Goal: Task Accomplishment & Management: Complete application form

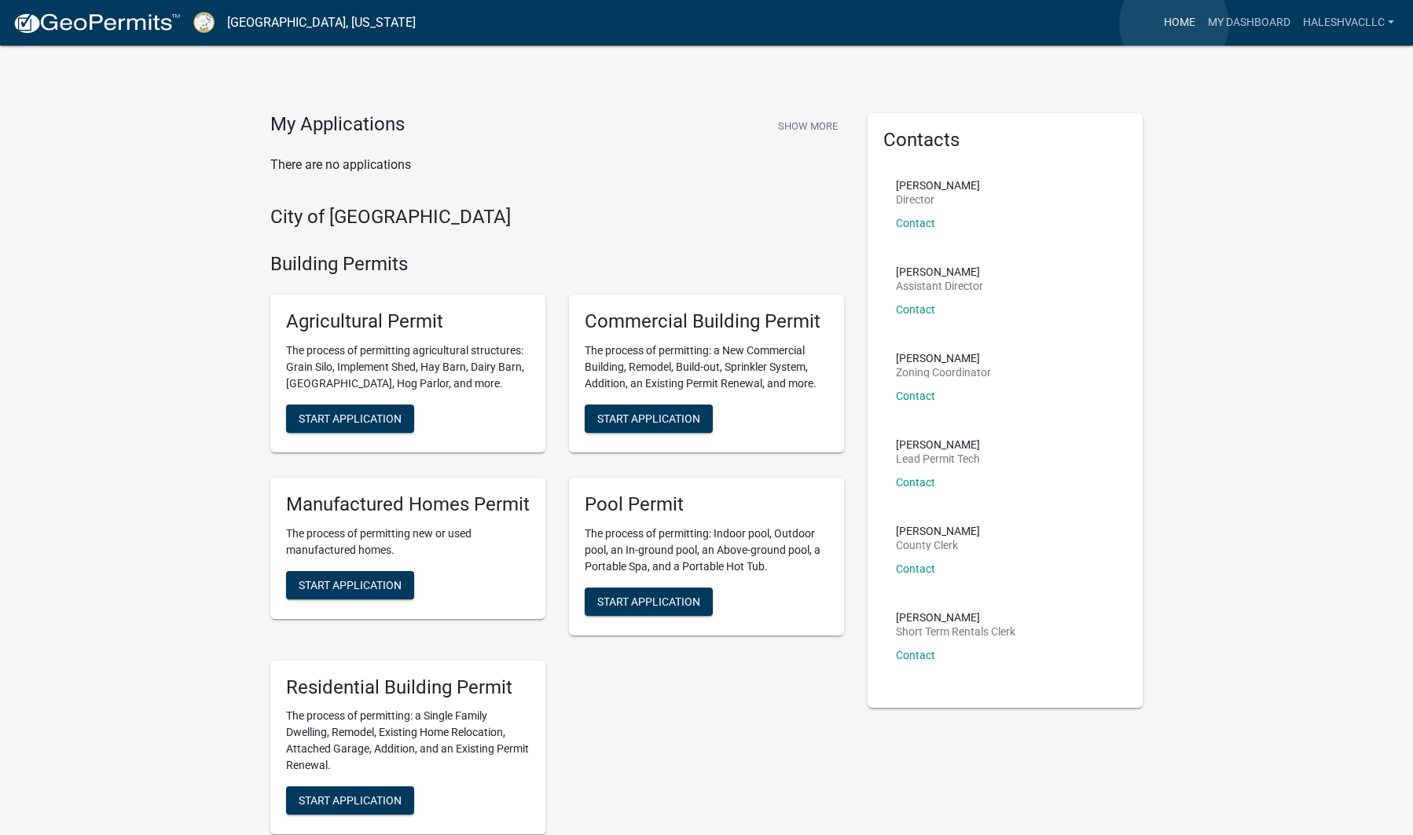
click at [1174, 24] on link "Home" at bounding box center [1180, 23] width 44 height 30
click at [1262, 22] on link "My Dashboard" at bounding box center [1249, 23] width 95 height 30
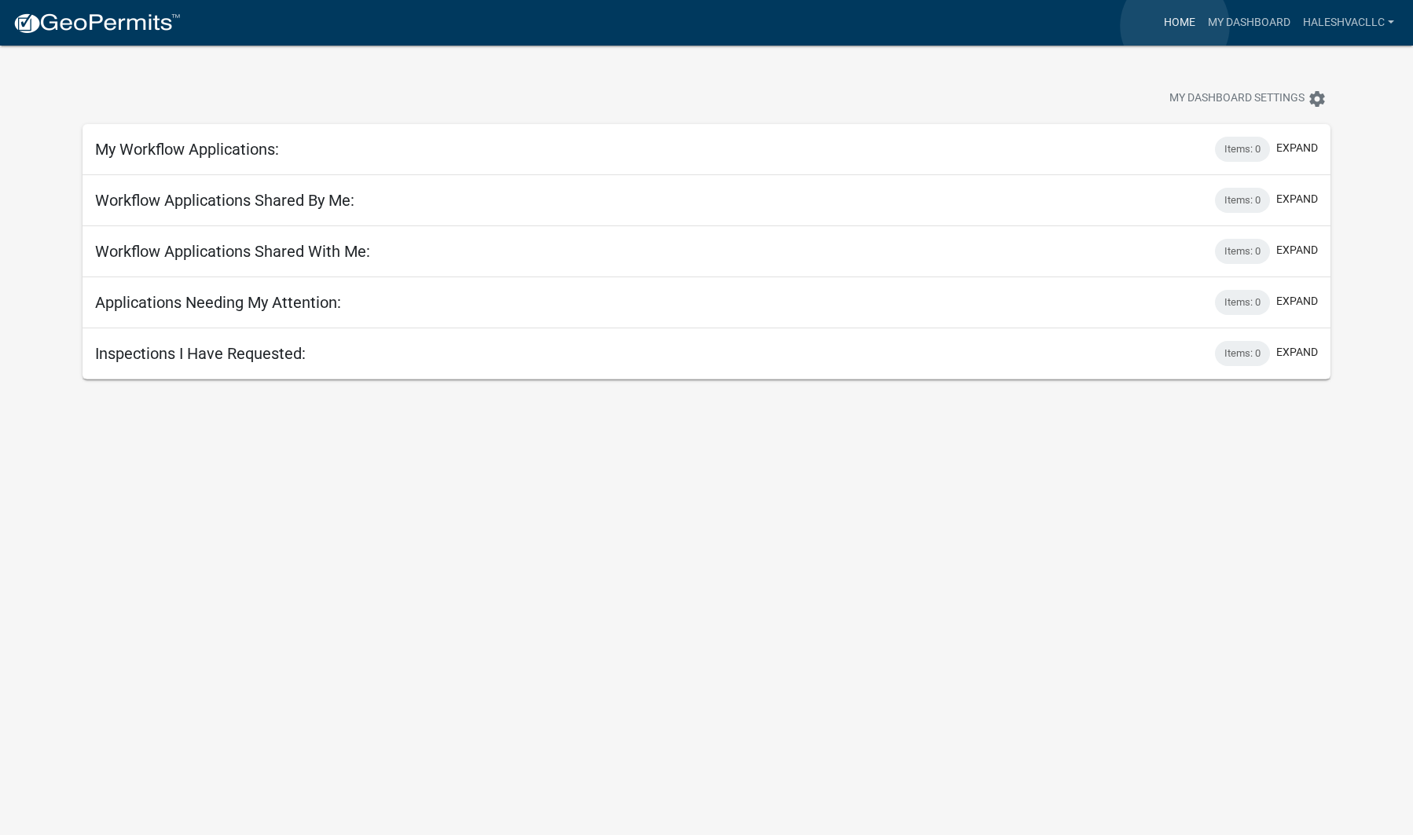
click at [1175, 26] on link "Home" at bounding box center [1180, 23] width 44 height 30
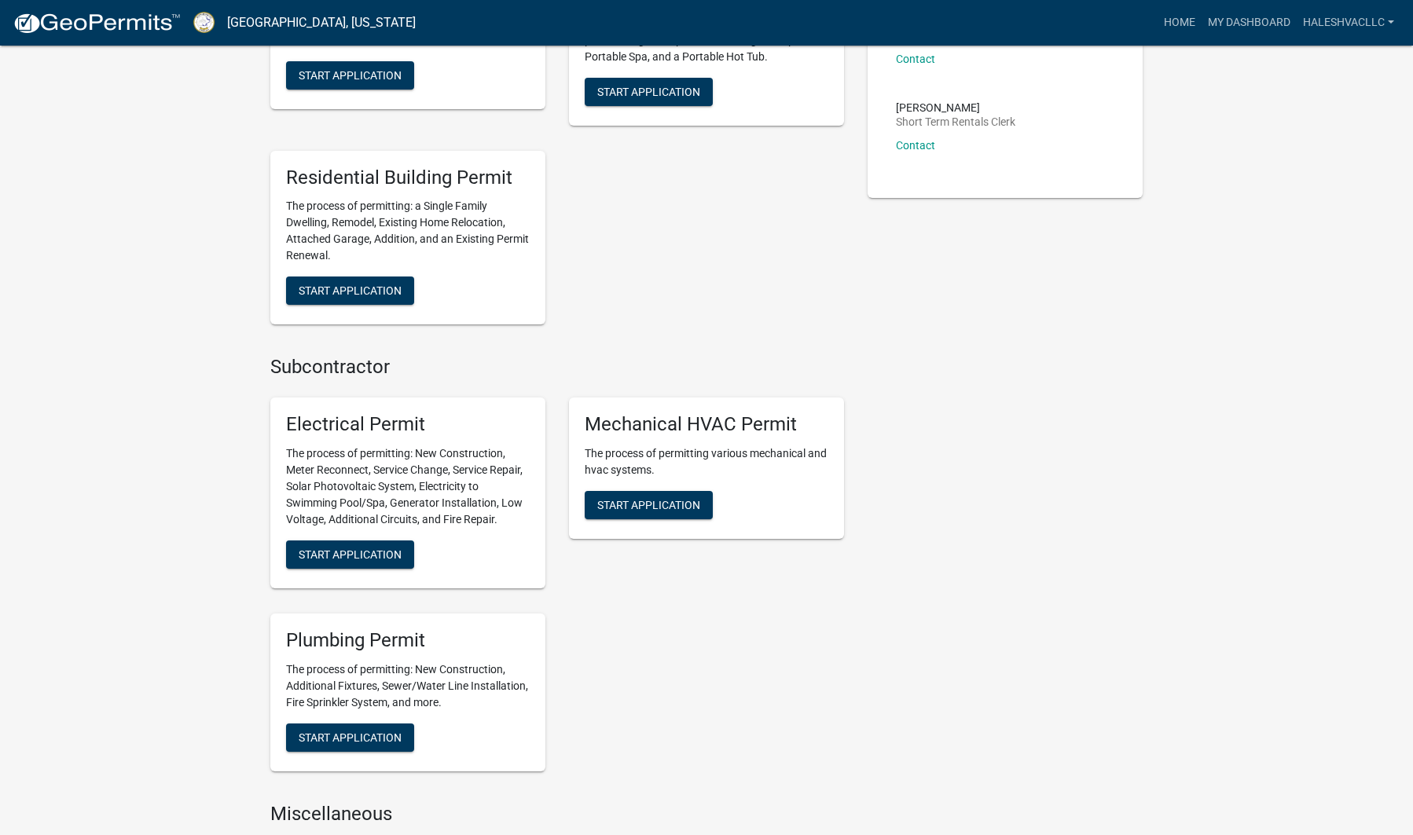
scroll to position [510, 0]
click at [649, 499] on span "Start Application" at bounding box center [648, 505] width 103 height 13
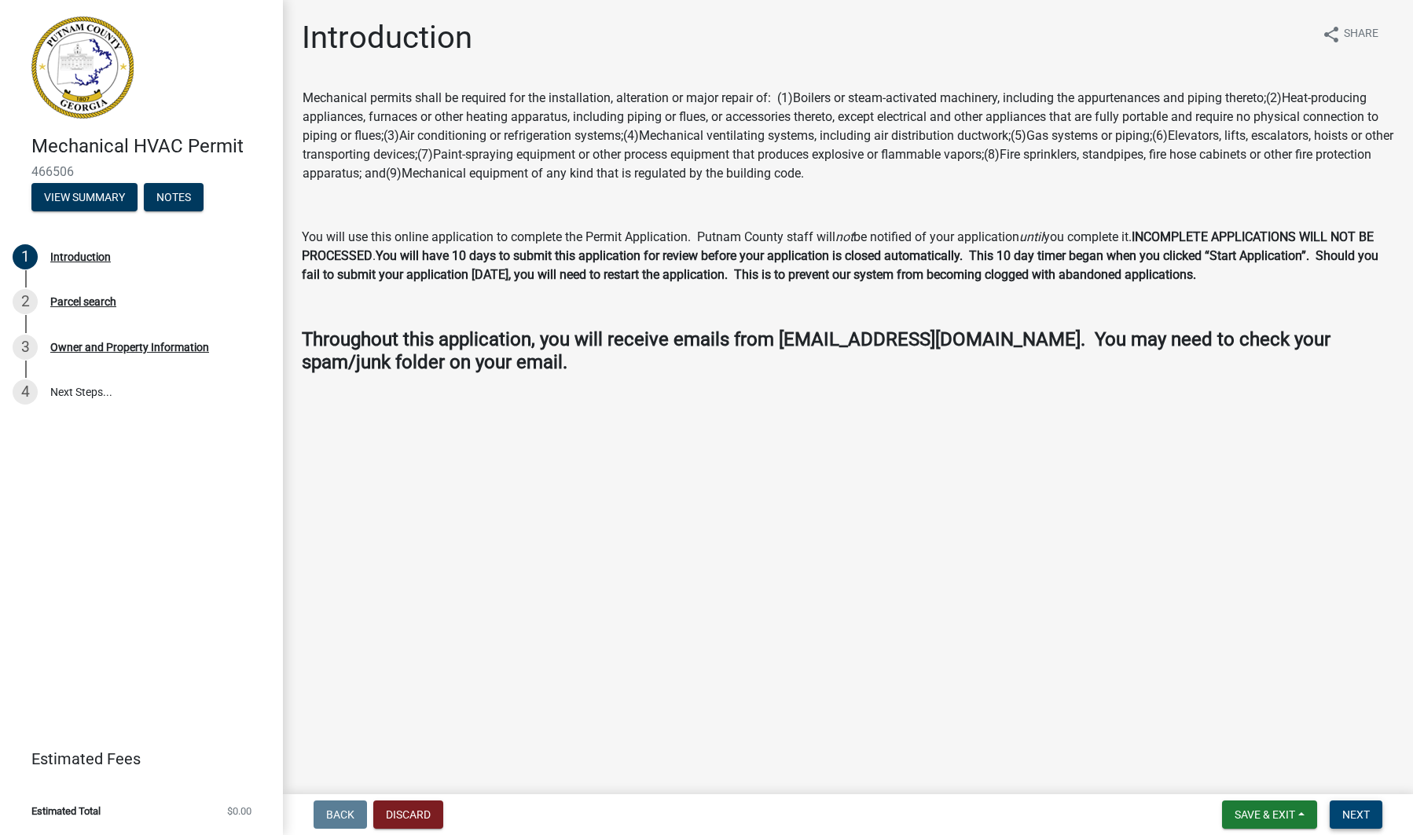
click at [1360, 813] on span "Next" at bounding box center [1356, 815] width 28 height 13
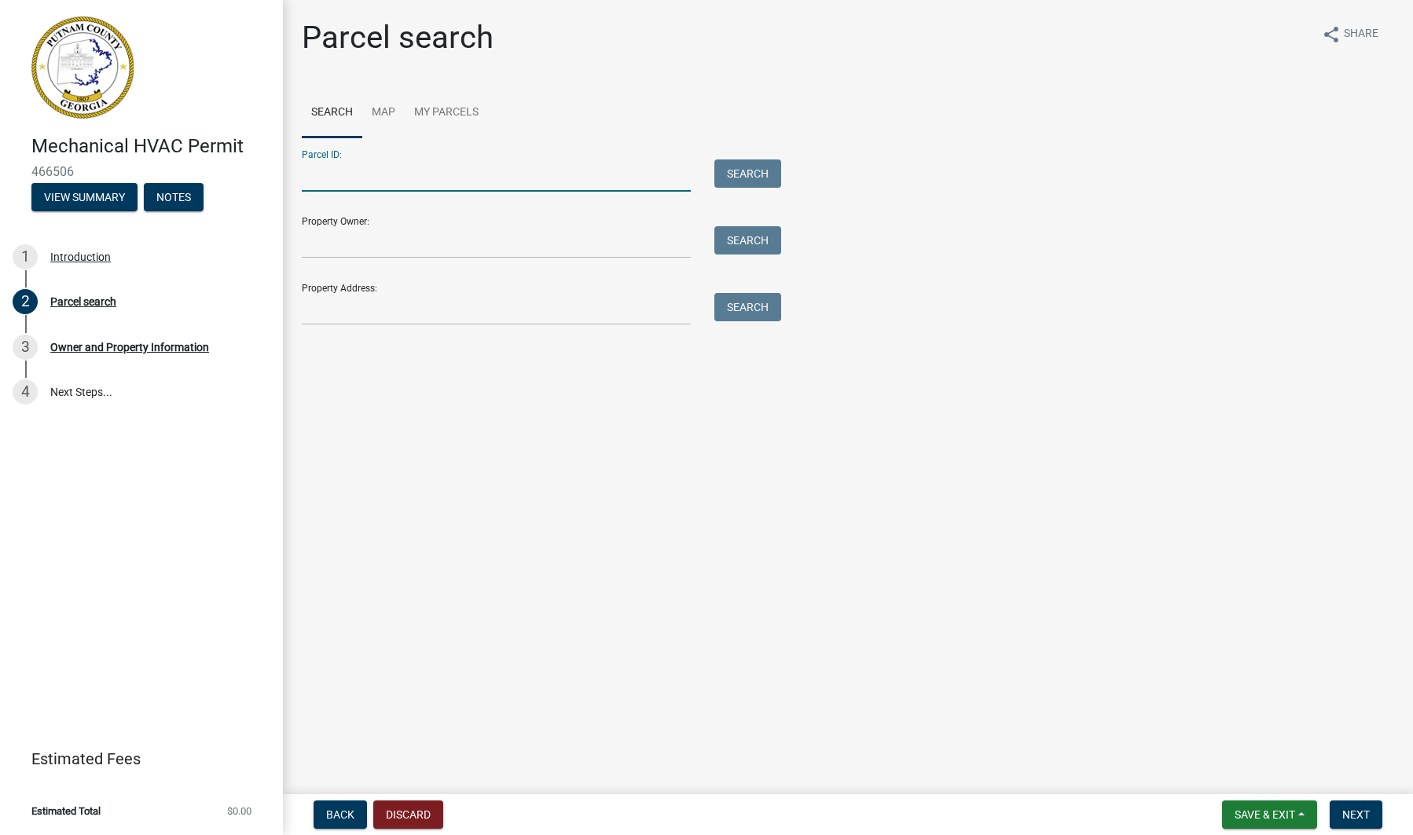
click at [390, 176] on input "Parcel ID:" at bounding box center [496, 176] width 389 height 32
click at [407, 306] on input "Property Address:" at bounding box center [496, 309] width 389 height 32
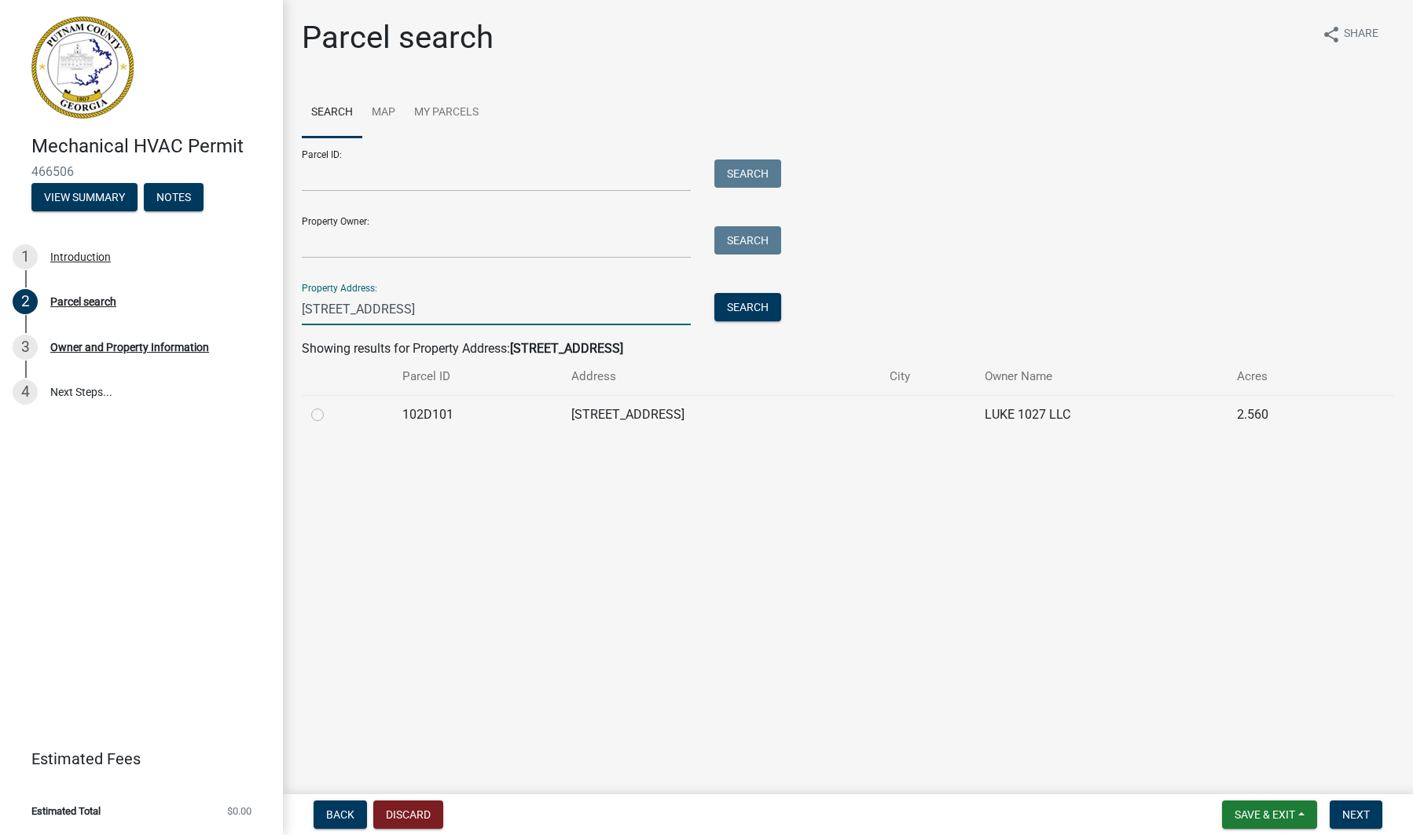
type input "[STREET_ADDRESS]"
click at [330, 406] on label at bounding box center [330, 406] width 0 height 0
click at [330, 412] on input "radio" at bounding box center [335, 411] width 10 height 10
radio input "true"
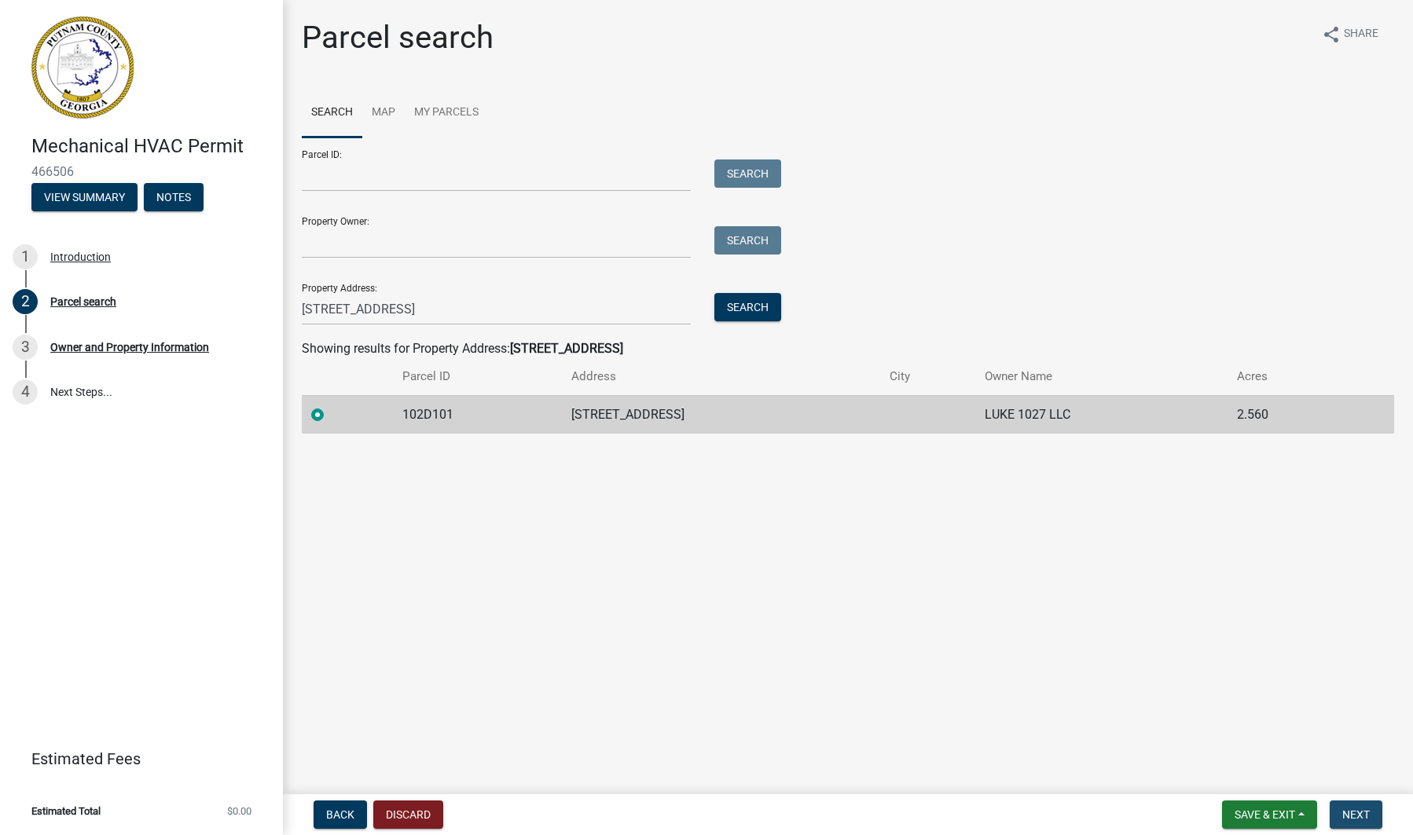
drag, startPoint x: 1368, startPoint y: 817, endPoint x: 1290, endPoint y: 751, distance: 102.6
click at [1368, 817] on span "Next" at bounding box center [1356, 815] width 28 height 13
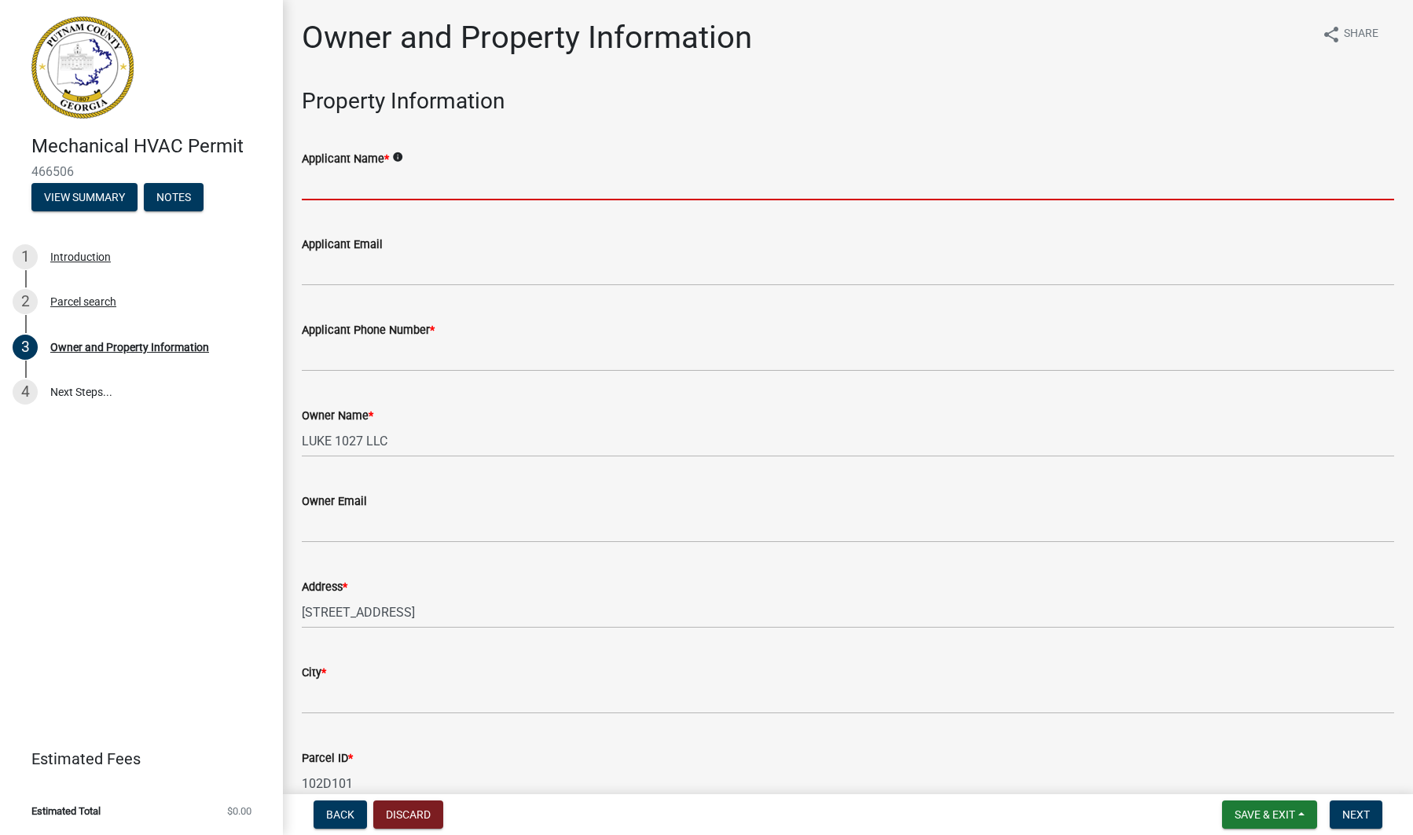
click at [363, 187] on input "Applicant Name *" at bounding box center [848, 184] width 1092 height 32
type input "[PERSON_NAME]"
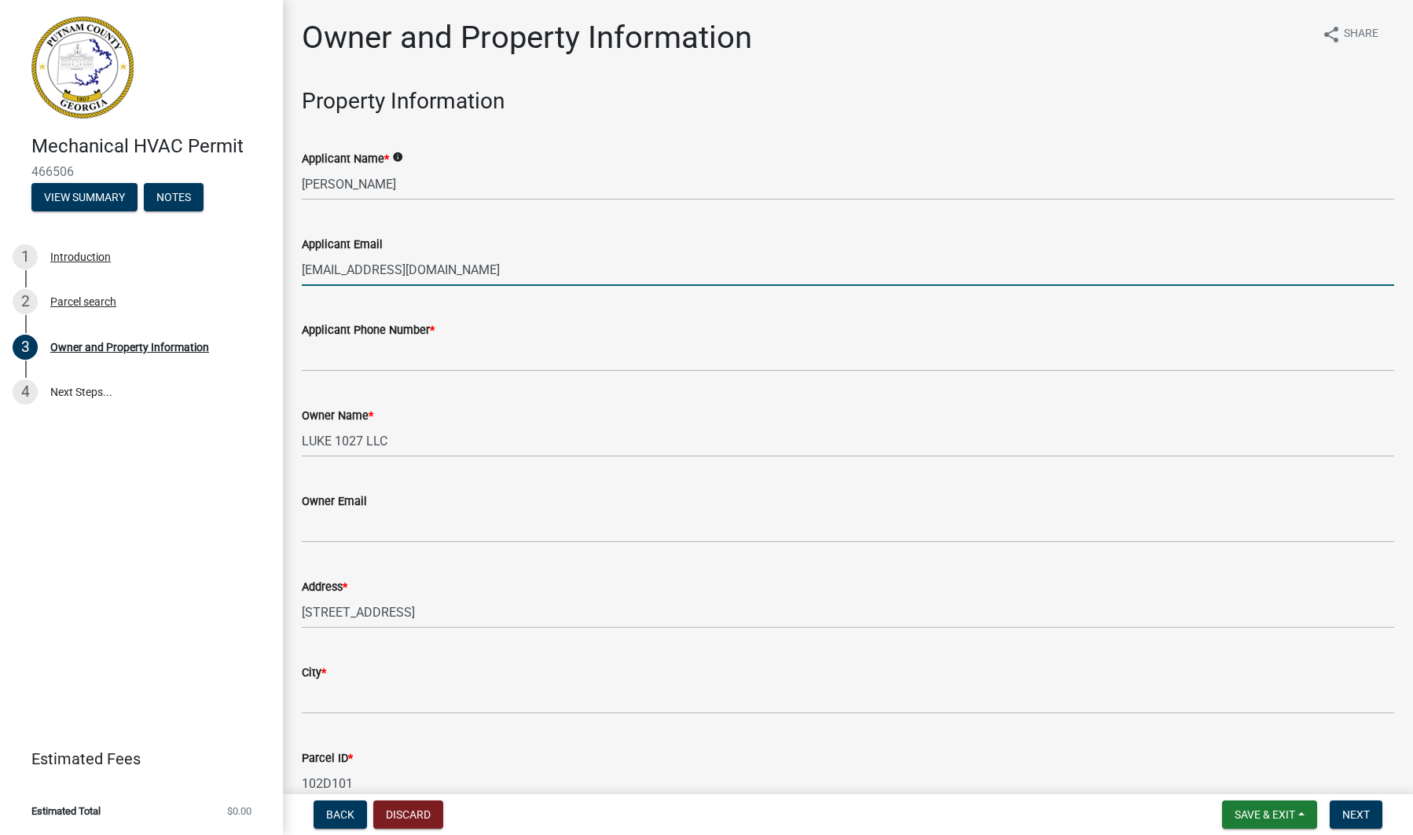
type input "[EMAIL_ADDRESS][DOMAIN_NAME]"
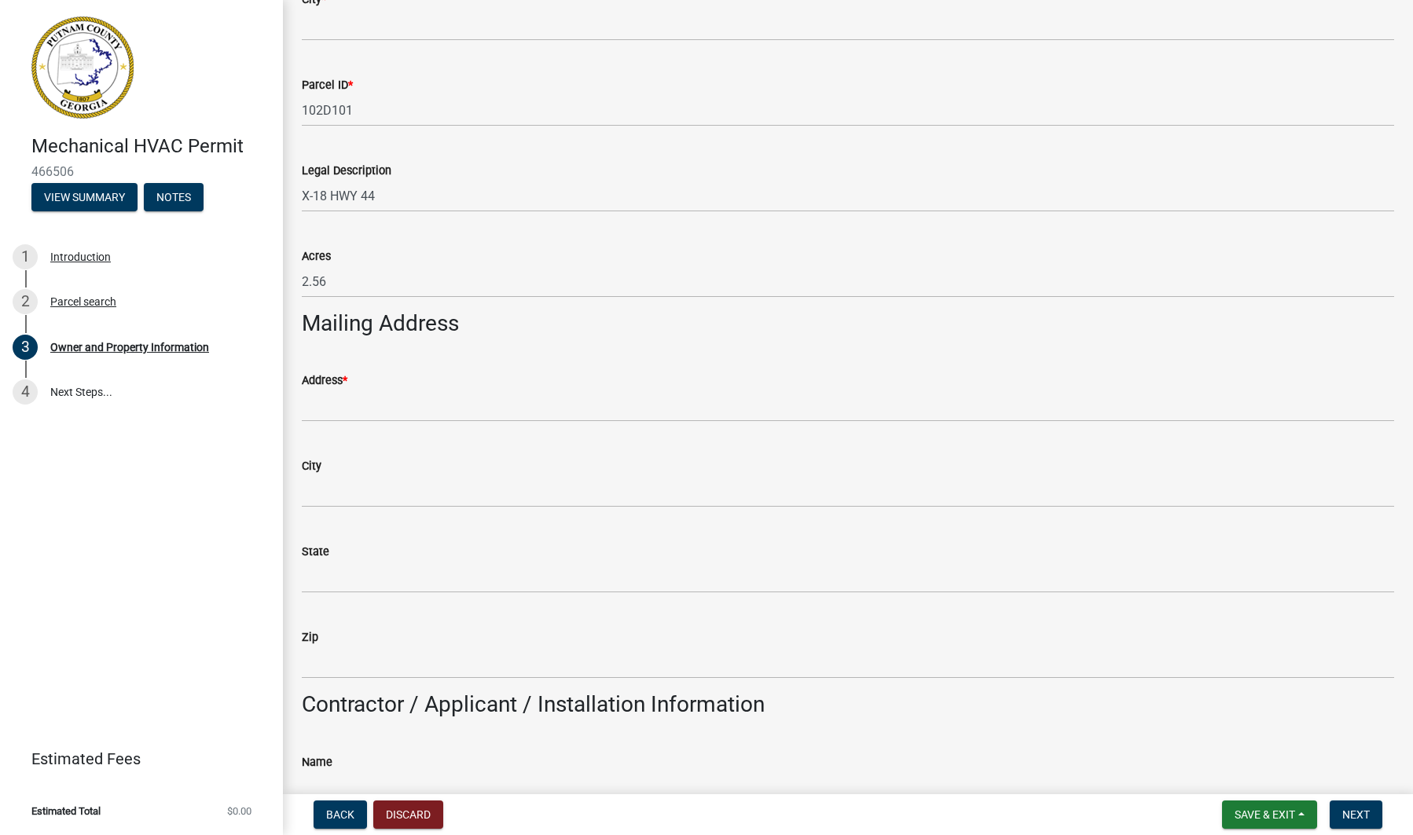
scroll to position [689, 0]
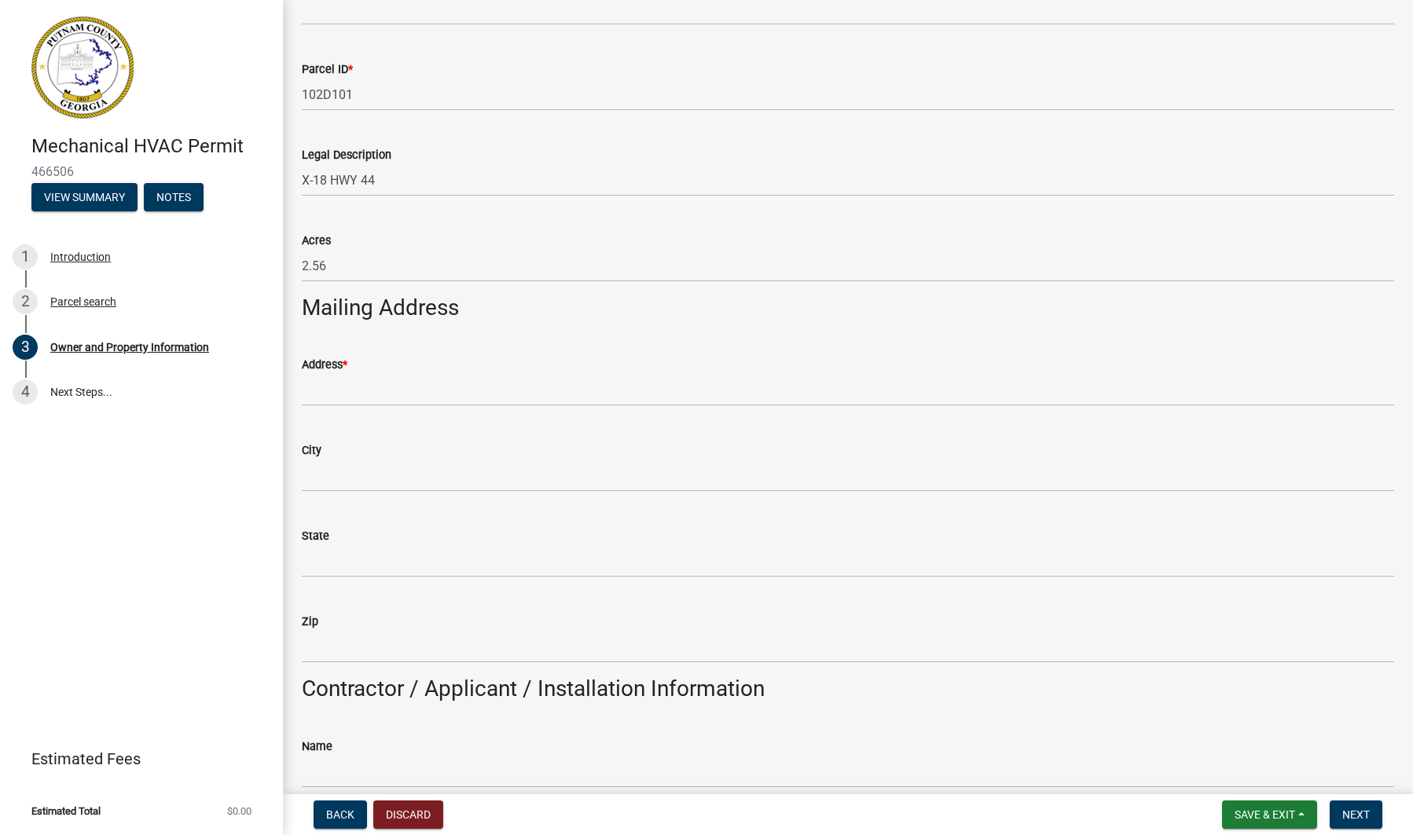
type input "7067657219"
click at [347, 392] on input "Address *" at bounding box center [848, 390] width 1092 height 32
type input "1"
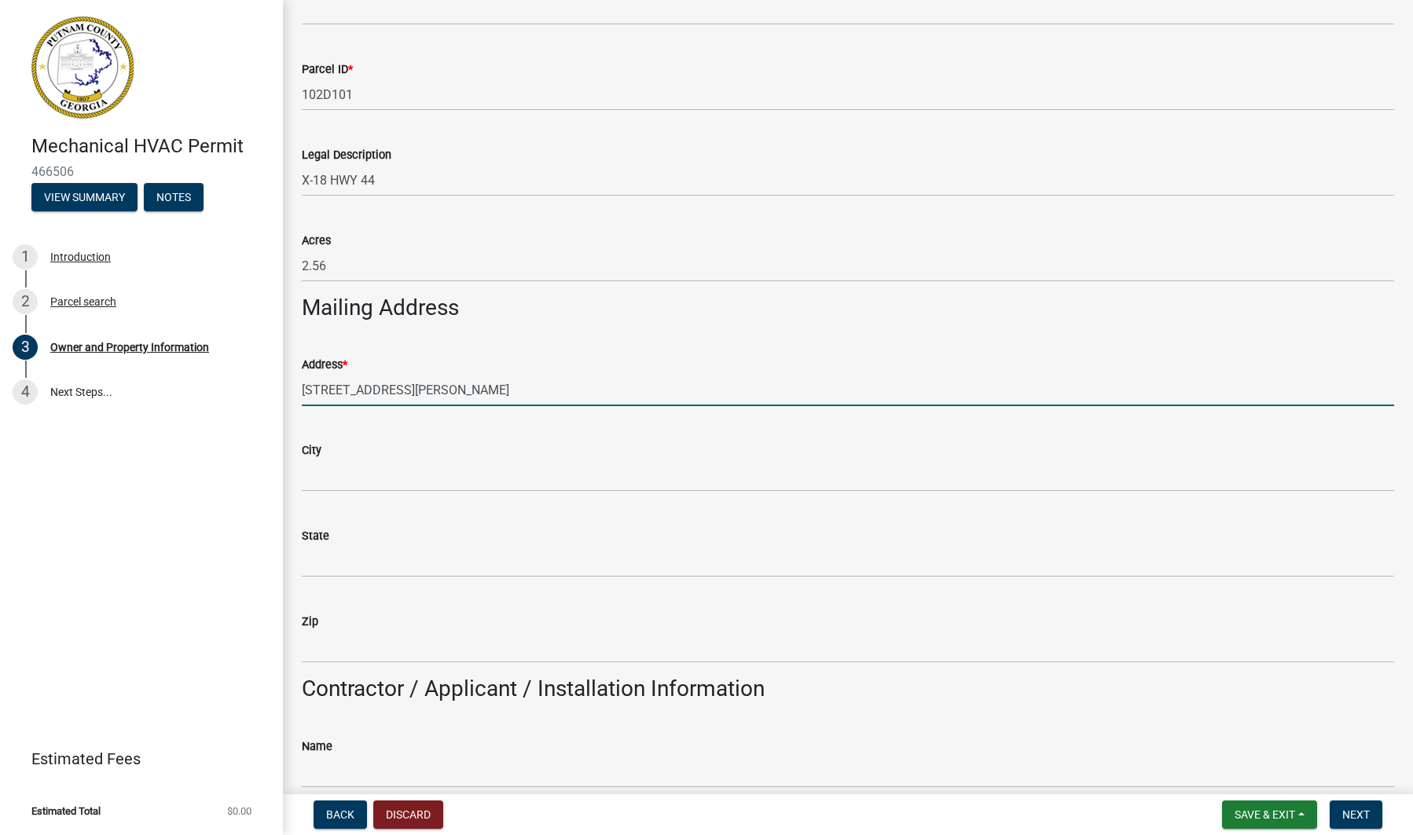
type input "[STREET_ADDRESS][PERSON_NAME]"
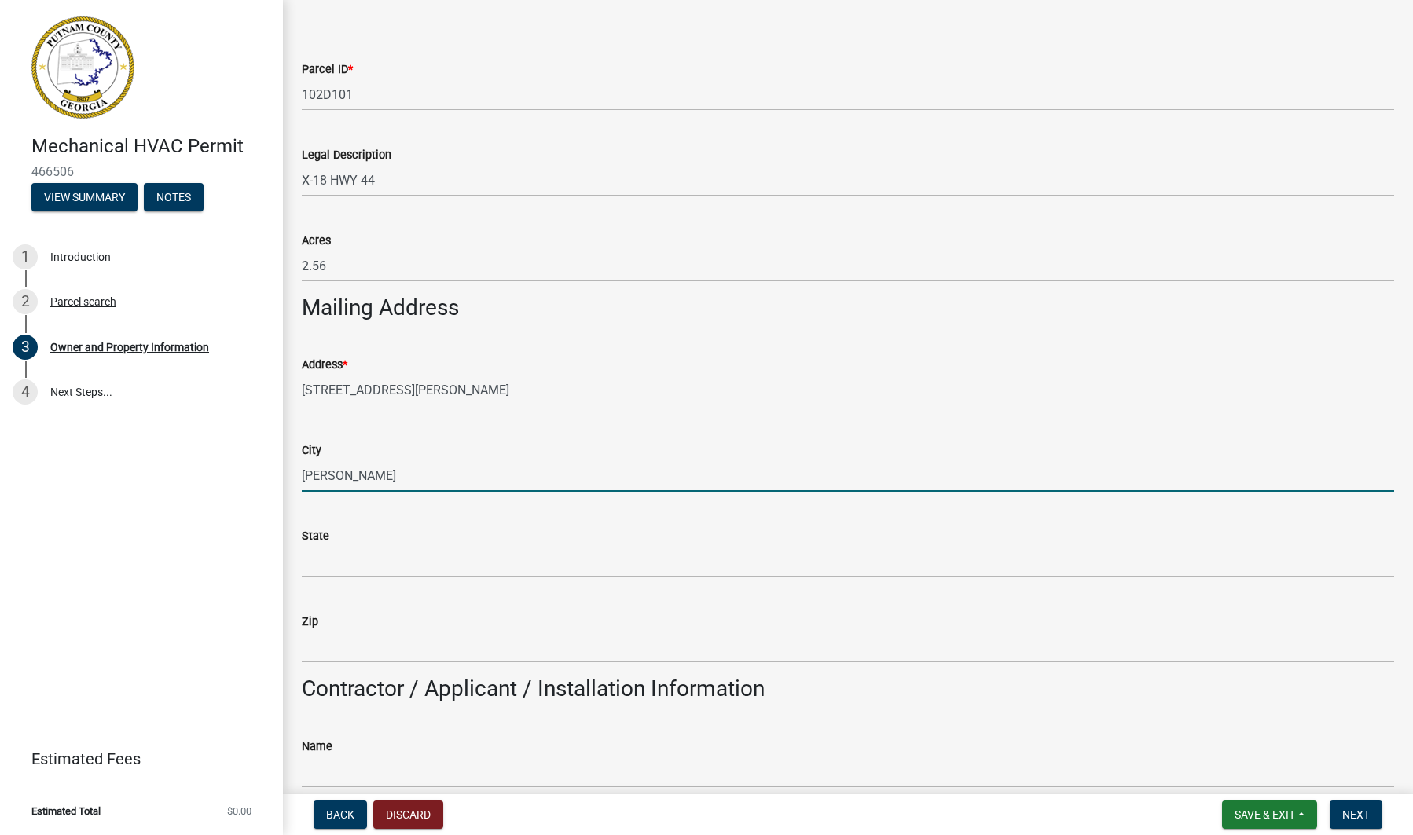
type input "[PERSON_NAME]"
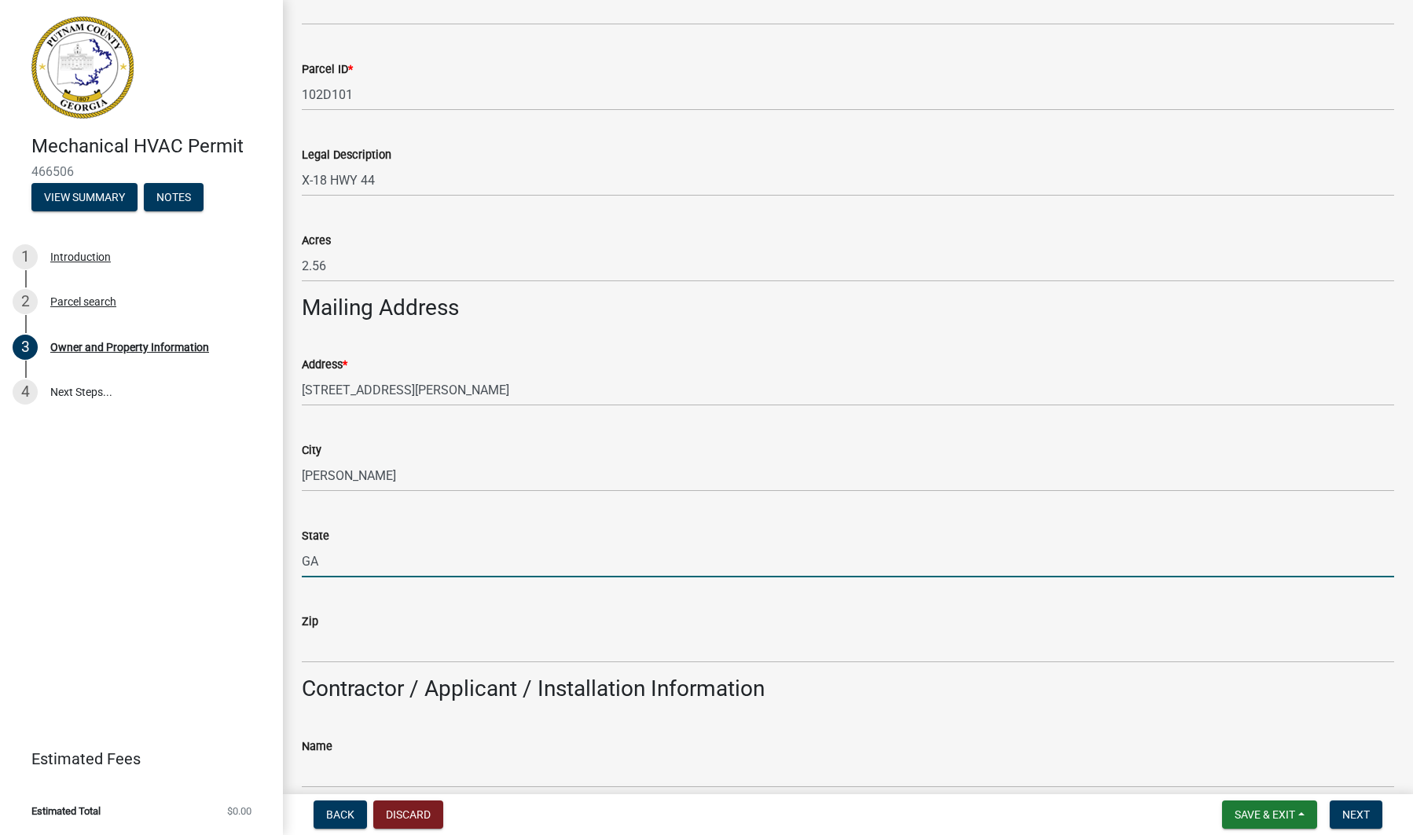
type input "GA"
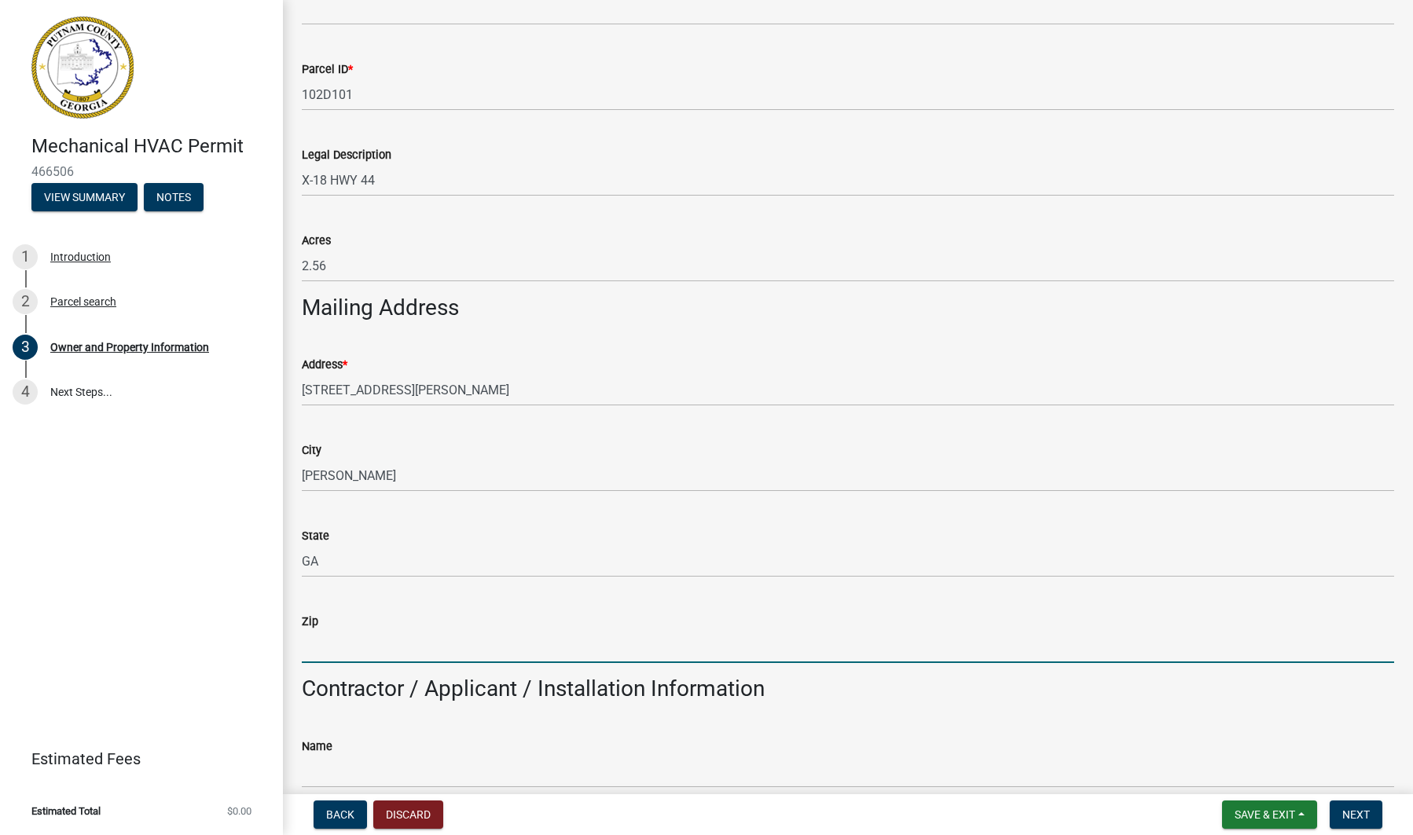
type input "e"
type input "30622"
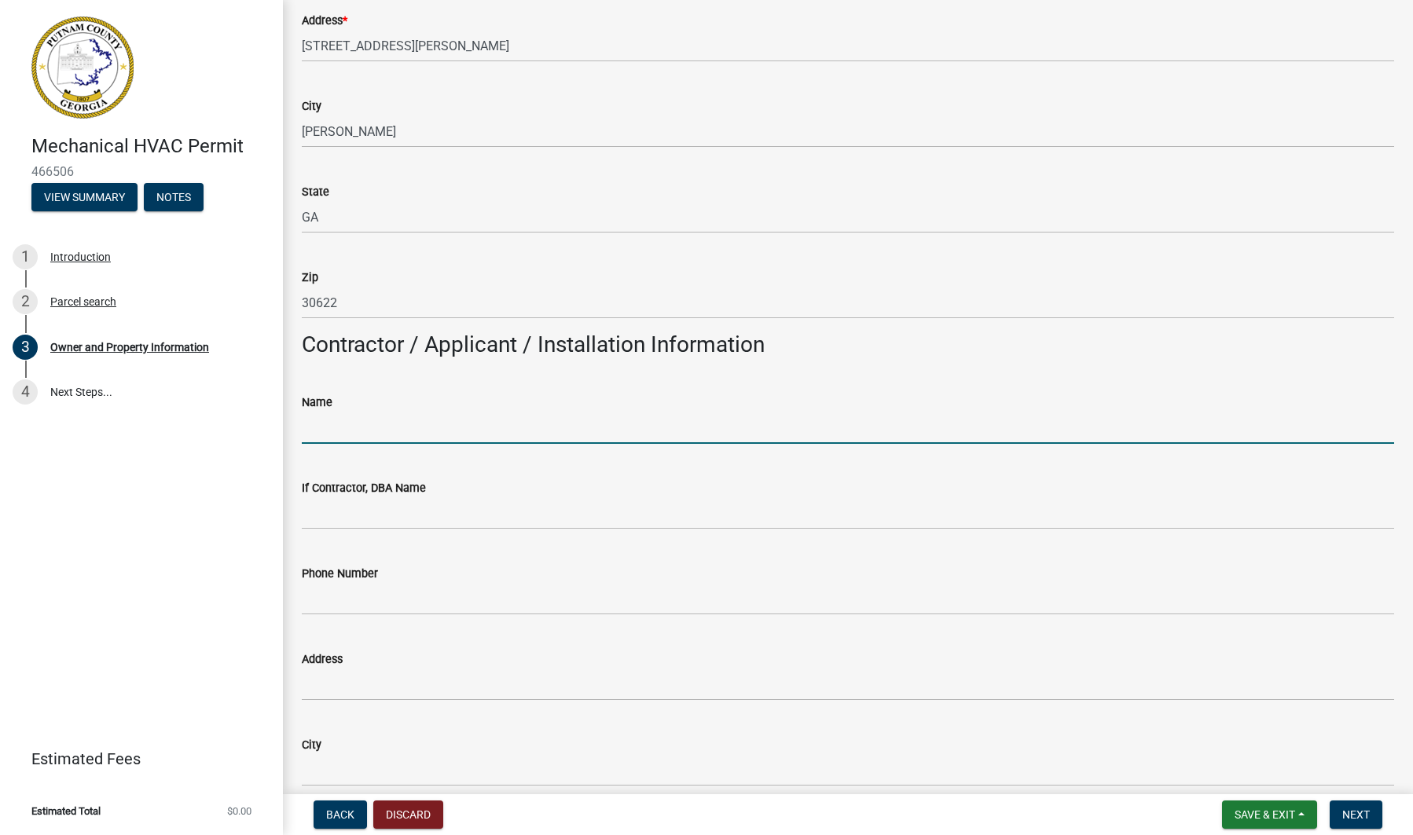
scroll to position [1036, 0]
type input "[PERSON_NAME]"
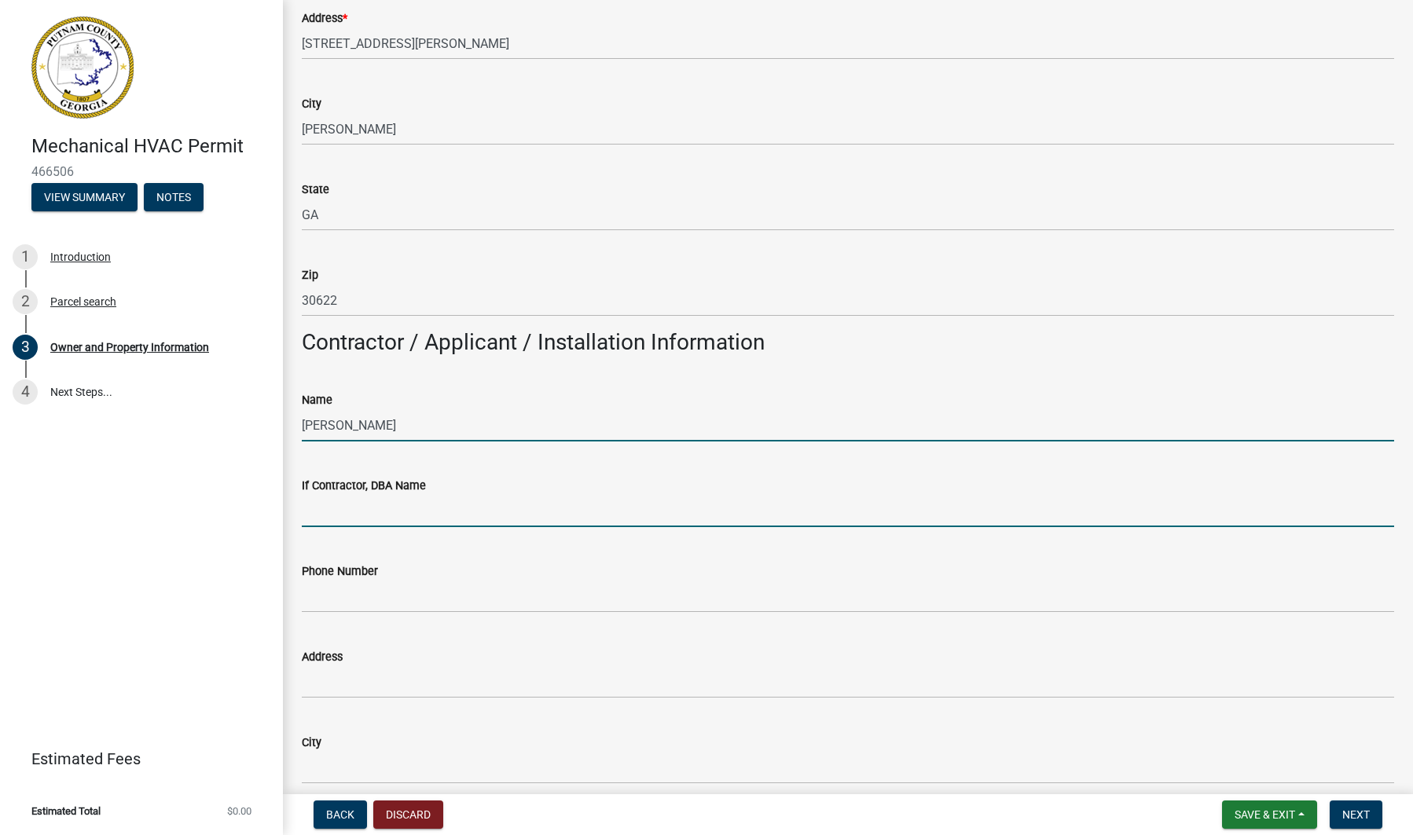
click at [438, 509] on input "If Contractor, DBA Name" at bounding box center [848, 511] width 1092 height 32
type input "G"
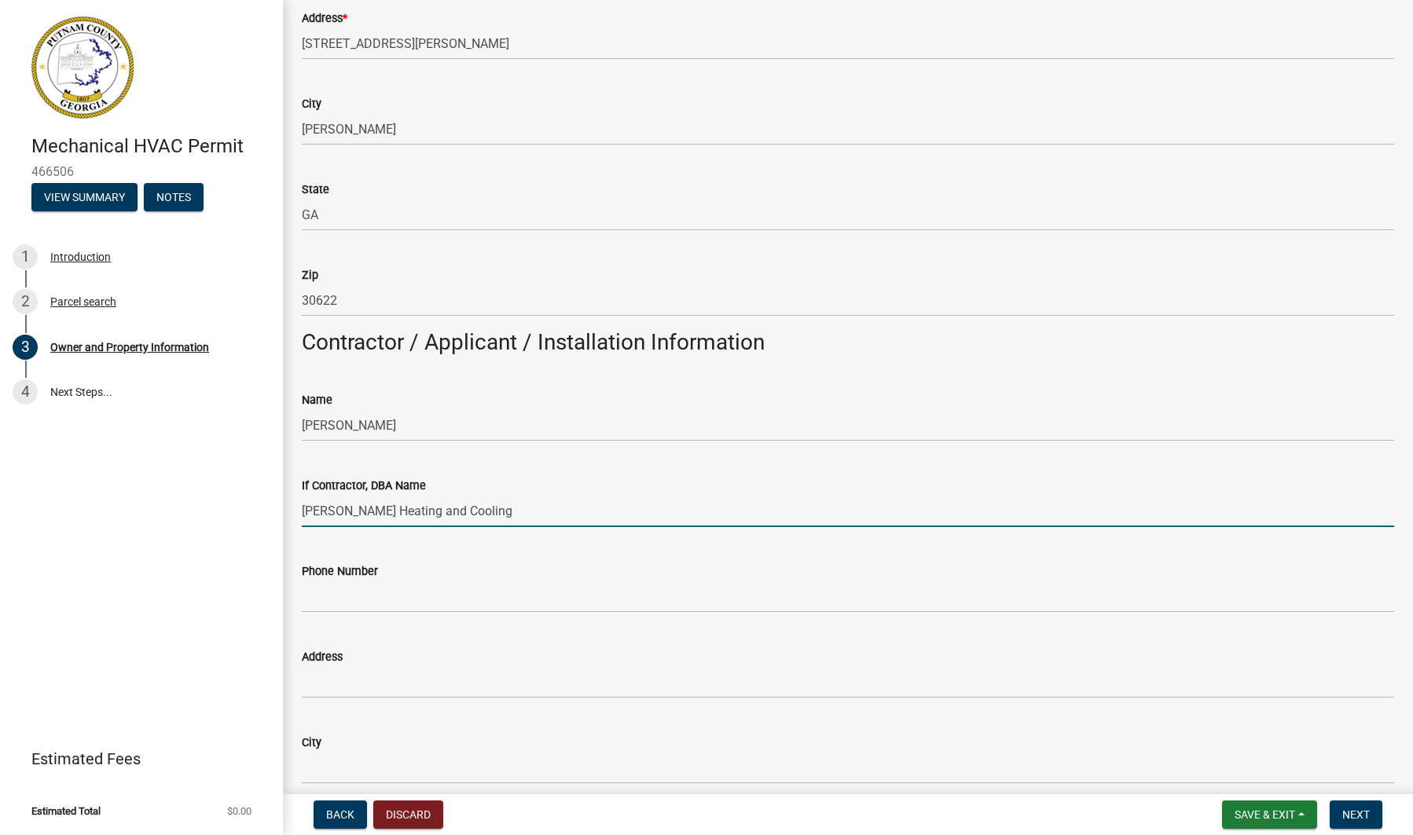
type input "[PERSON_NAME] Heating and Cooling"
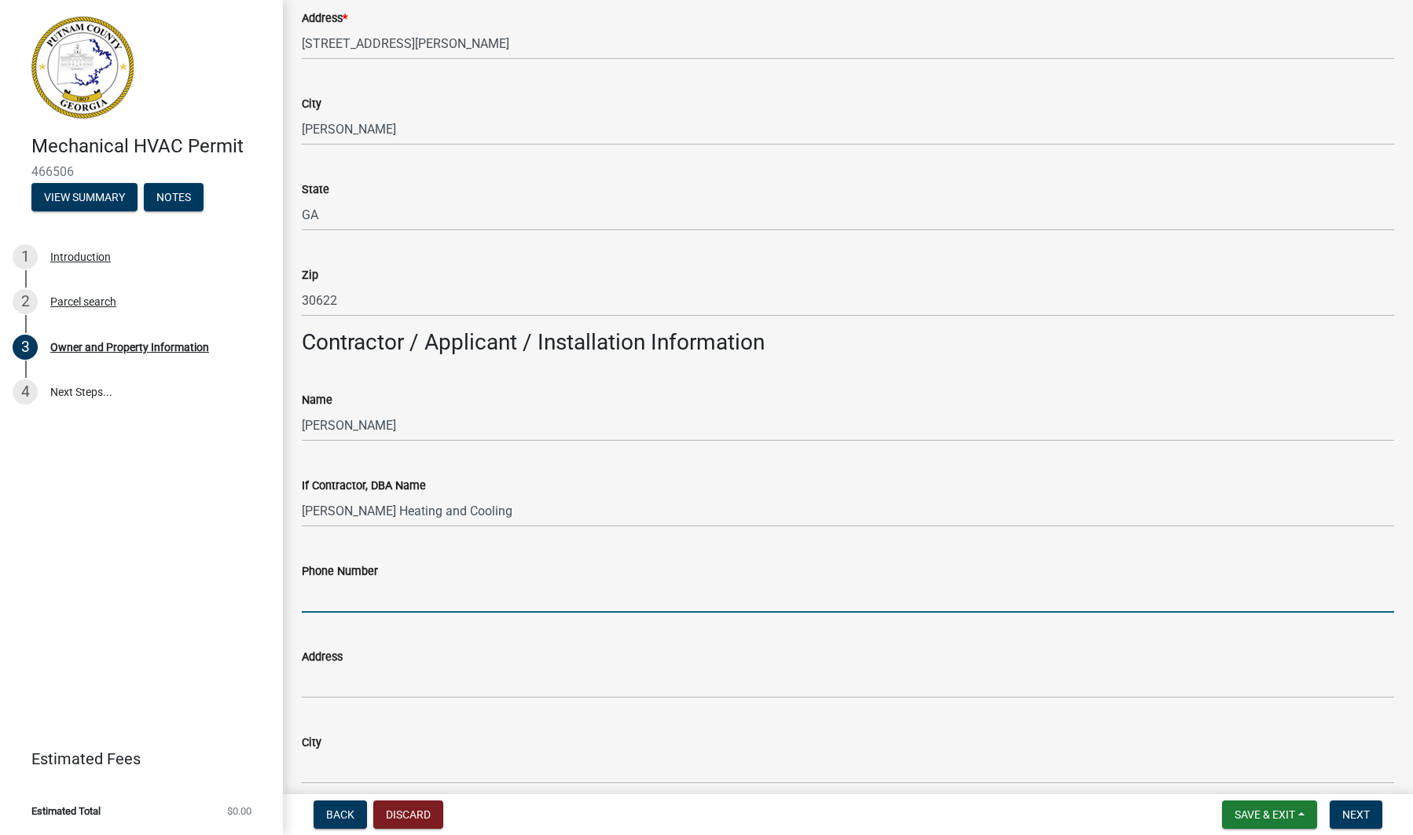
type input "6"
type input "7067657219"
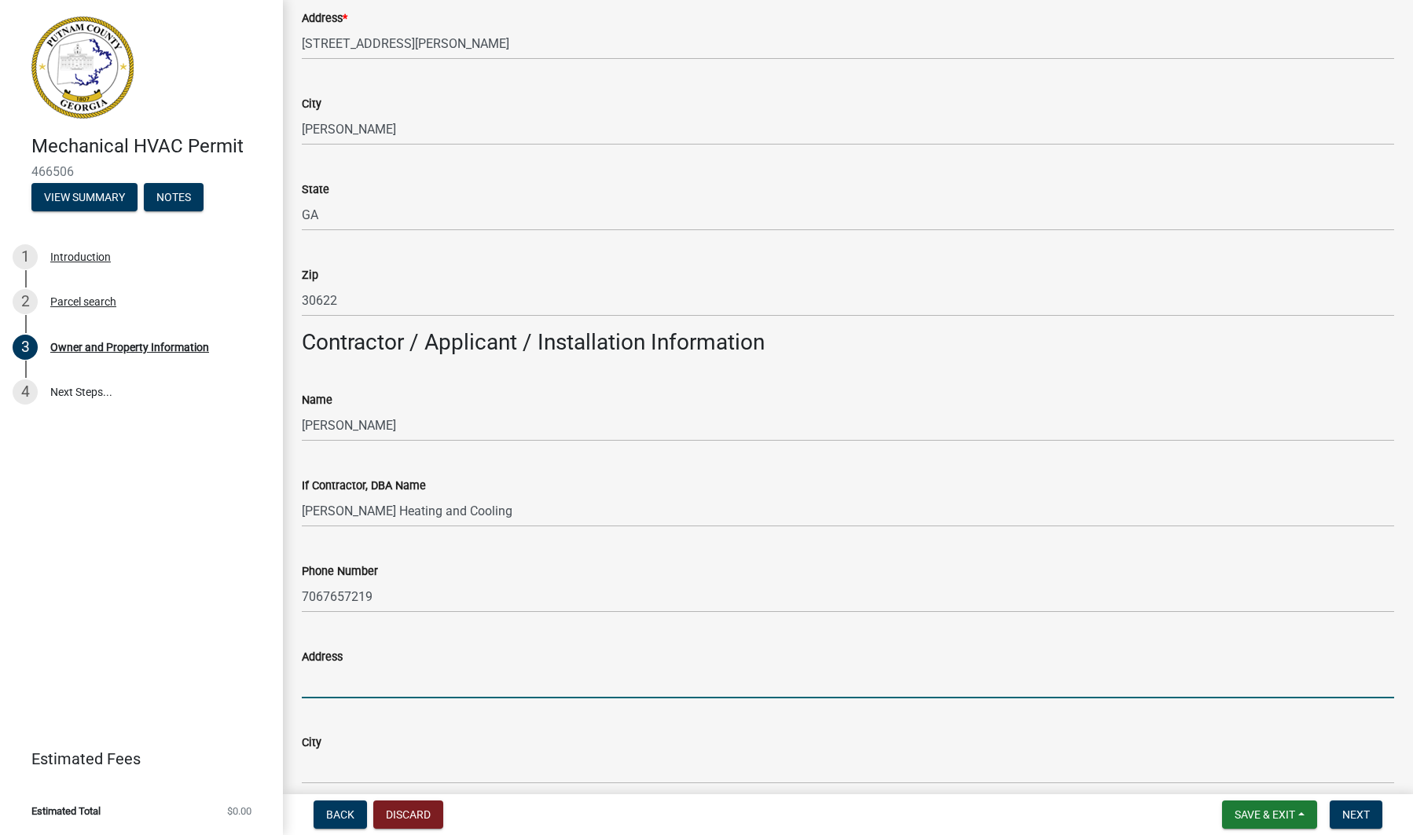
click at [392, 690] on input "Address" at bounding box center [848, 682] width 1092 height 32
type input "1"
type input "[STREET_ADDRESS][PERSON_NAME]"
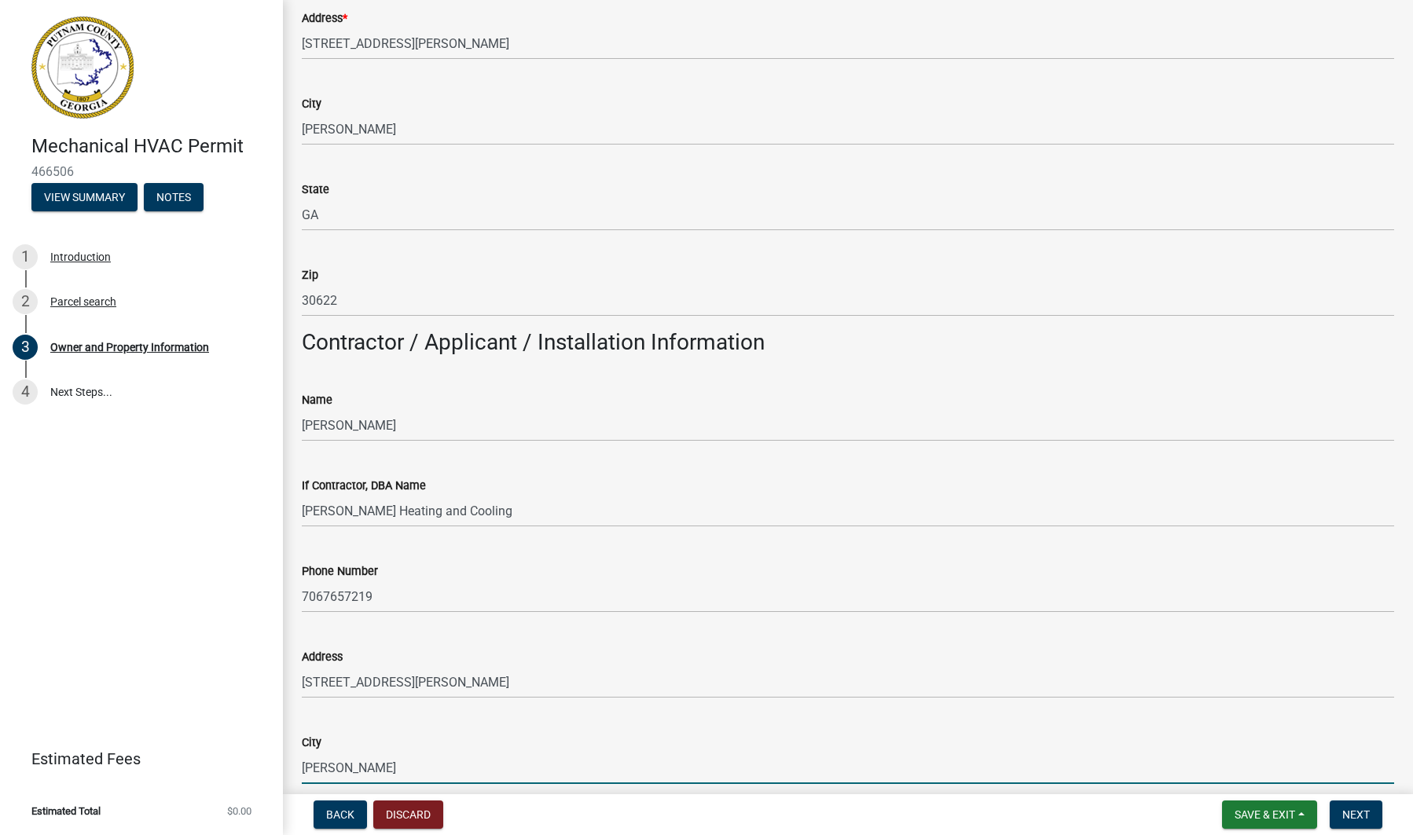
type input "[PERSON_NAME]"
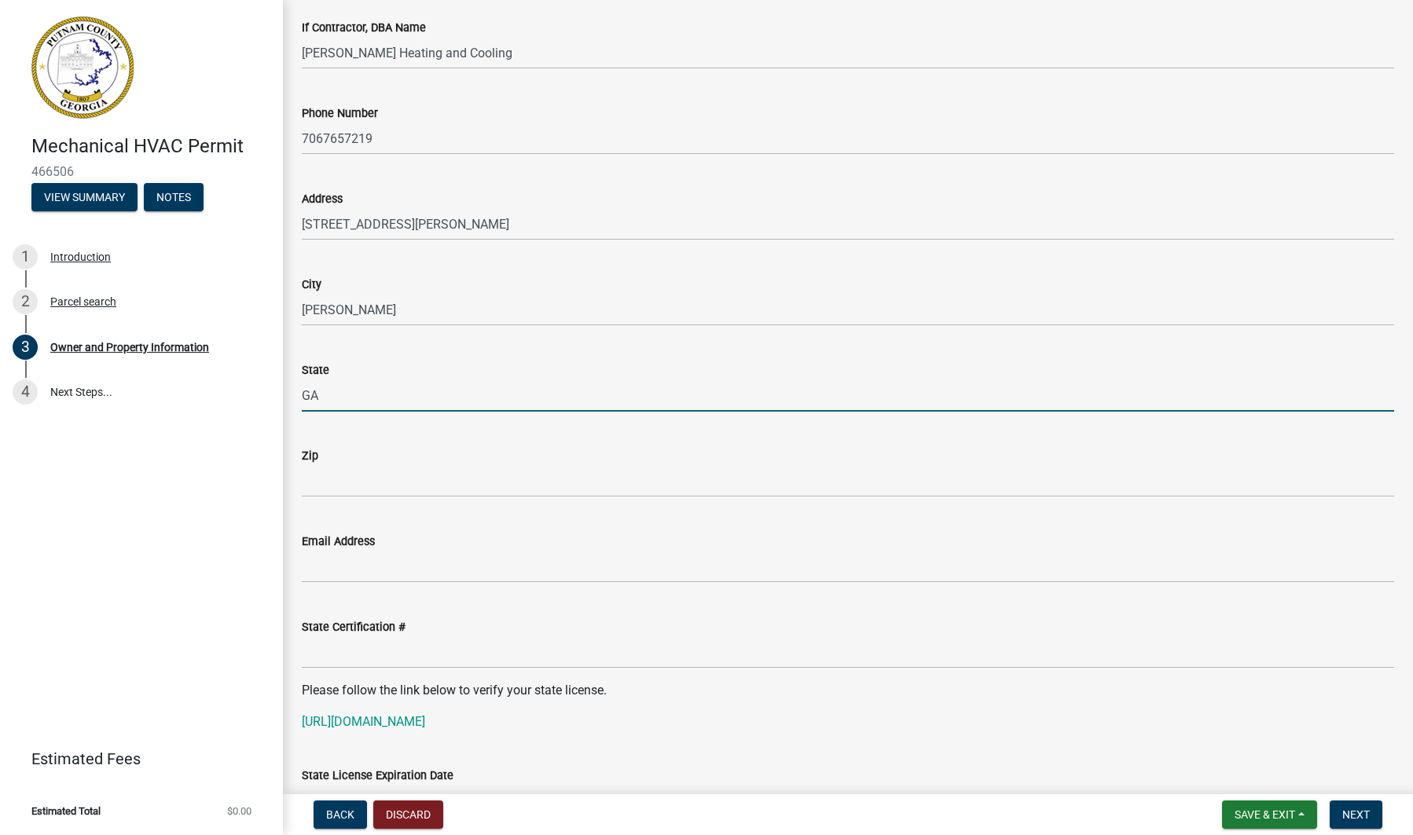
type input "GA"
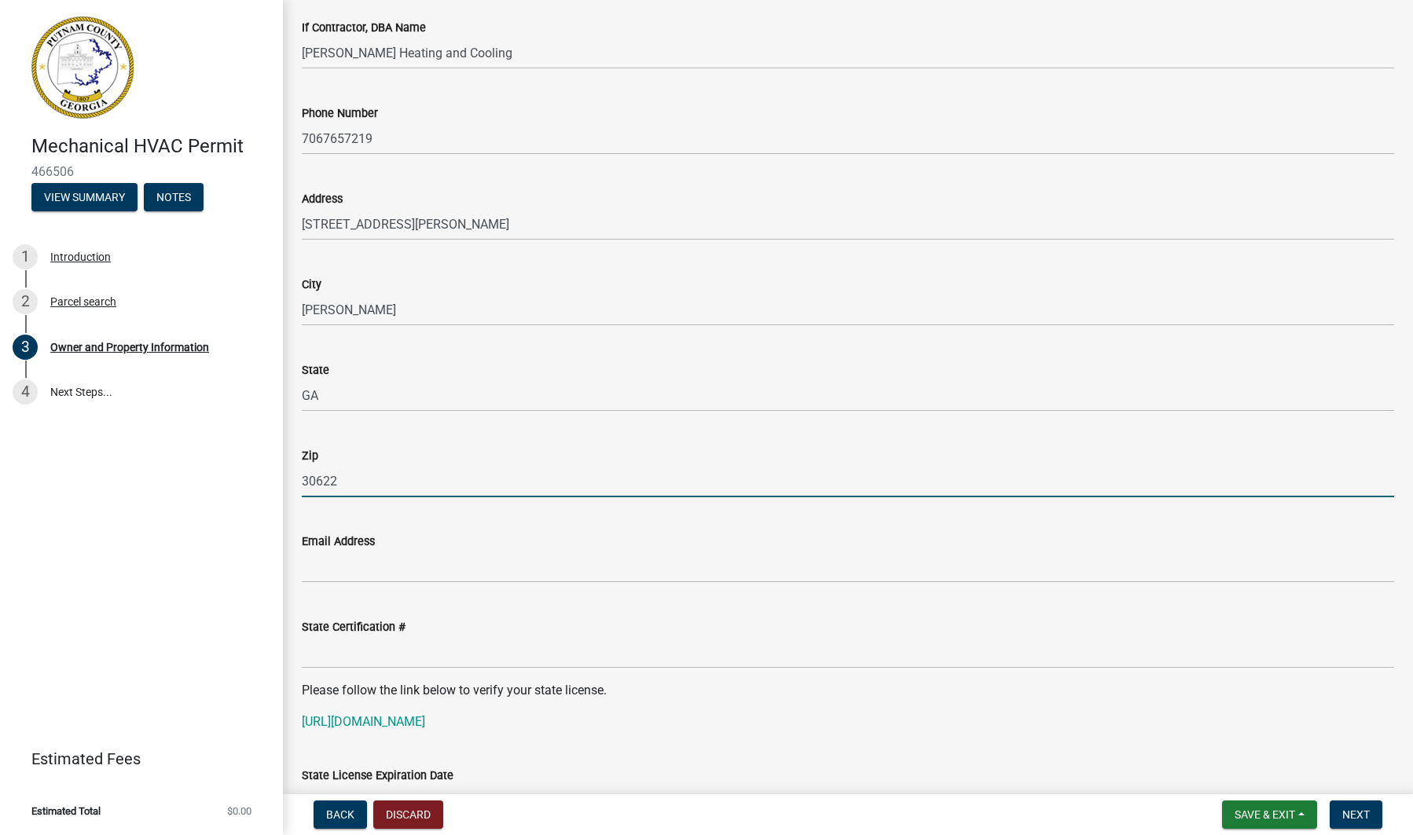
type input "30622"
click at [340, 555] on input "Email Address" at bounding box center [848, 567] width 1092 height 32
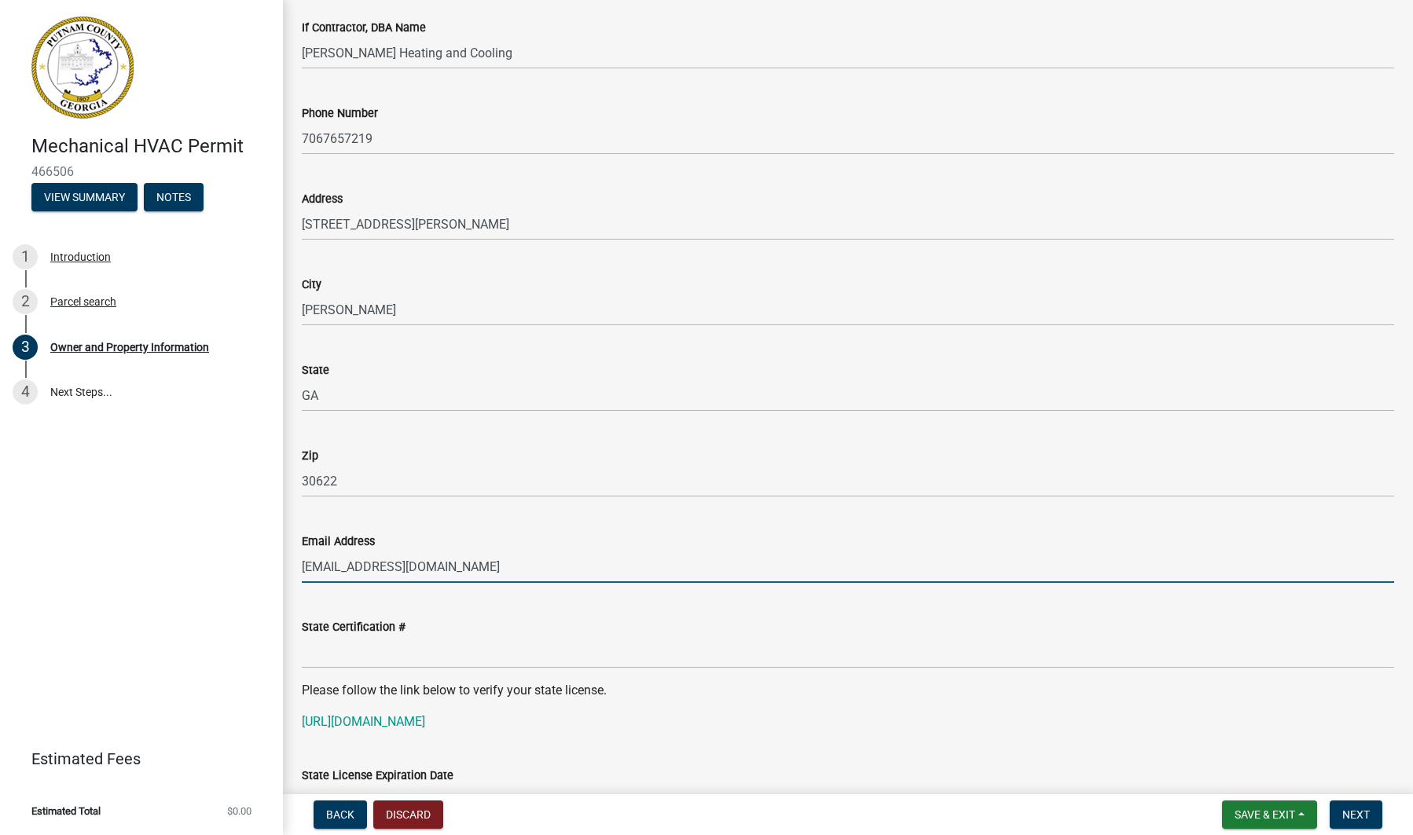
type input "[EMAIL_ADDRESS][DOMAIN_NAME]"
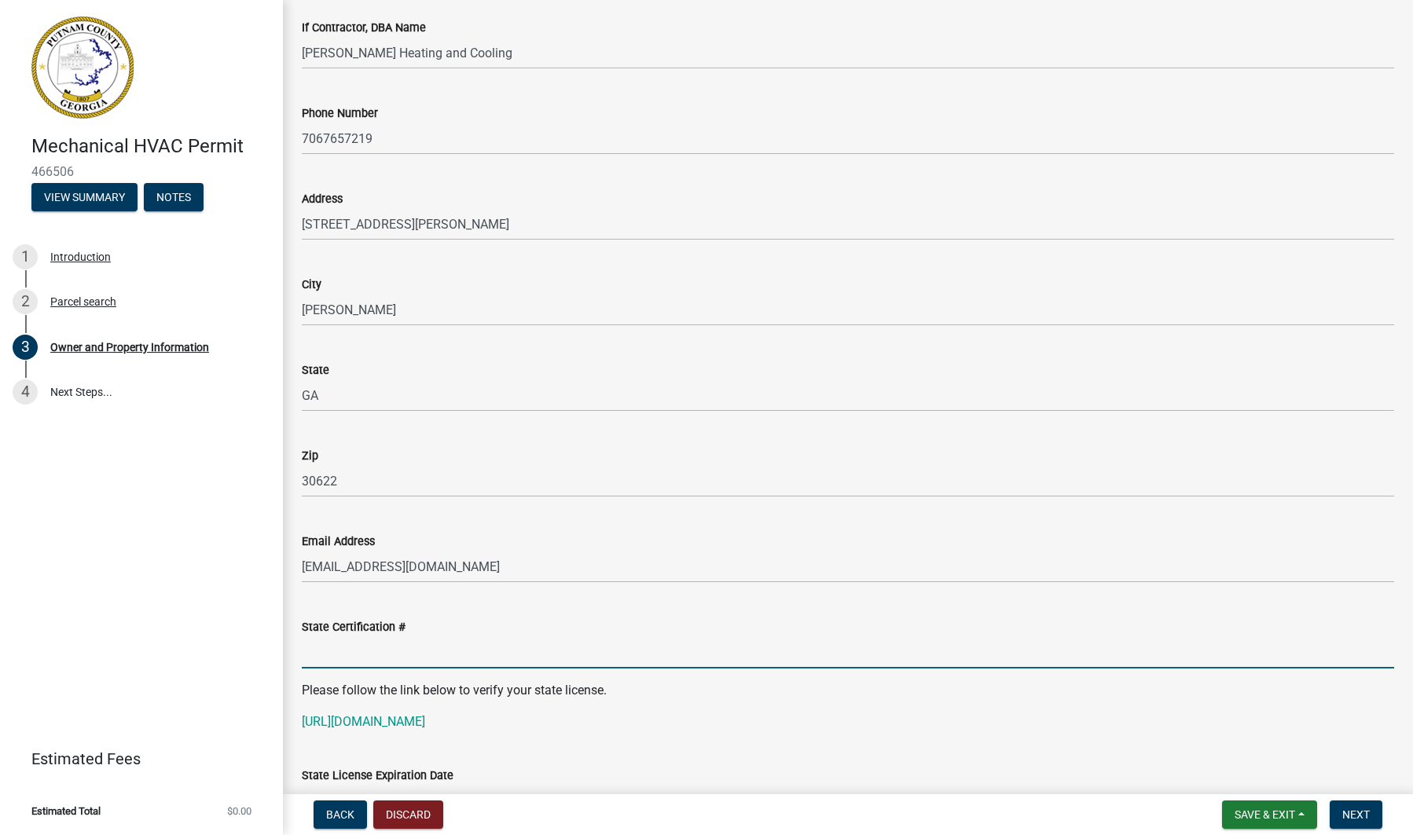
click at [352, 644] on input "State Certification #" at bounding box center [848, 653] width 1092 height 32
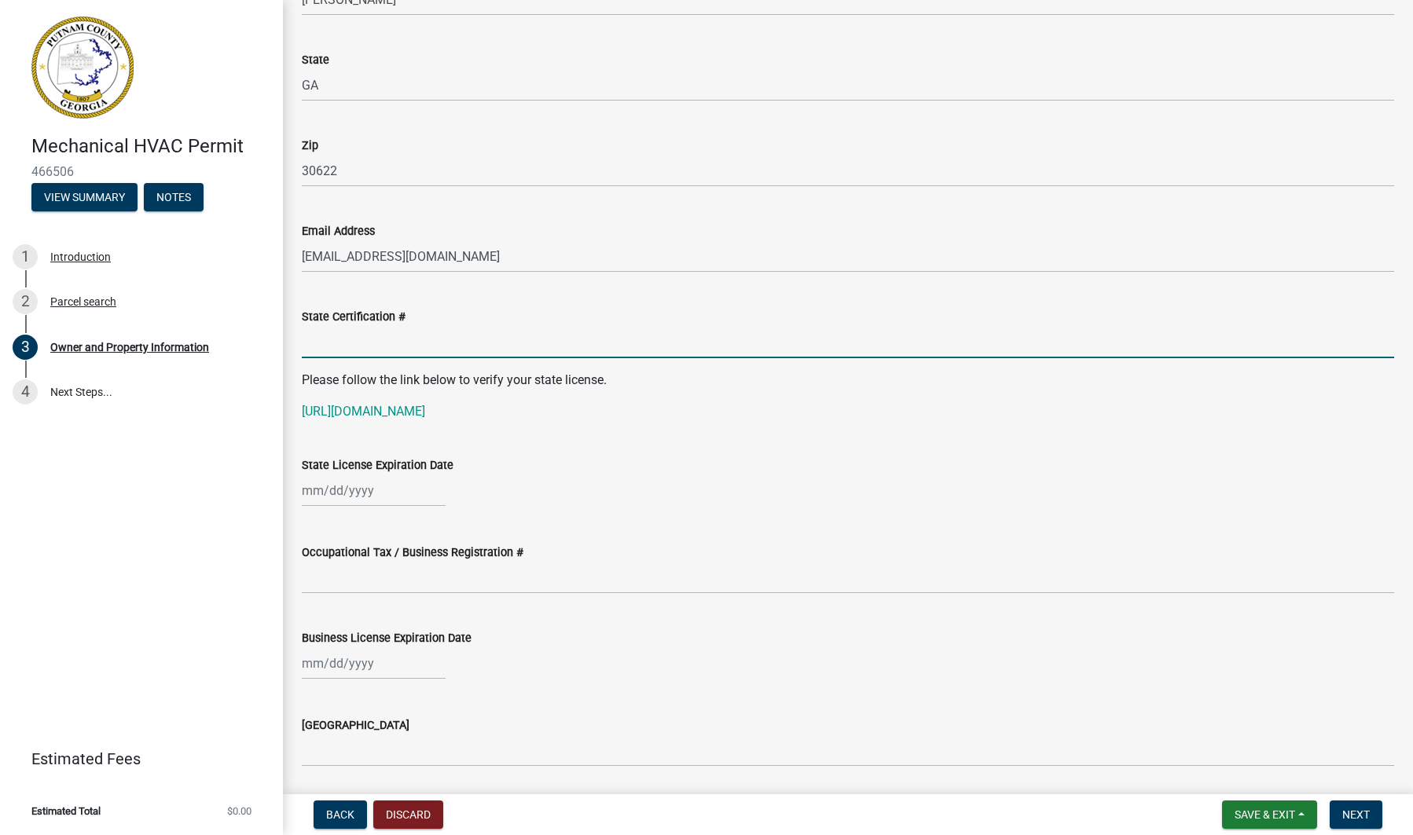
scroll to position [1804, 0]
click at [396, 345] on input "State Certification #" at bounding box center [848, 343] width 1092 height 32
type input "CR11110362"
select select "8"
select select "2025"
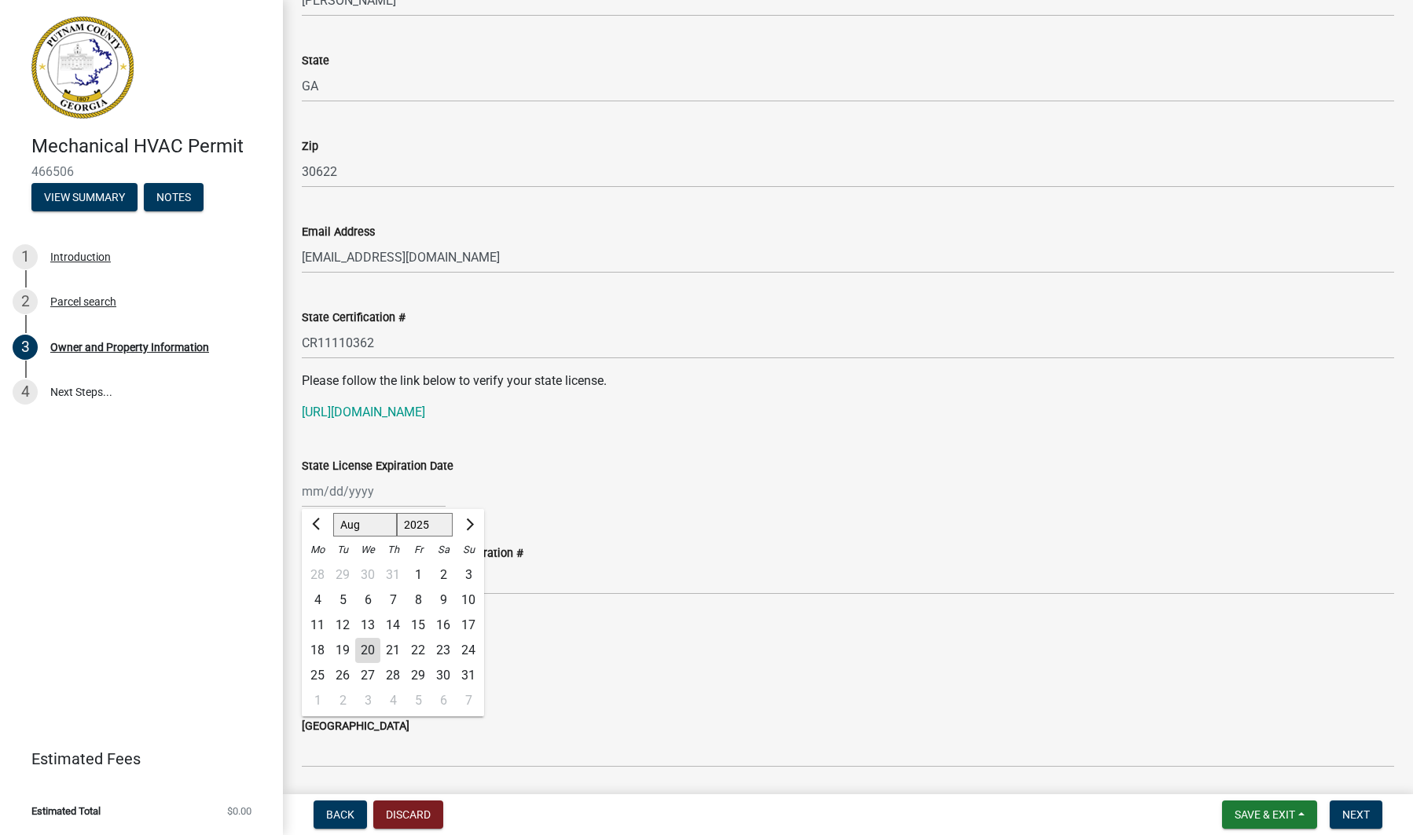
click at [347, 490] on div "[PERSON_NAME] Feb Mar Apr [PERSON_NAME][DATE] Oct Nov [DATE] 1526 1527 1528 152…" at bounding box center [374, 491] width 144 height 32
click at [467, 524] on span "Next month" at bounding box center [468, 525] width 12 height 12
drag, startPoint x: 475, startPoint y: 526, endPoint x: 422, endPoint y: 572, distance: 70.2
click at [475, 527] on button "Next month" at bounding box center [468, 524] width 19 height 25
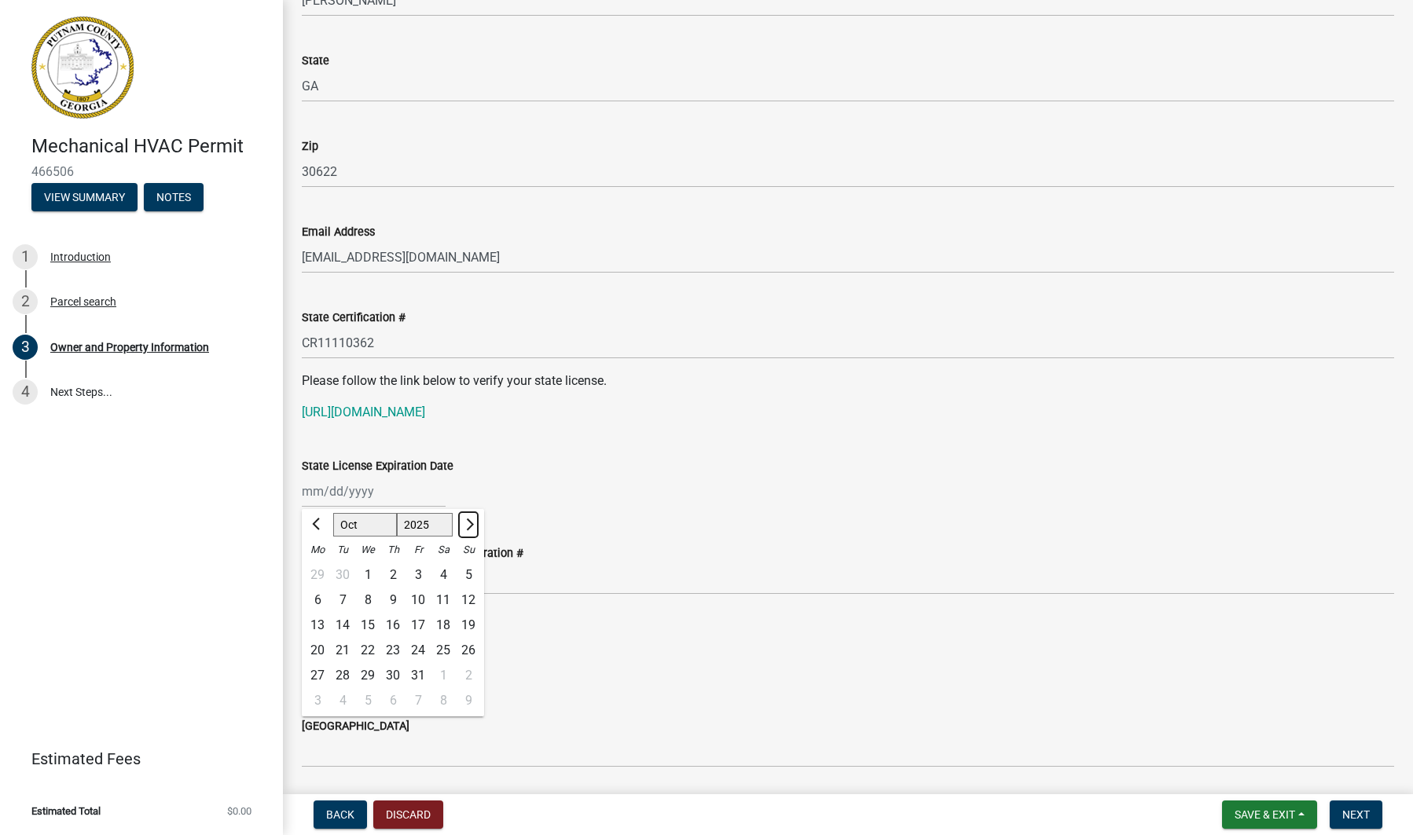
select select "11"
click at [344, 622] on div "11" at bounding box center [342, 625] width 25 height 25
type input "[DATE]"
click at [336, 500] on div "[DATE]" at bounding box center [374, 491] width 144 height 32
select select "11"
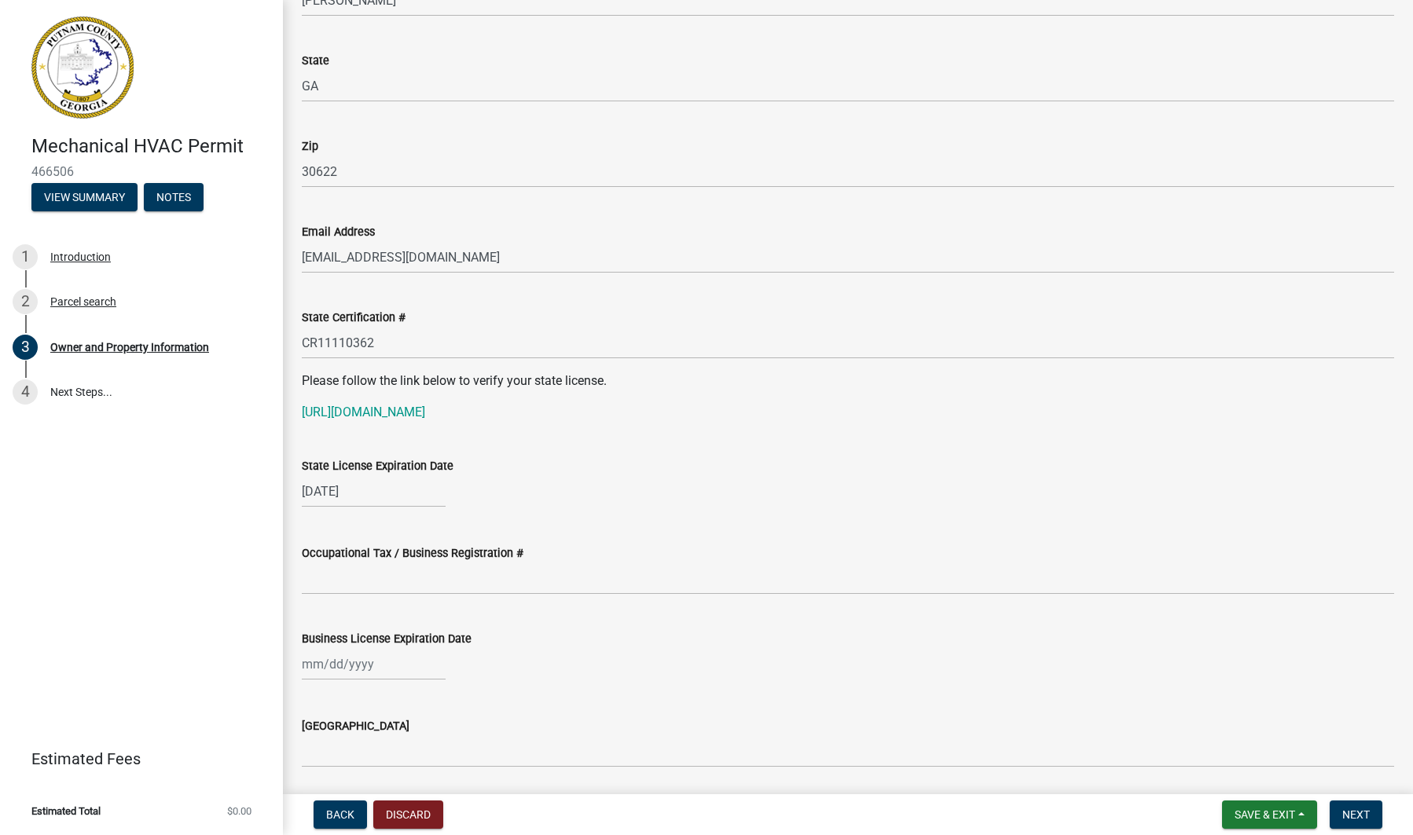
select select "2025"
click at [479, 672] on div "30" at bounding box center [468, 675] width 25 height 25
type input "[DATE]"
click at [368, 588] on input "Occupational Tax / Business Registration #" at bounding box center [848, 579] width 1092 height 32
type input "24-28127"
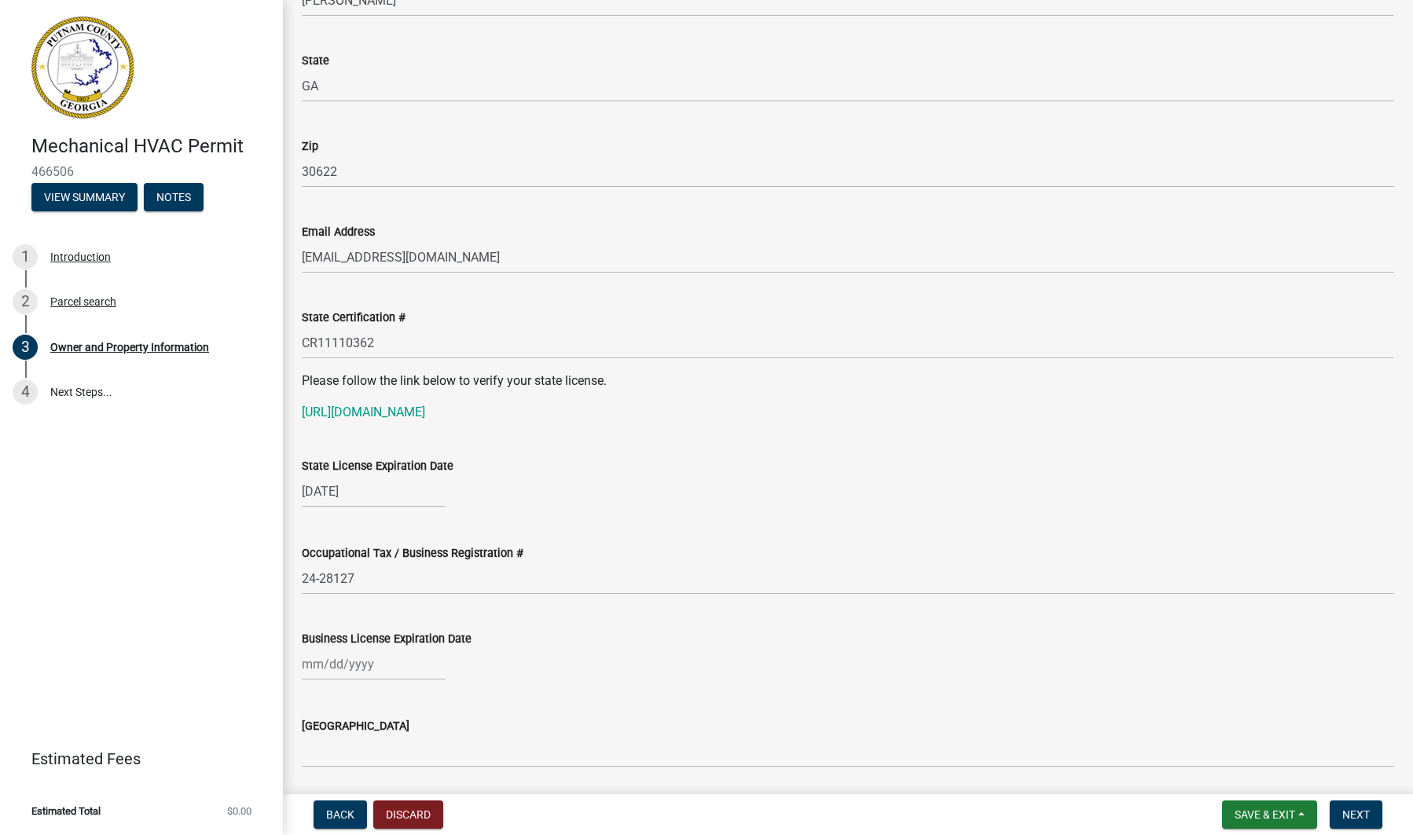
click at [300, 663] on div "Business License Expiration Date" at bounding box center [848, 643] width 1116 height 73
select select "8"
select select "2025"
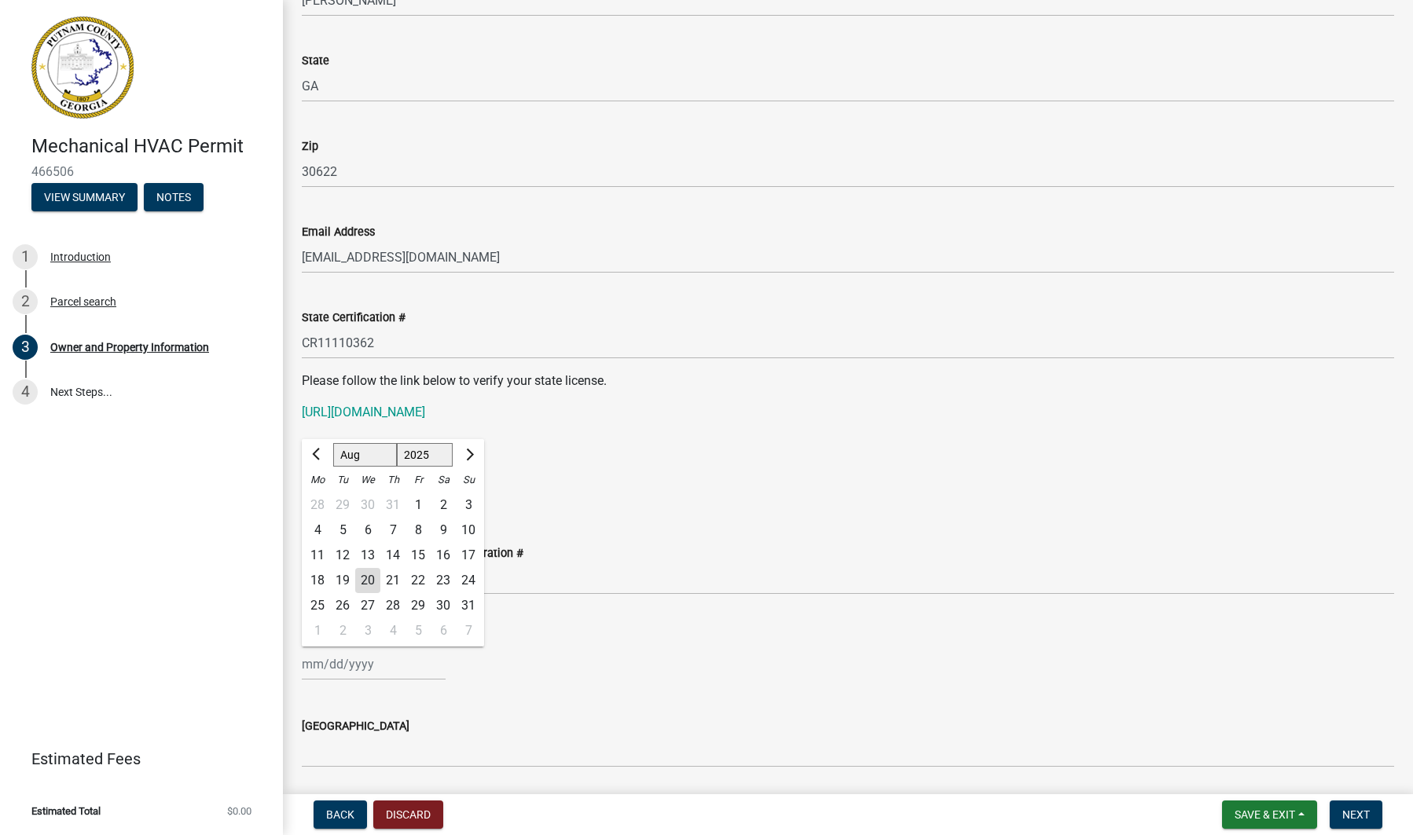
click at [310, 669] on div "[PERSON_NAME] Feb Mar Apr [PERSON_NAME][DATE] Oct Nov [DATE] 1526 1527 1528 152…" at bounding box center [374, 664] width 144 height 32
click at [549, 600] on wm-data-entity-input "Occupational Tax / Business Registration # 24-28127" at bounding box center [848, 565] width 1092 height 86
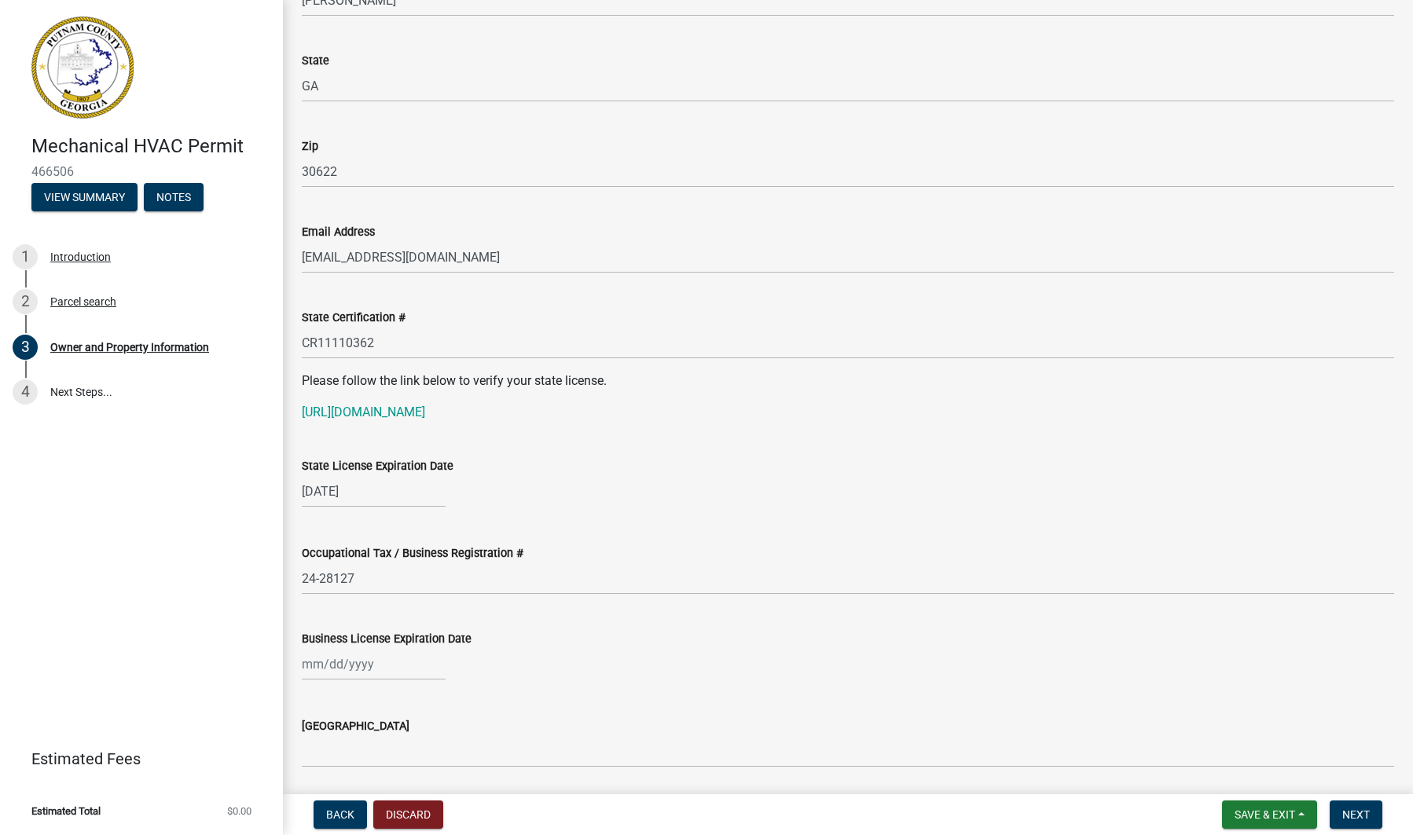
select select "8"
select select "2025"
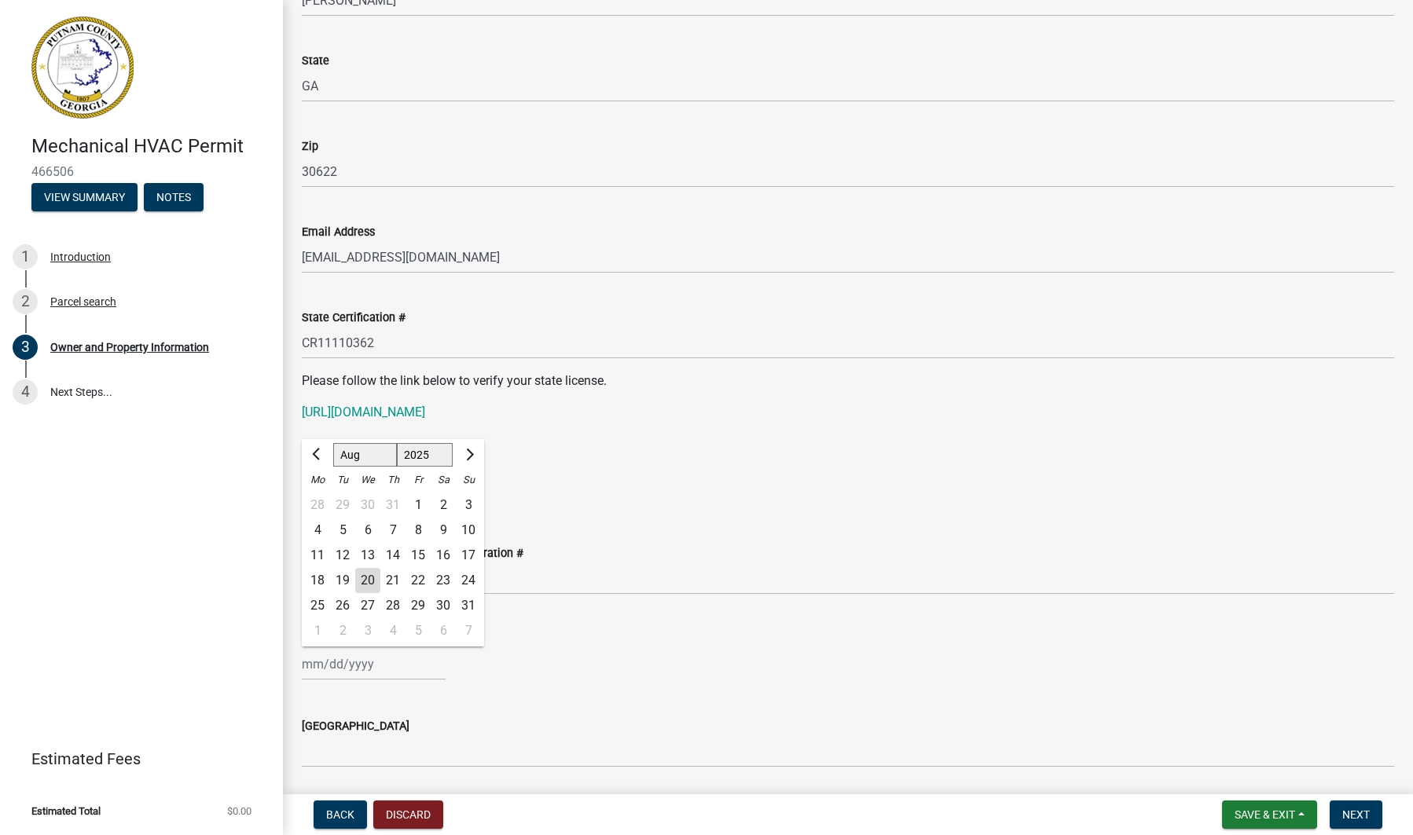
click at [312, 660] on div "[PERSON_NAME] Feb Mar Apr [PERSON_NAME][DATE] Oct Nov [DATE] 1526 1527 1528 152…" at bounding box center [374, 664] width 144 height 32
click at [464, 448] on button "Next month" at bounding box center [468, 454] width 19 height 25
click at [465, 450] on span "Next month" at bounding box center [468, 455] width 12 height 12
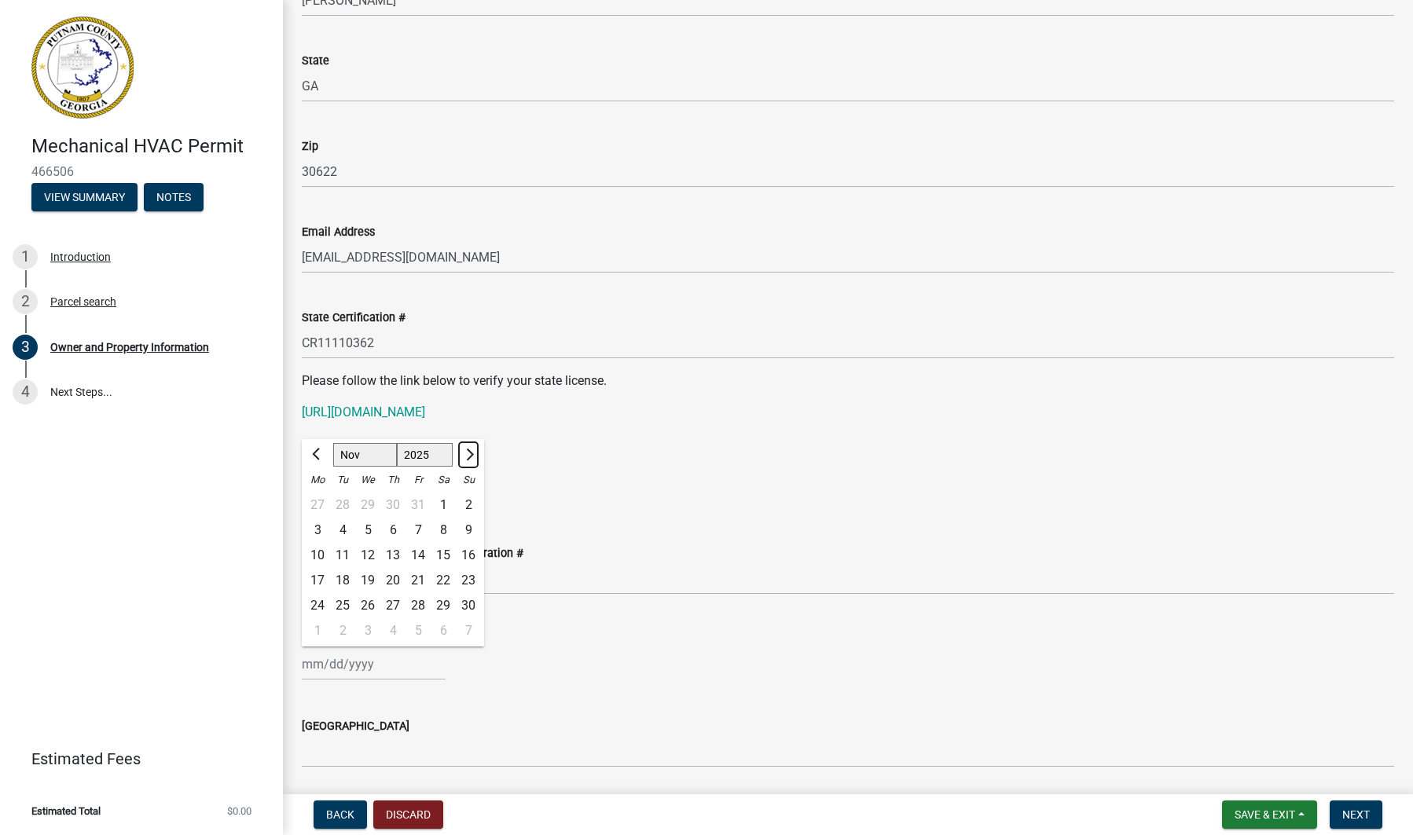
select select "12"
drag, startPoint x: 370, startPoint y: 578, endPoint x: 463, endPoint y: 596, distance: 94.6
click at [371, 578] on div "24" at bounding box center [367, 580] width 25 height 25
type input "[DATE]"
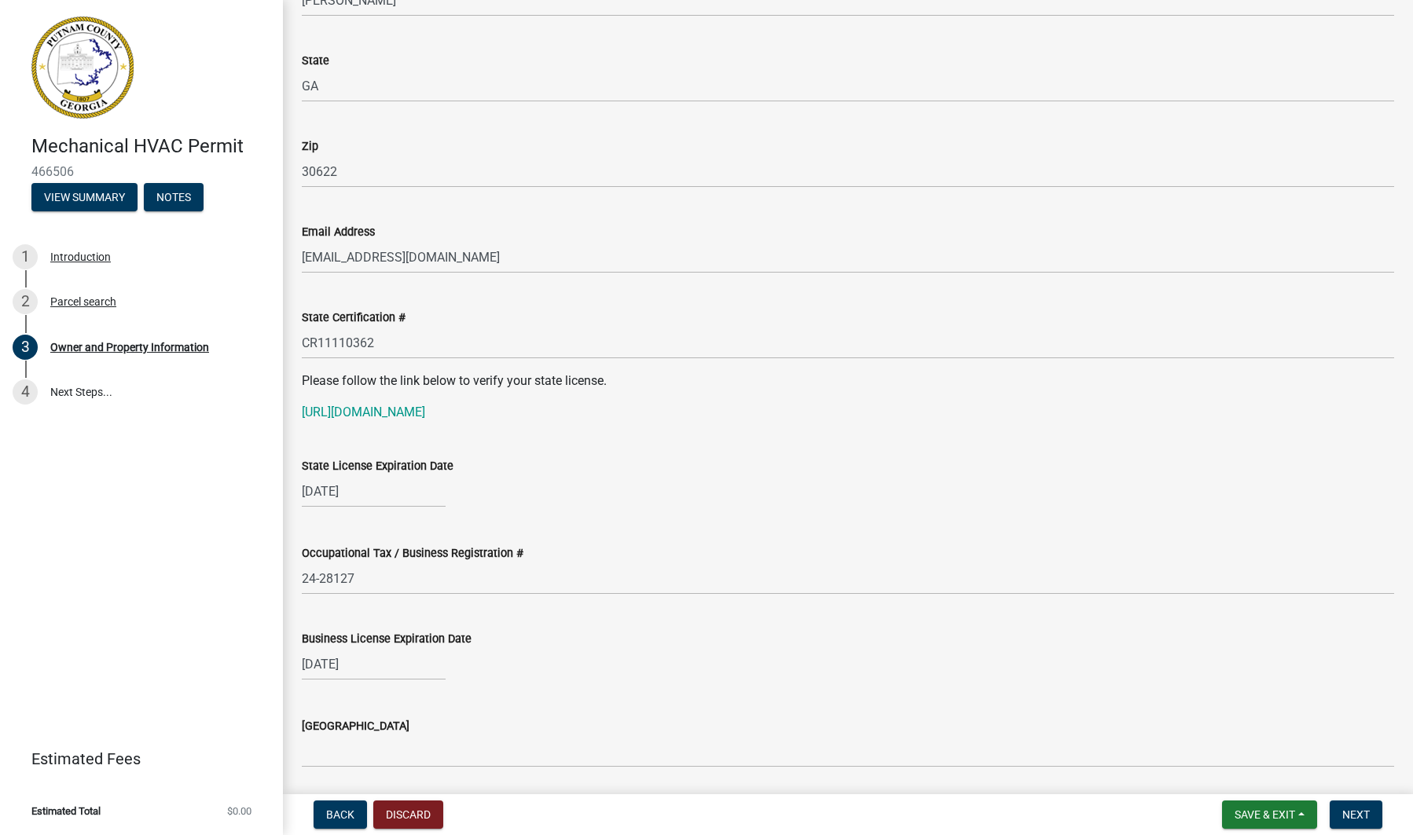
click at [623, 657] on div "[DATE]" at bounding box center [848, 664] width 1092 height 32
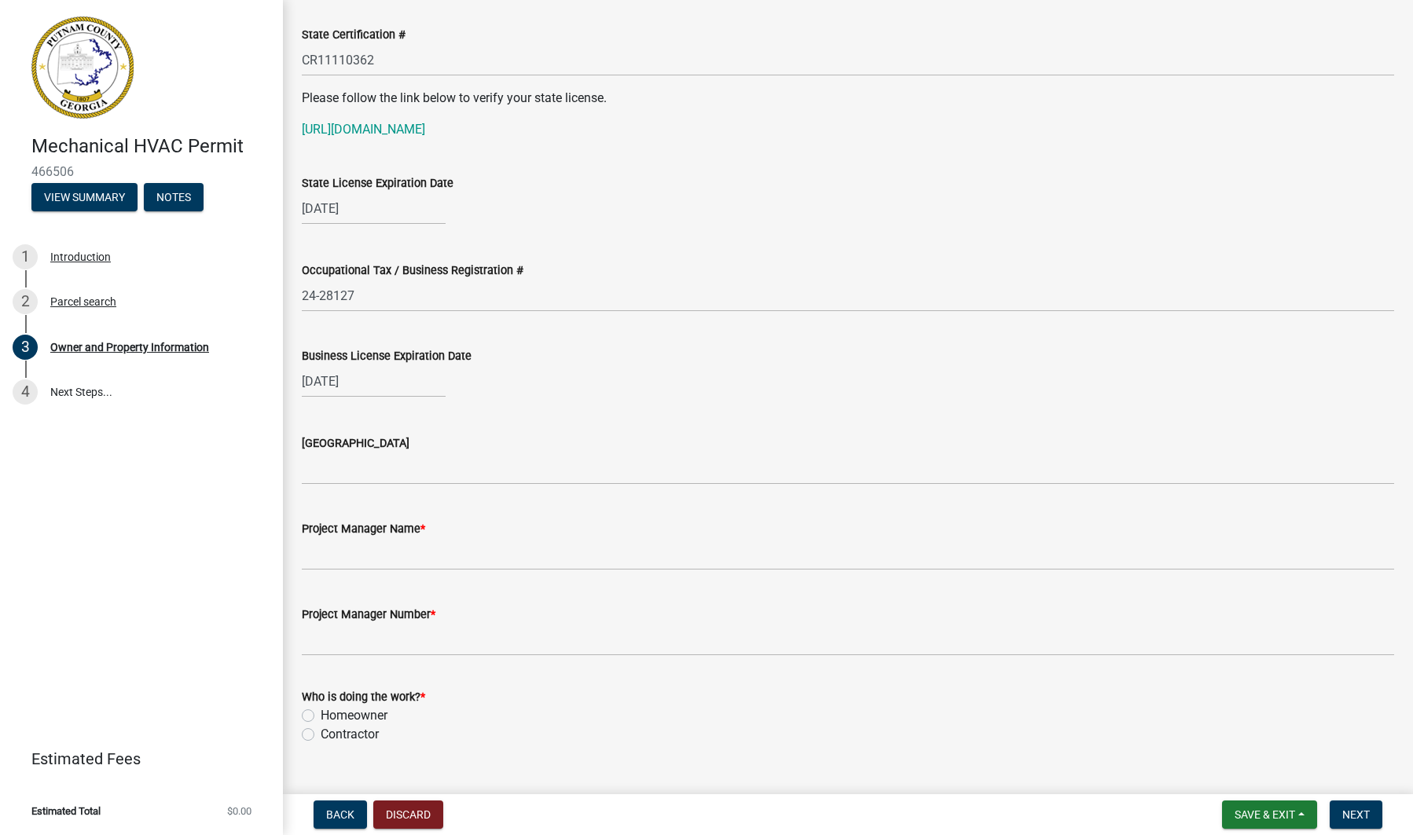
scroll to position [2106, 0]
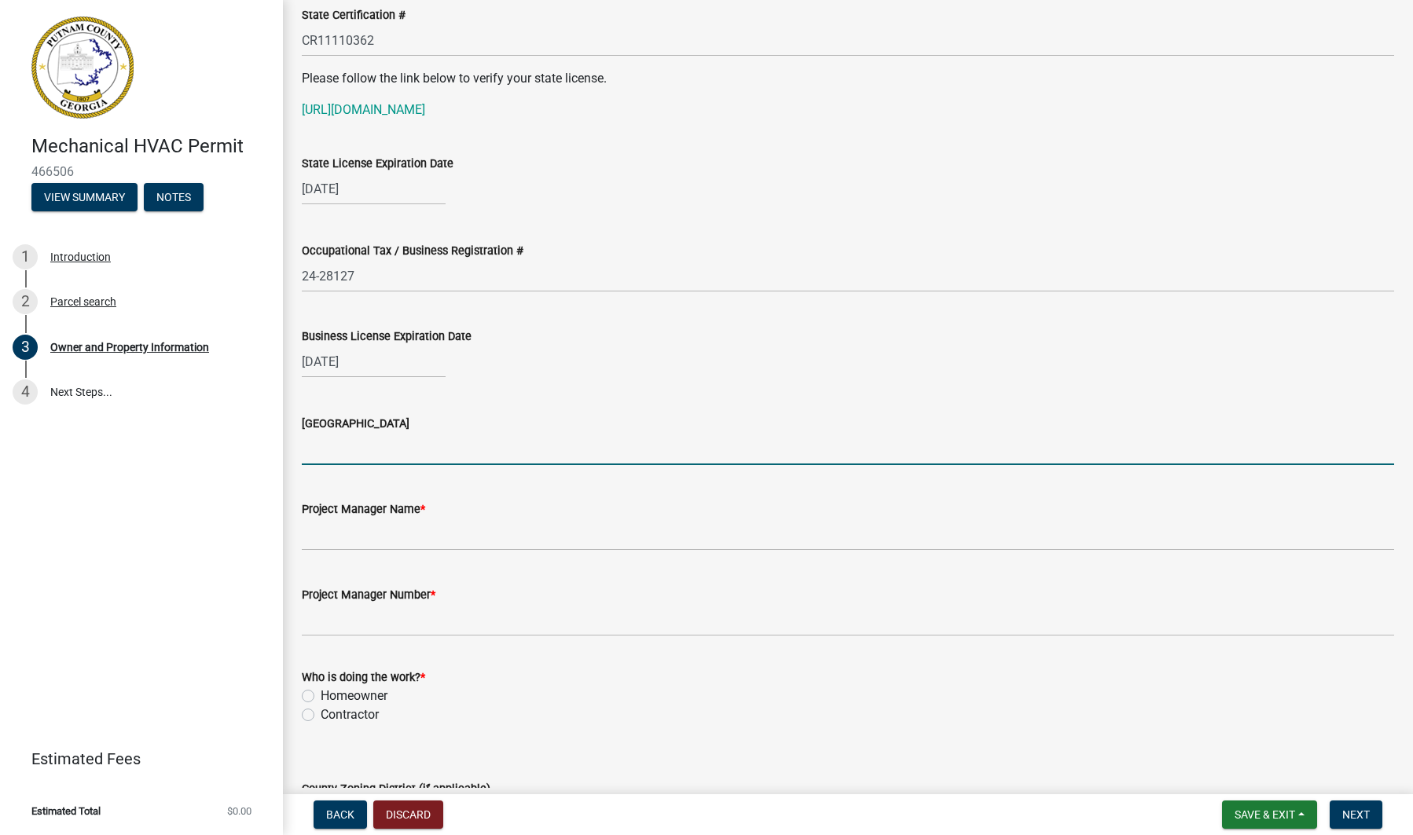
click at [401, 451] on input "[GEOGRAPHIC_DATA]" at bounding box center [848, 449] width 1092 height 32
type input "Oconee Cunty"
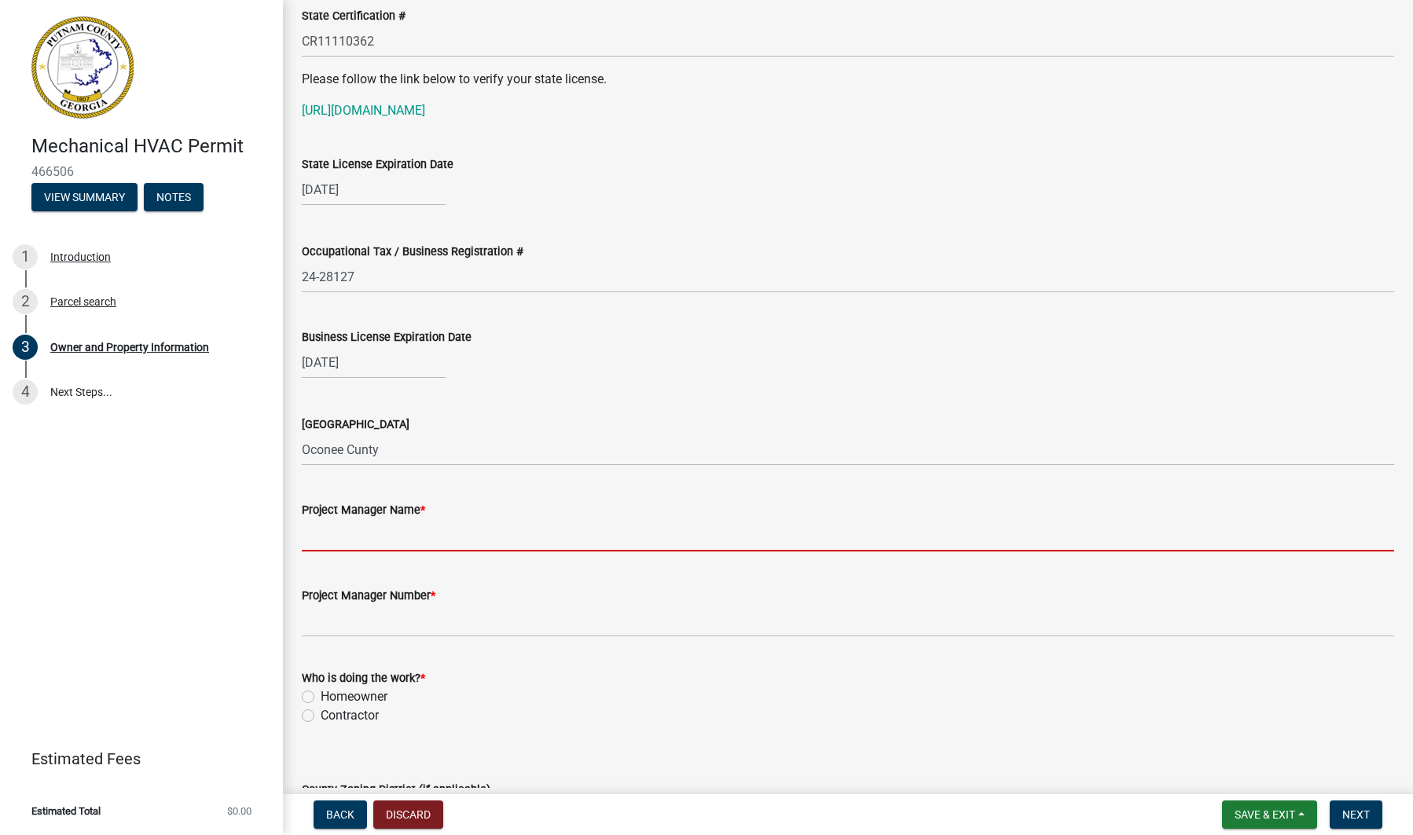
scroll to position [2105, 0]
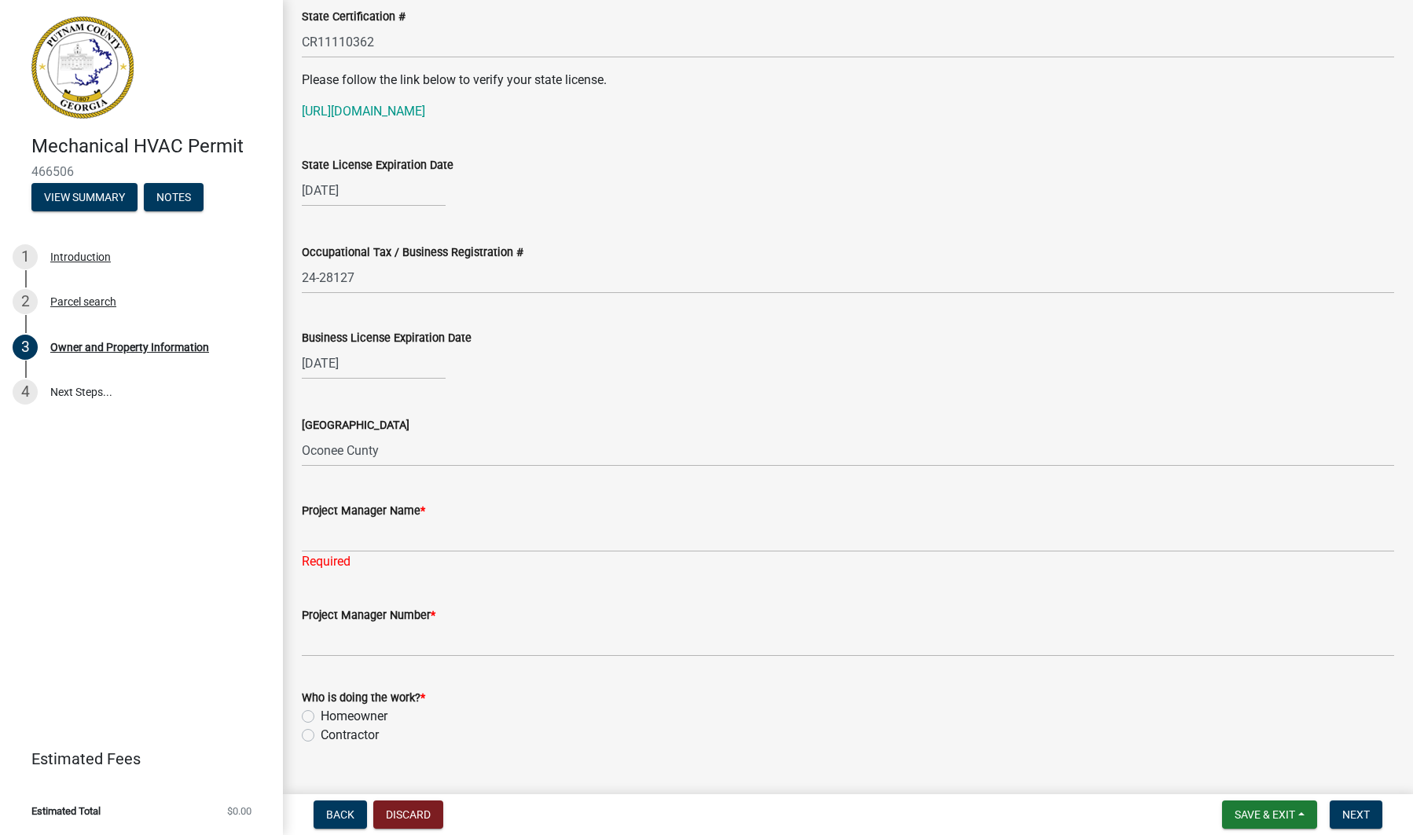
click at [314, 714] on div "Who is doing the work? * Homeowner [DEMOGRAPHIC_DATA]" at bounding box center [848, 716] width 1092 height 57
click at [321, 732] on label "Contractor" at bounding box center [350, 735] width 58 height 19
click at [321, 732] on input "Contractor" at bounding box center [326, 731] width 10 height 10
radio input "true"
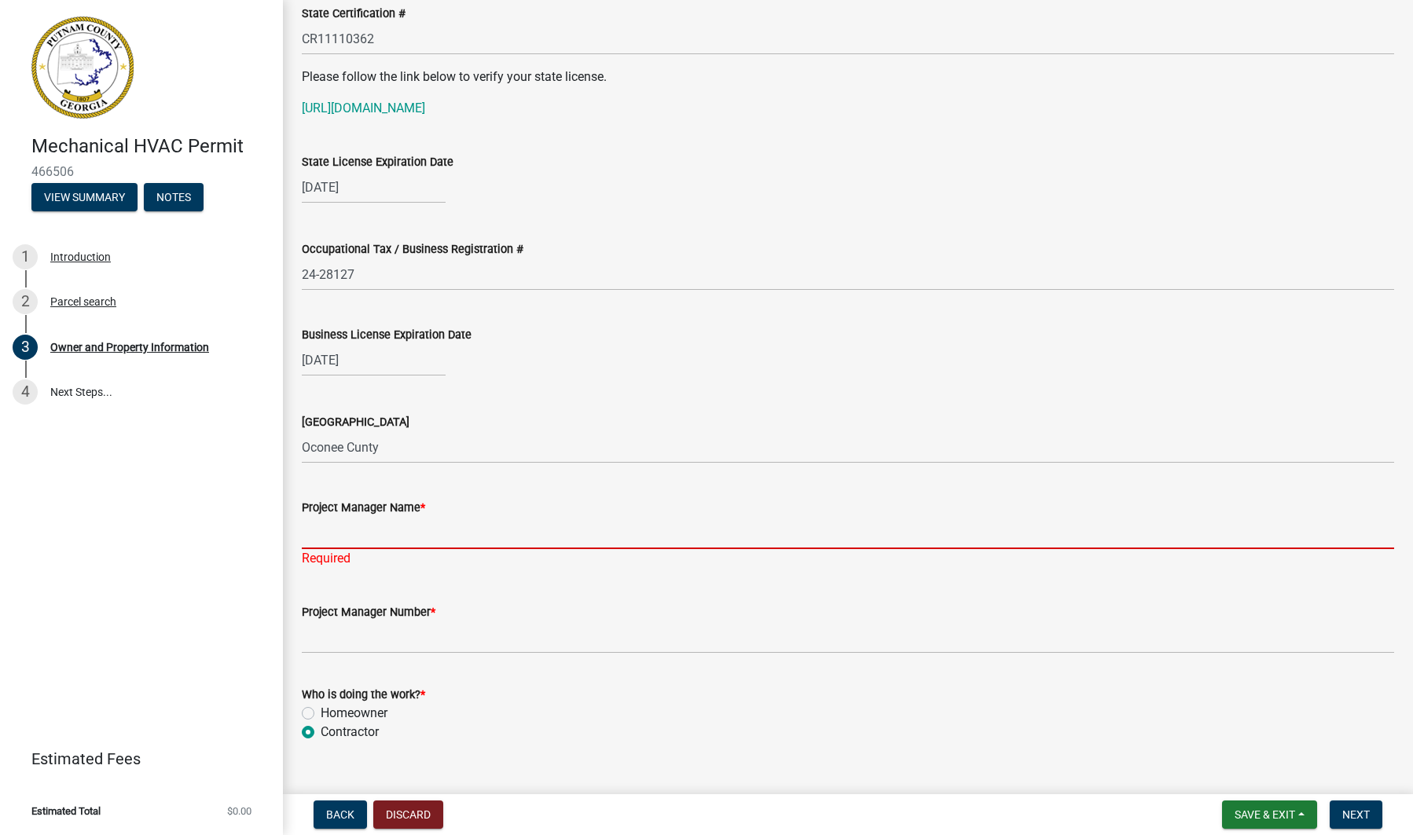
click at [338, 538] on input "Project Manager Name *" at bounding box center [848, 533] width 1092 height 32
type input "e"
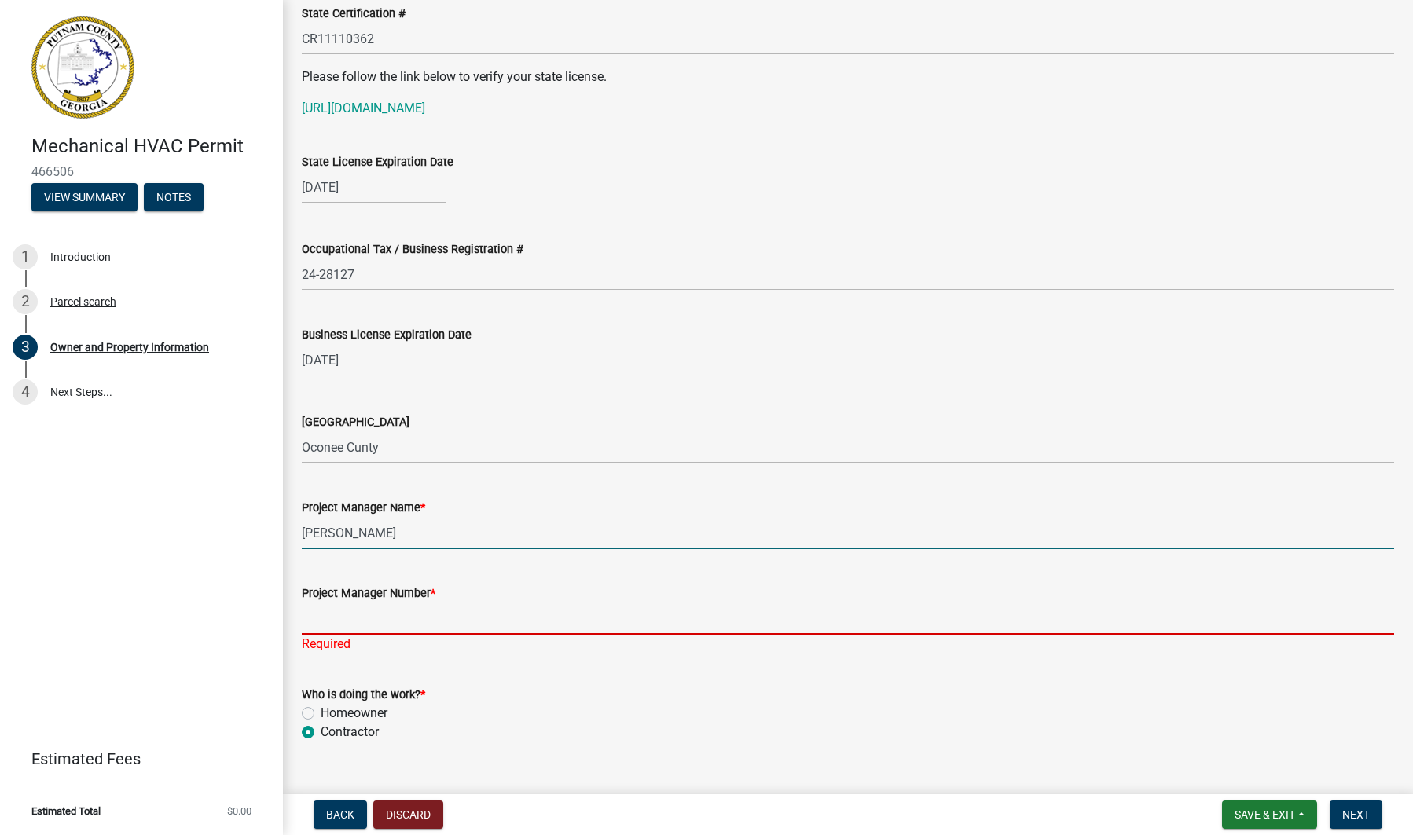
click at [320, 620] on input "Project Manager Number *" at bounding box center [848, 619] width 1092 height 32
click at [378, 530] on input "[PERSON_NAME]" at bounding box center [848, 533] width 1092 height 32
type input "[PERSON_NAME]"
click at [372, 618] on input "Project Manager Number *" at bounding box center [848, 619] width 1092 height 32
paste input "‭[PHONE_NUMBER]‬"
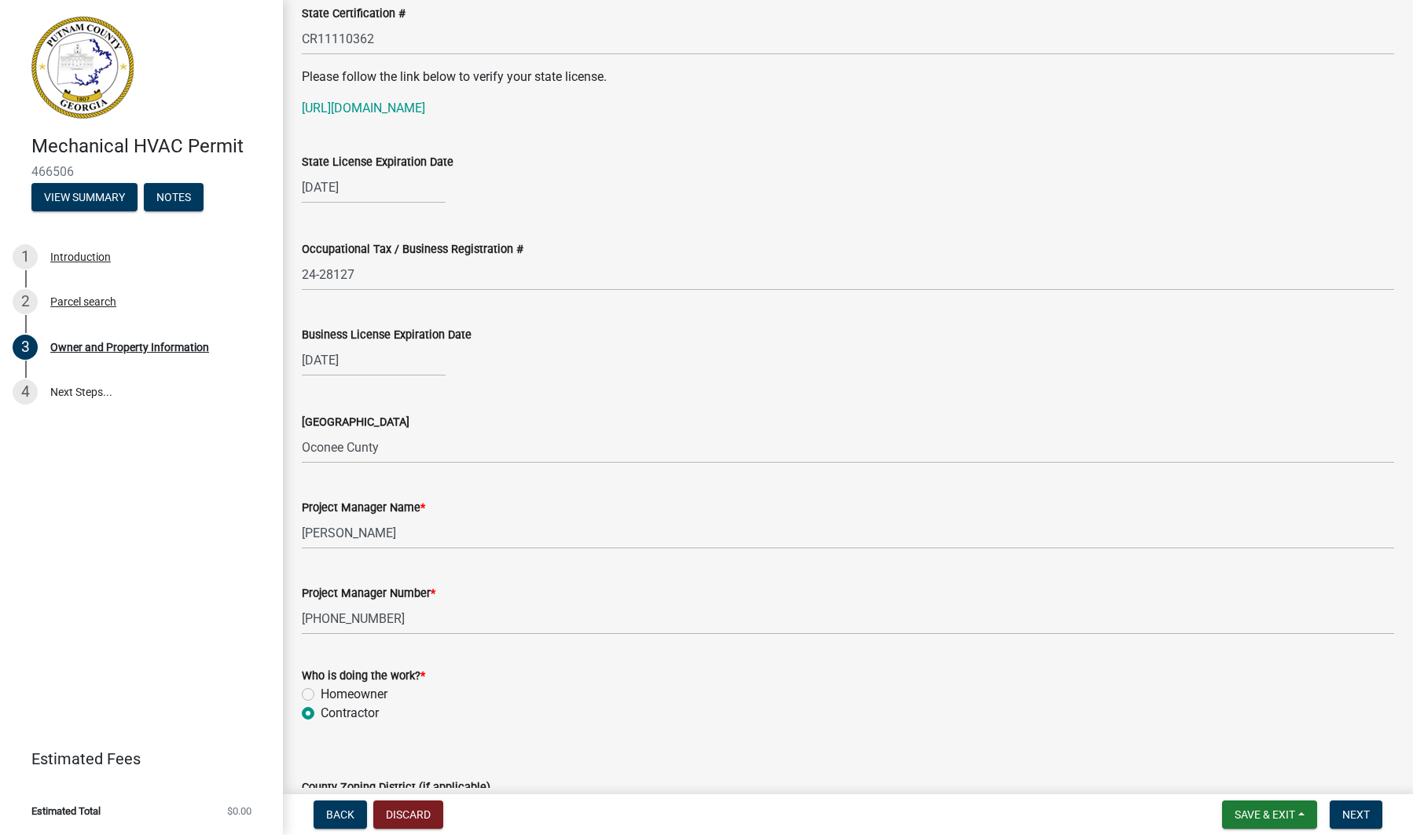
click at [593, 687] on div "Who is doing the work? * Homeowner [DEMOGRAPHIC_DATA]" at bounding box center [848, 694] width 1092 height 57
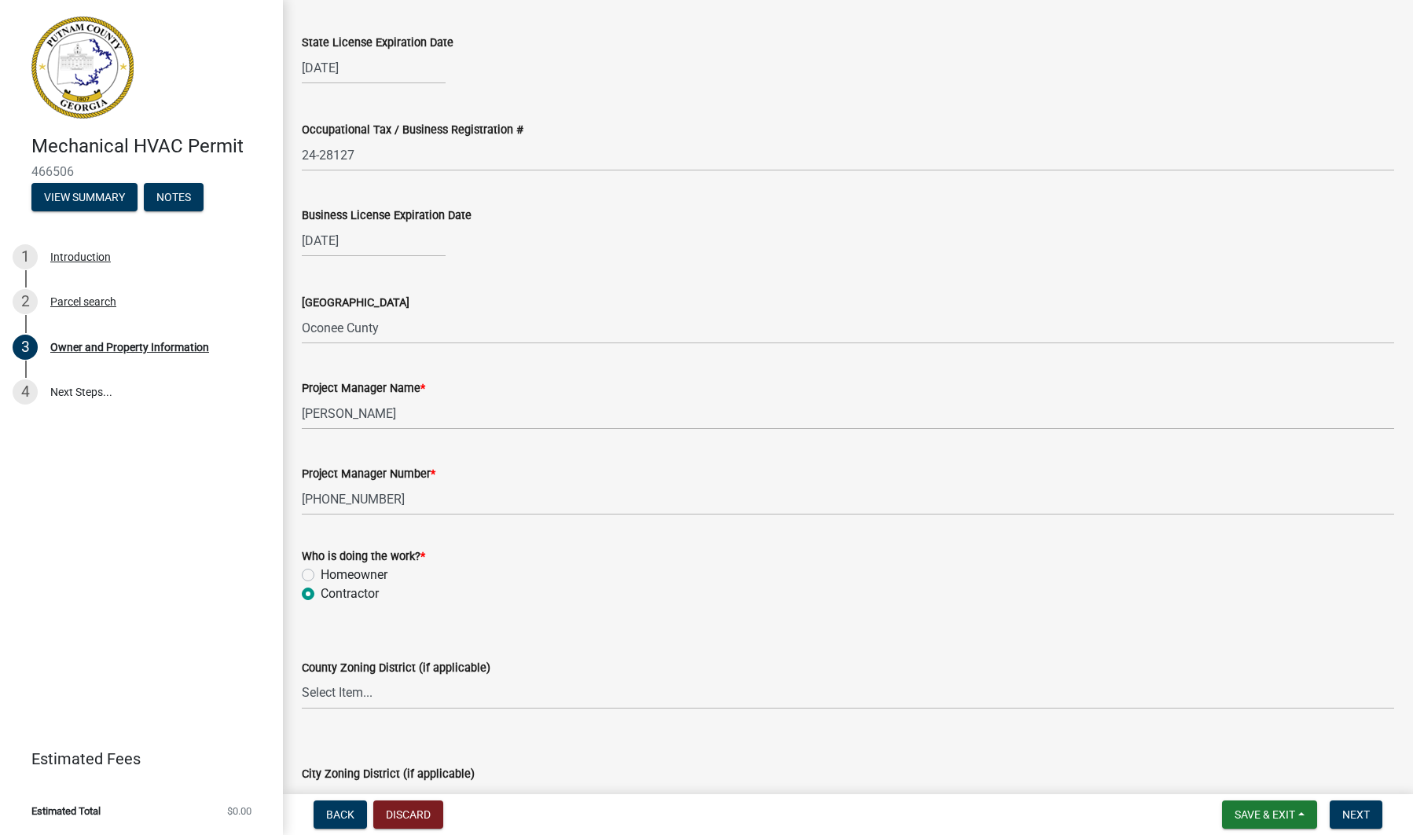
scroll to position [2227, 0]
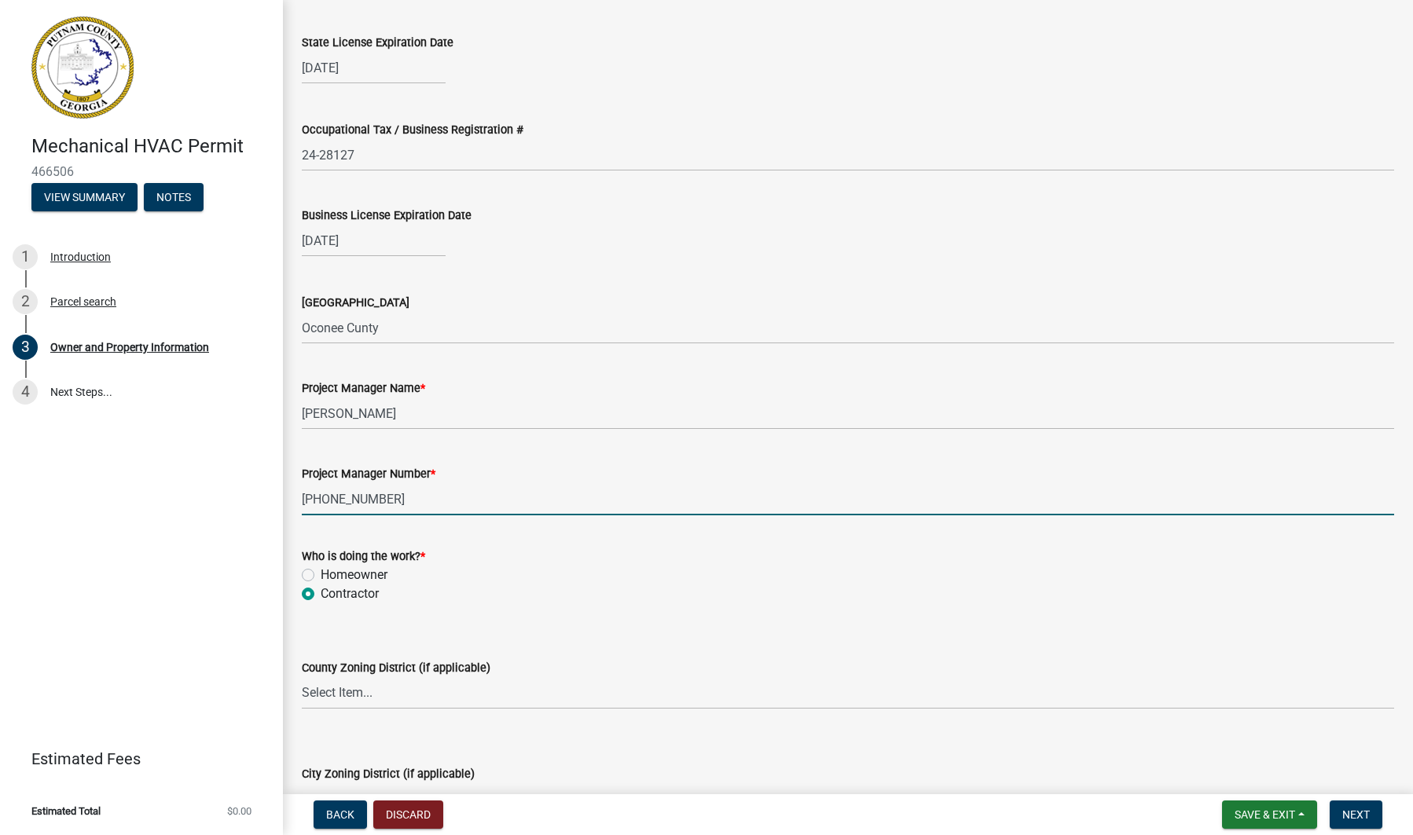
click at [318, 485] on input "‭[PHONE_NUMBER]‬" at bounding box center [848, 499] width 1092 height 32
click at [318, 495] on input "‭[PHONE_NUMBER]‬" at bounding box center [848, 499] width 1092 height 32
type input "‭[PHONE_NUMBER]‬"
click at [685, 629] on div "County Zoning District (if applicable) Select Item... AG-1 R-1R R-1 R-2 MHP RM-…" at bounding box center [848, 664] width 1092 height 92
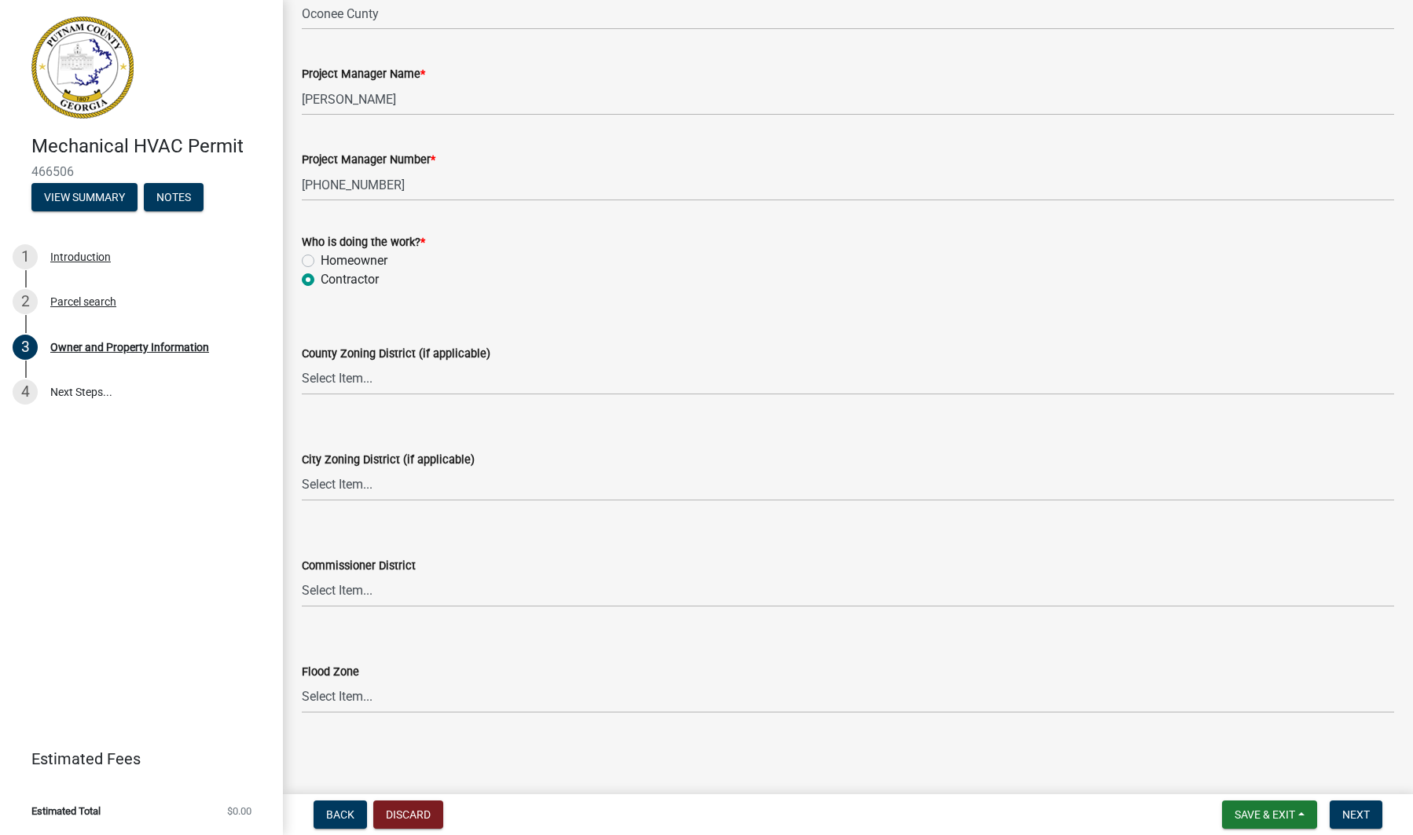
scroll to position [2541, 0]
click at [1359, 818] on span "Next" at bounding box center [1356, 815] width 28 height 13
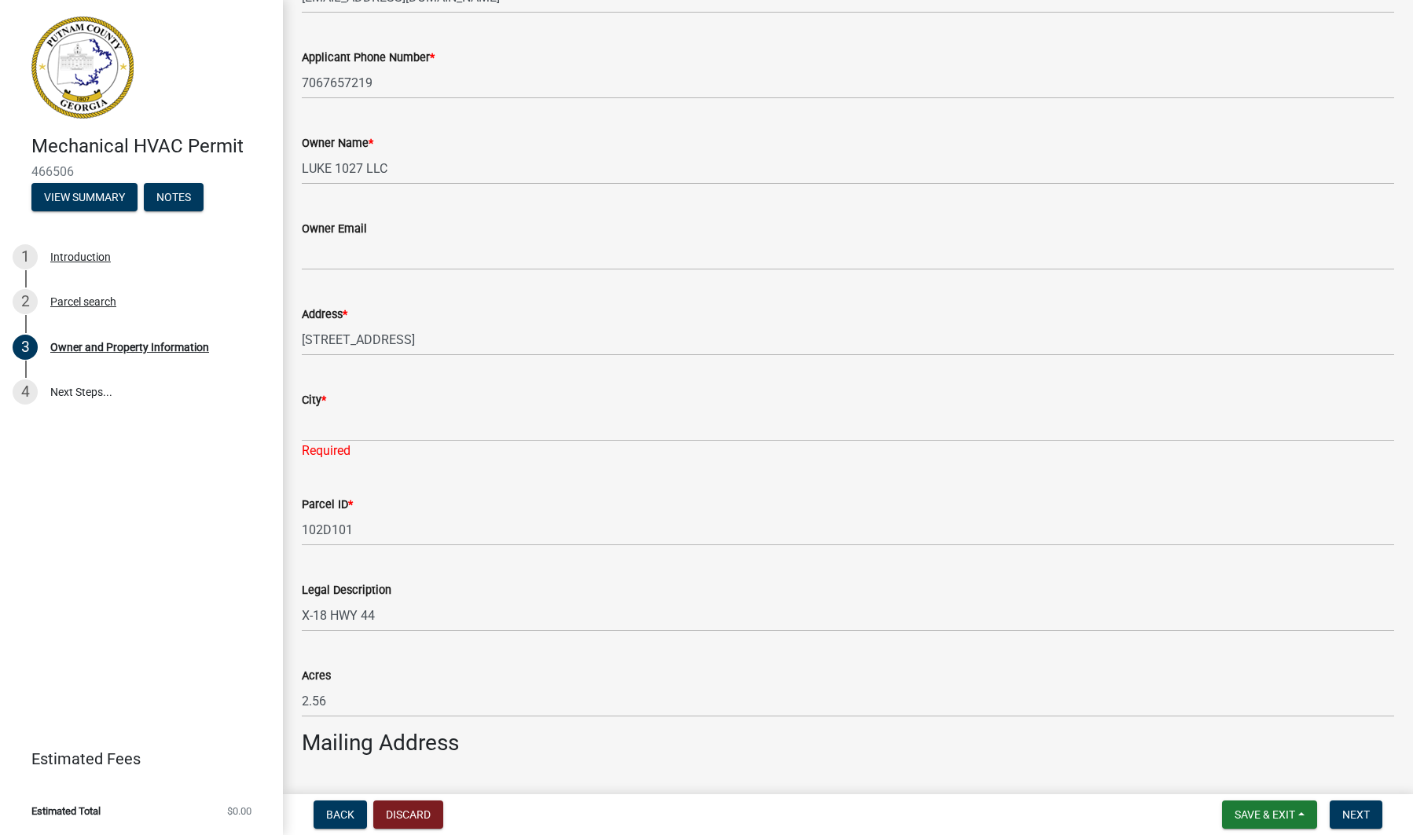
scroll to position [272, 0]
click at [339, 441] on input "City *" at bounding box center [848, 426] width 1092 height 32
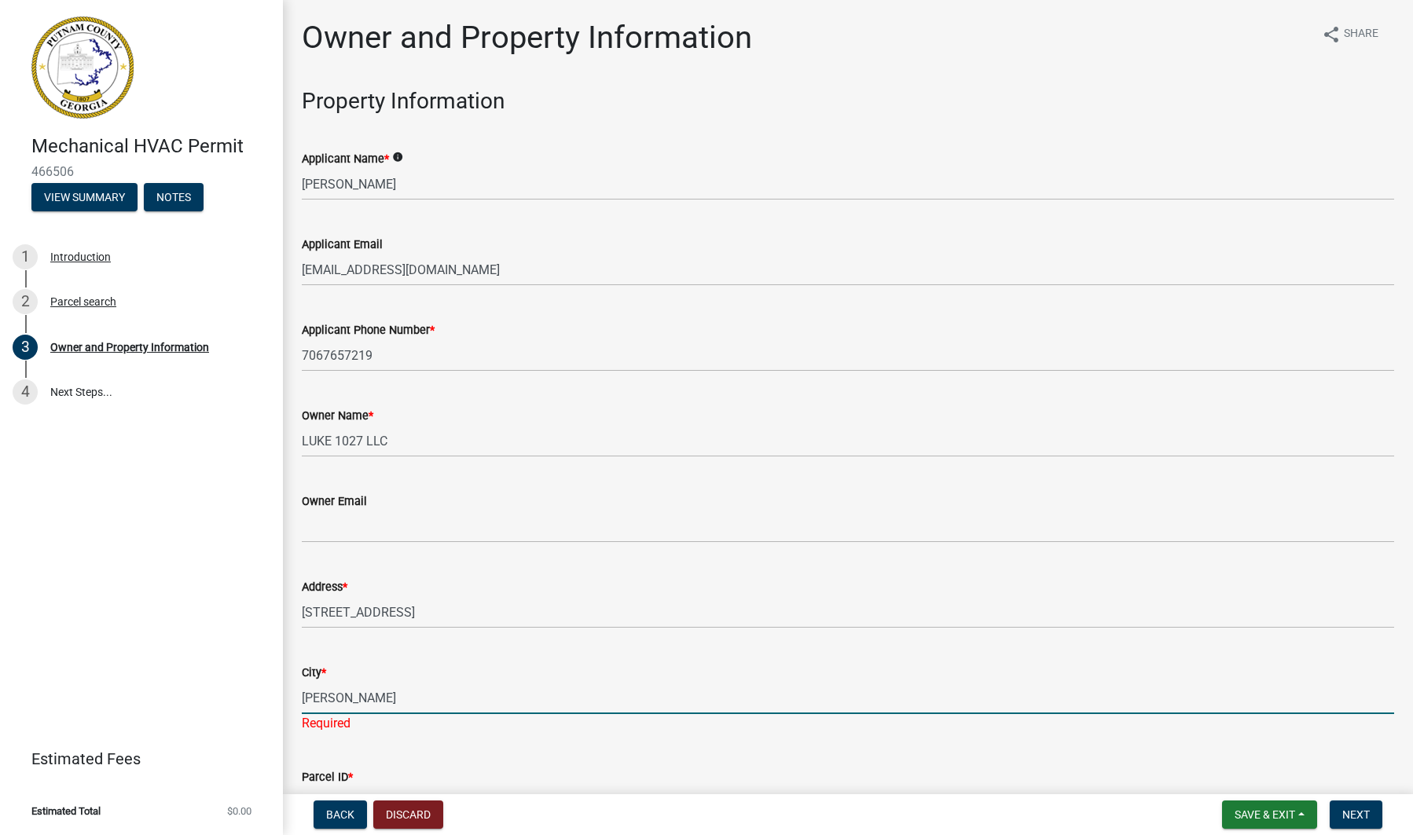
scroll to position [0, 0]
type input "[PERSON_NAME]"
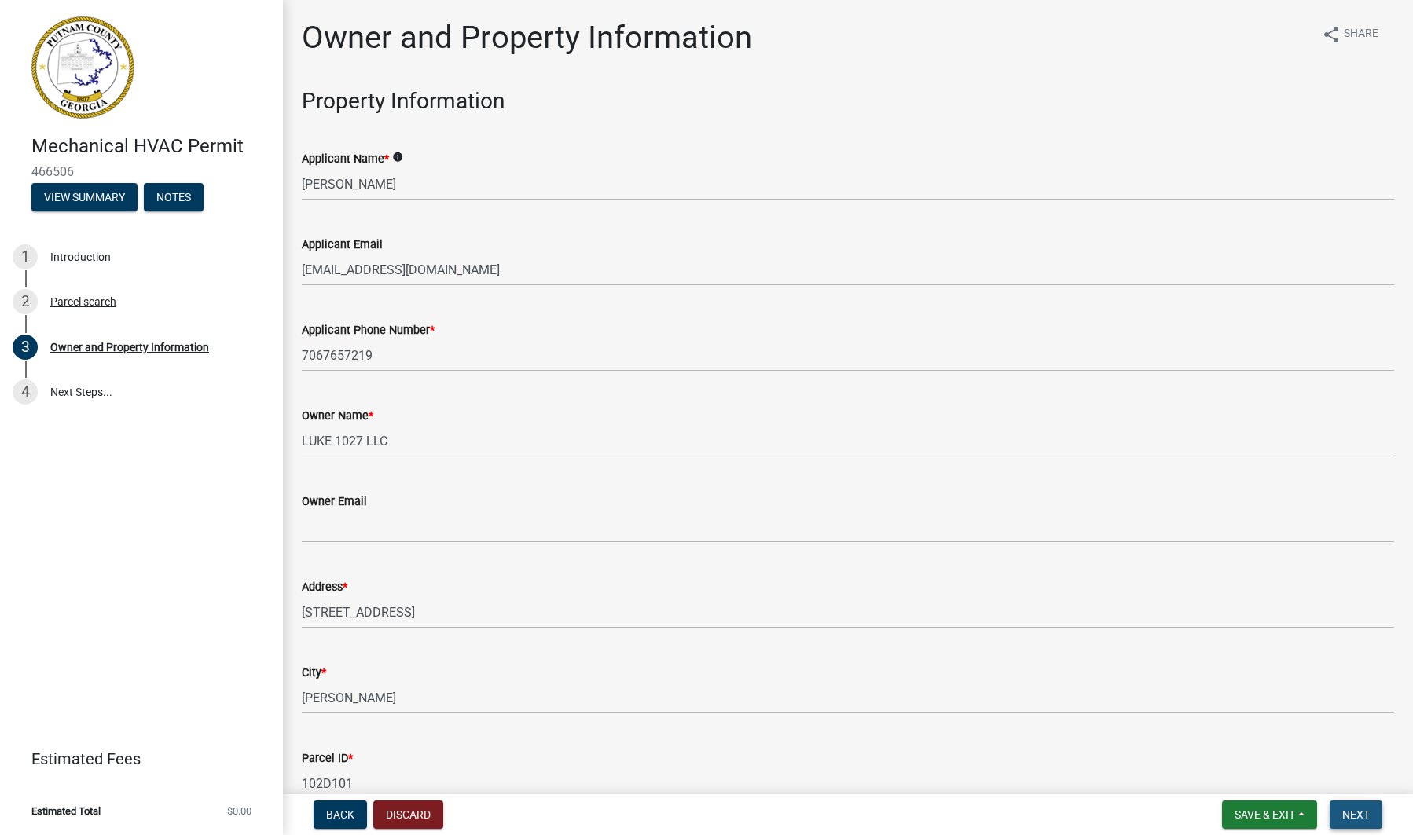
click at [1360, 814] on span "Next" at bounding box center [1356, 815] width 28 height 13
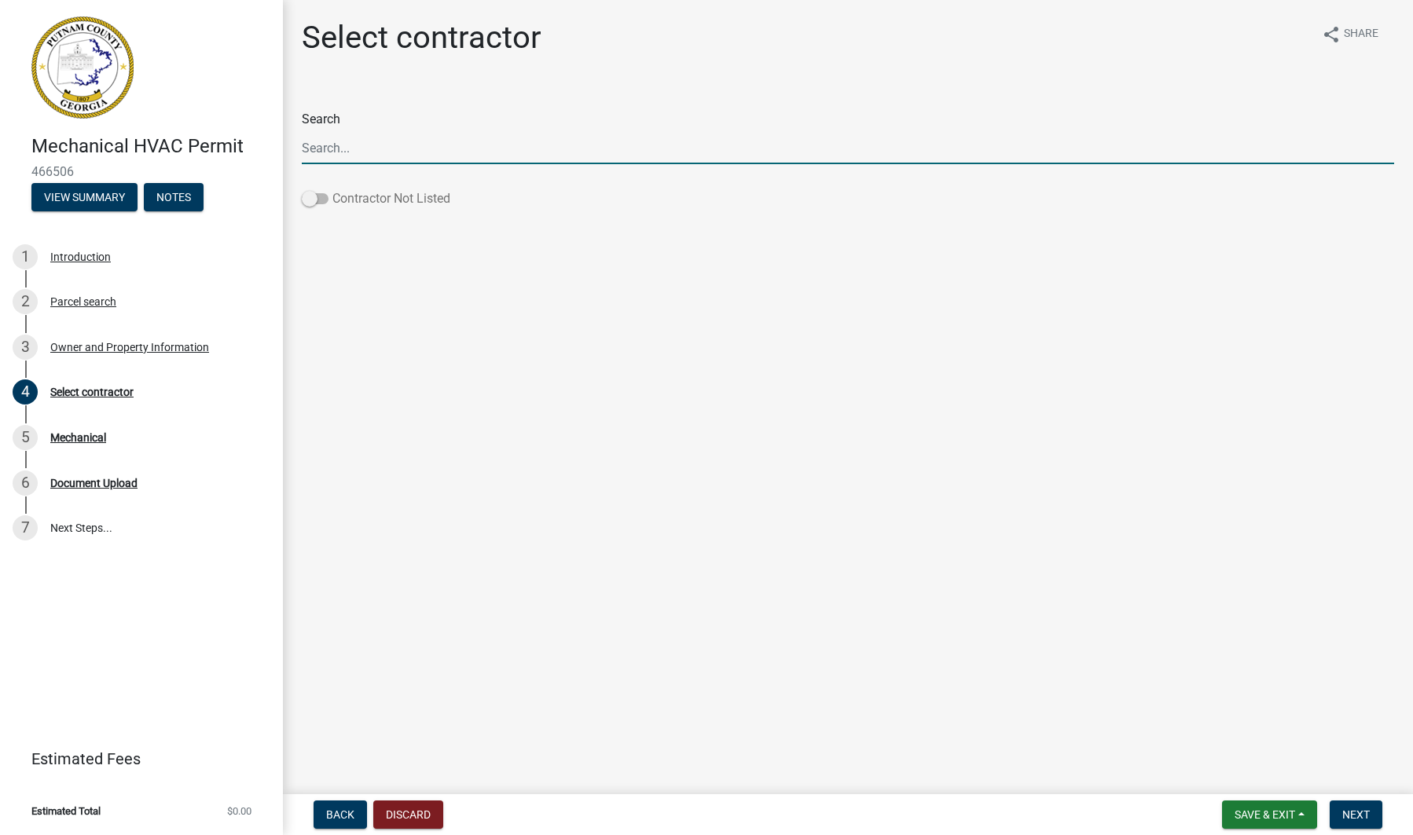
click at [311, 198] on span at bounding box center [315, 198] width 27 height 11
click at [332, 189] on input "Contractor Not Listed" at bounding box center [332, 189] width 0 height 0
click at [311, 198] on span at bounding box center [315, 198] width 27 height 11
click at [332, 189] on input "Contractor Not Listed" at bounding box center [332, 189] width 0 height 0
click at [335, 154] on input "Search" at bounding box center [848, 148] width 1092 height 32
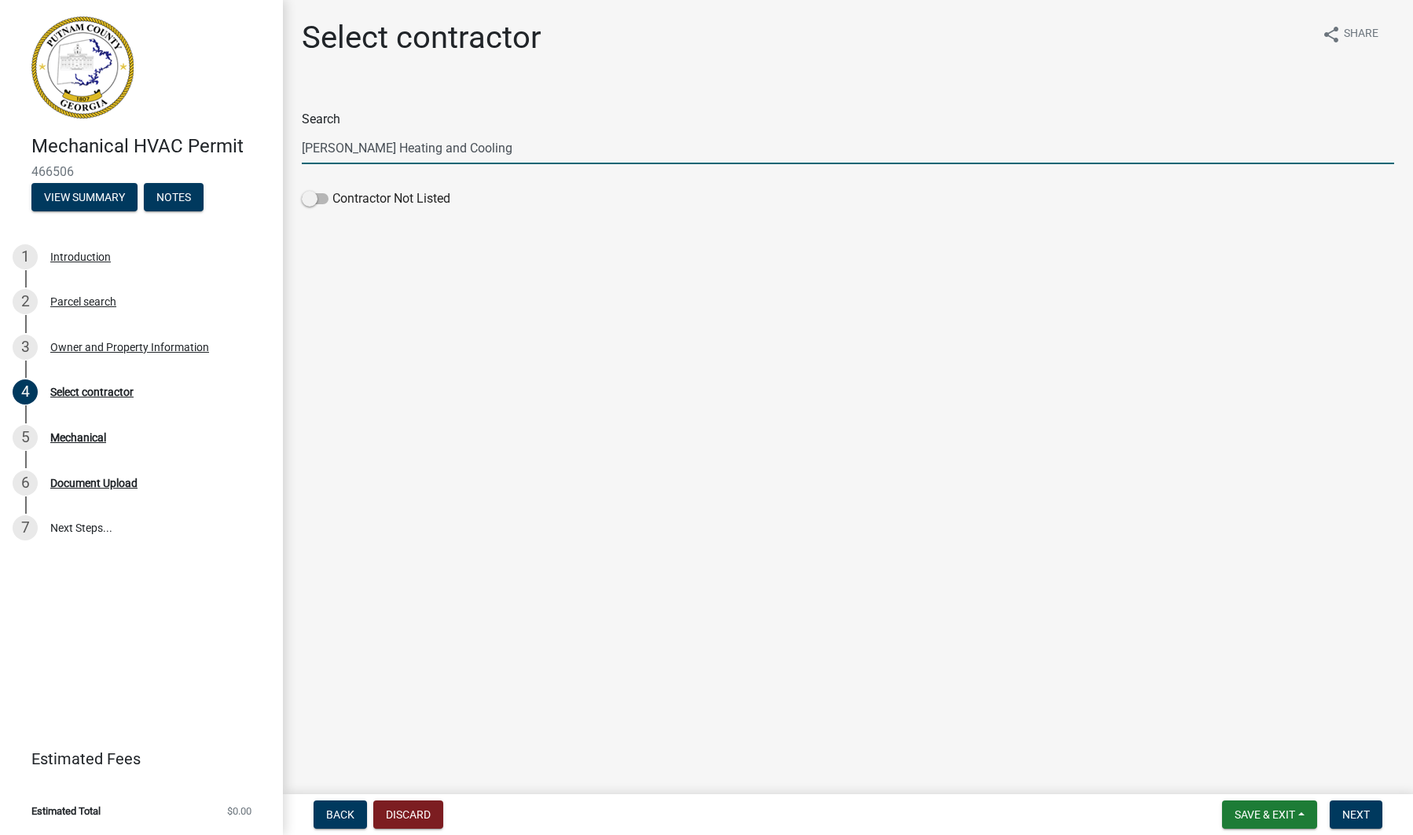
type input "[PERSON_NAME] Heating and Cooling"
click at [351, 204] on label "Contractor Not Listed" at bounding box center [376, 198] width 149 height 19
click at [332, 189] on input "Contractor Not Listed" at bounding box center [332, 189] width 0 height 0
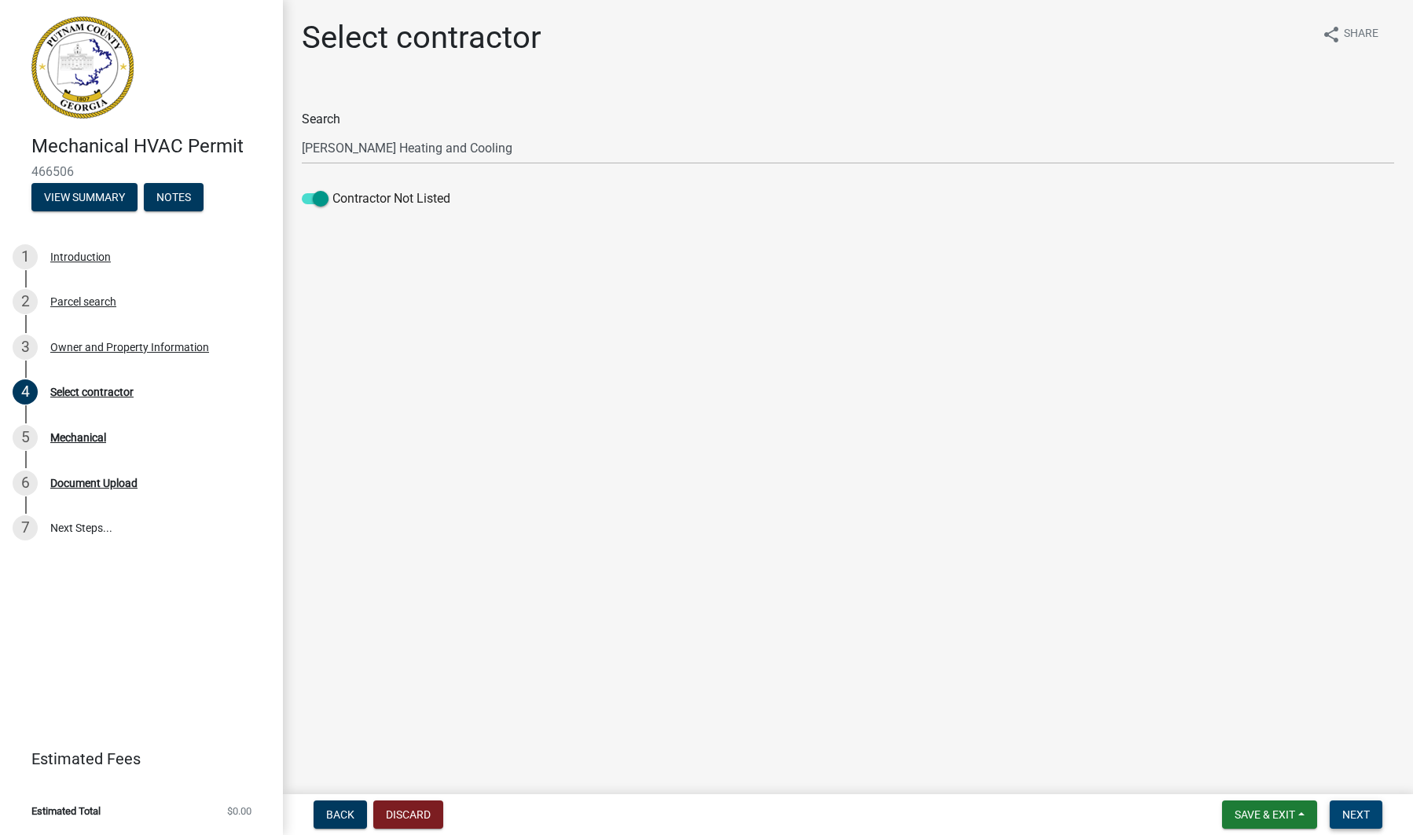
drag, startPoint x: 1360, startPoint y: 816, endPoint x: 1352, endPoint y: 807, distance: 12.2
click at [1360, 816] on span "Next" at bounding box center [1356, 815] width 28 height 13
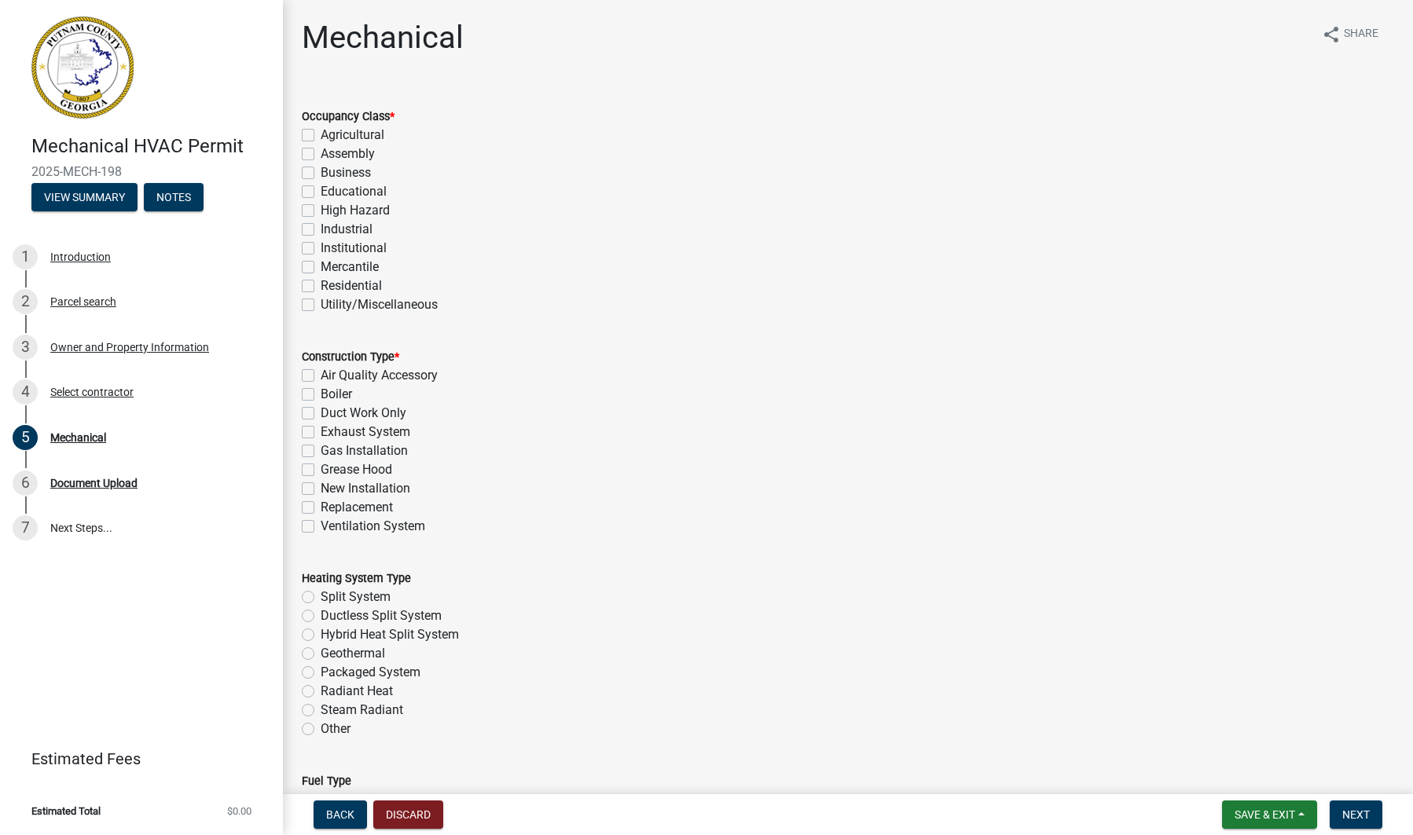
click at [321, 411] on label "Duct Work Only" at bounding box center [364, 413] width 86 height 19
click at [321, 411] on input "Duct Work Only" at bounding box center [326, 409] width 10 height 10
checkbox input "true"
checkbox input "false"
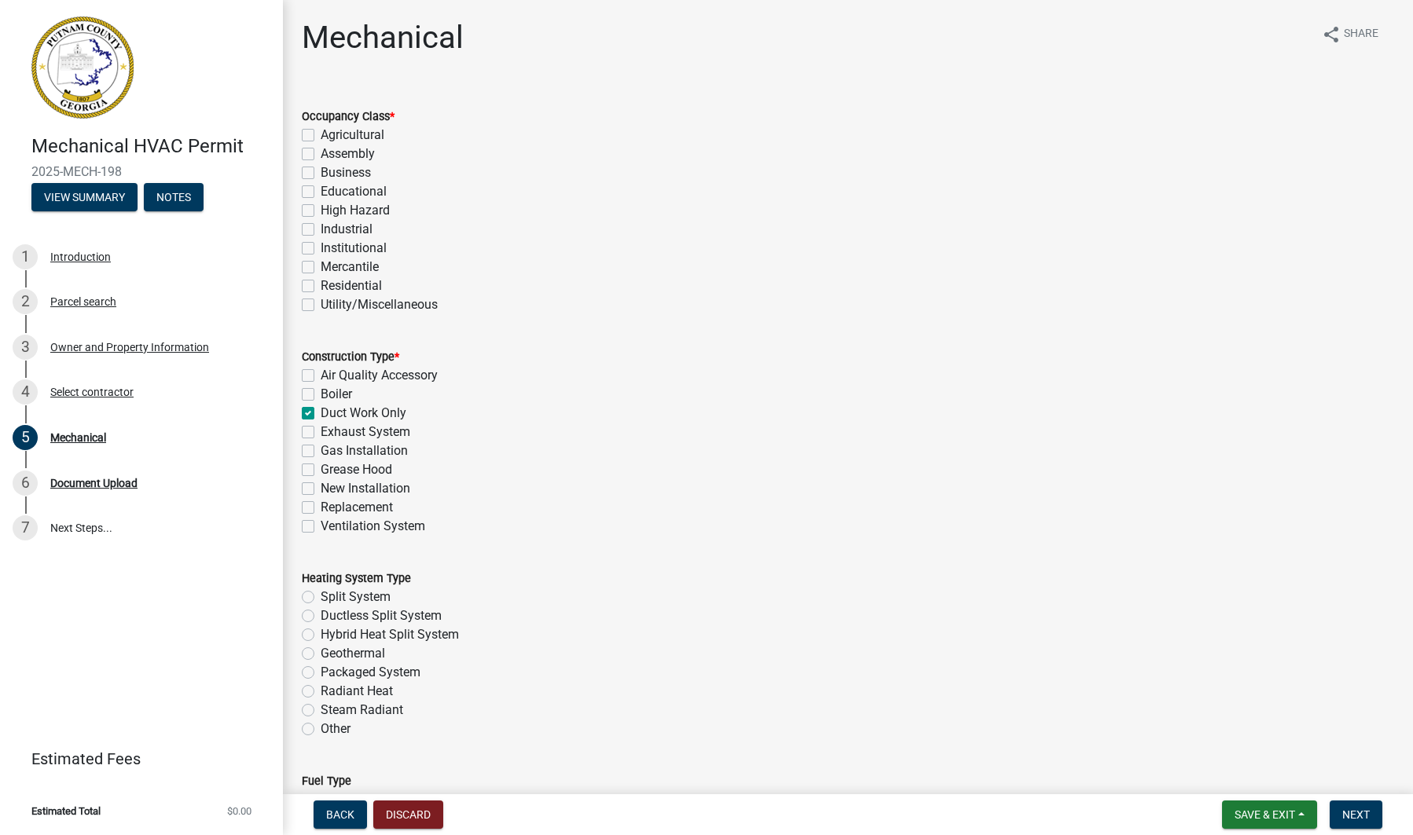
checkbox input "true"
checkbox input "false"
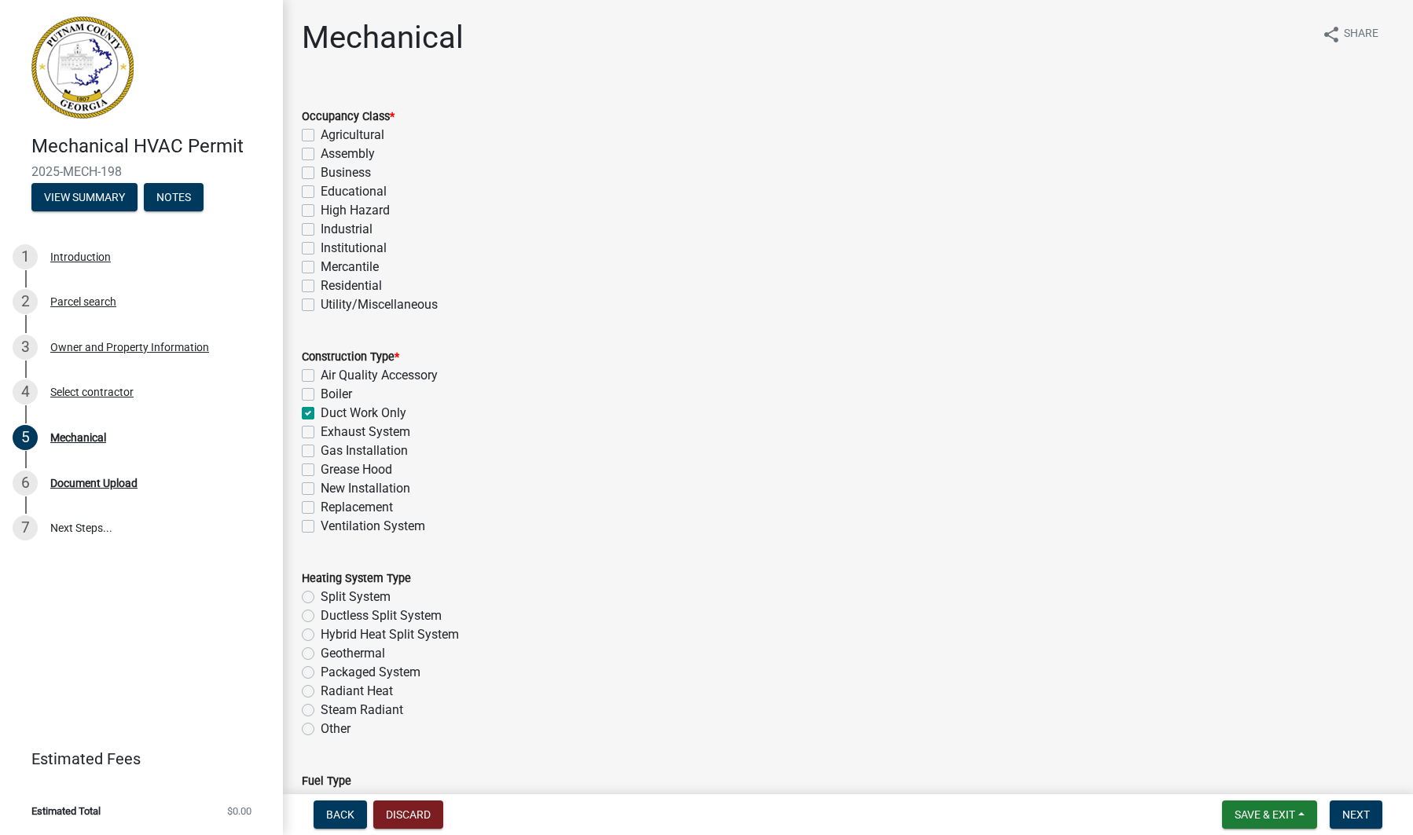
checkbox input "false"
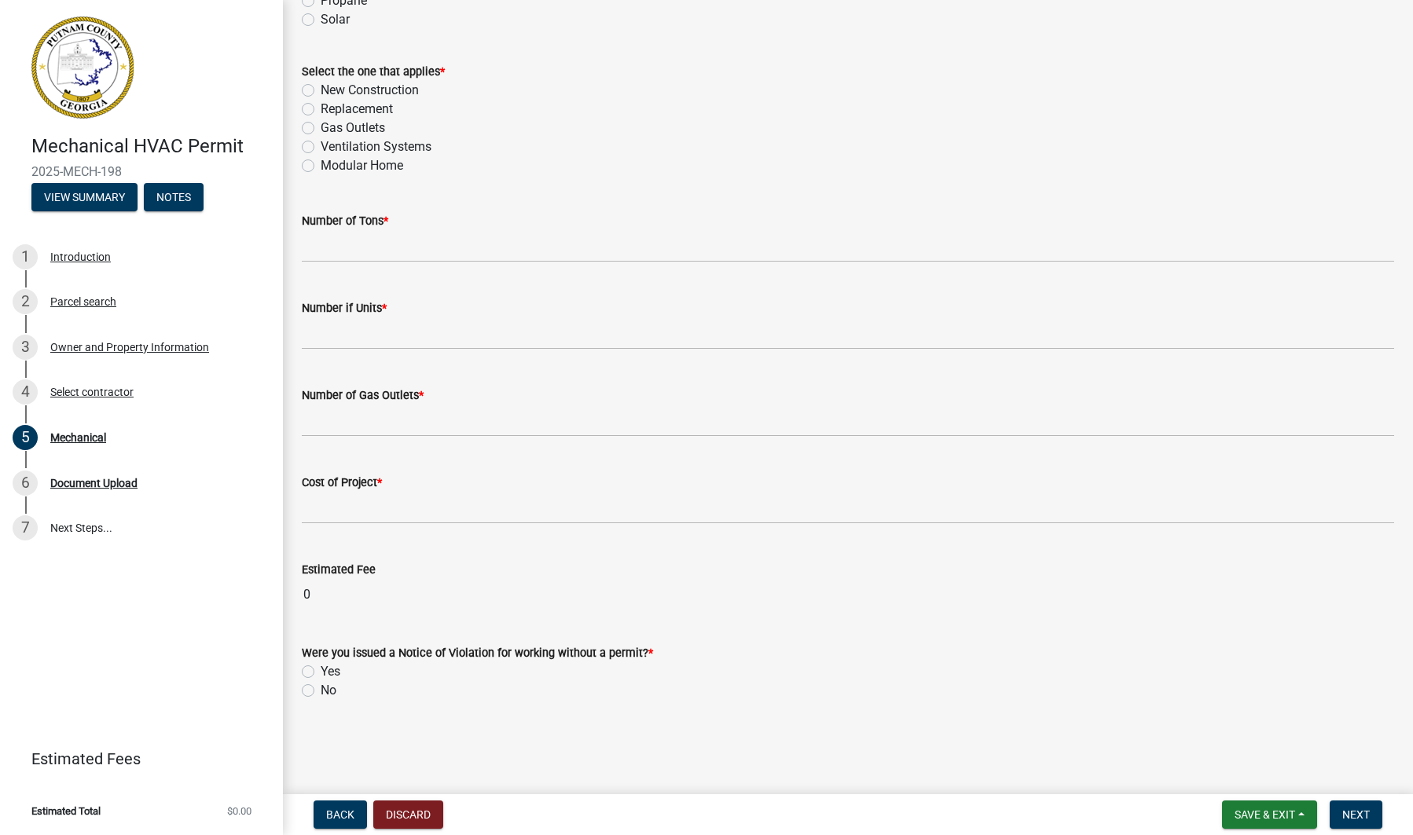
click at [321, 691] on label "No" at bounding box center [329, 690] width 16 height 19
click at [321, 691] on input "No" at bounding box center [326, 686] width 10 height 10
radio input "true"
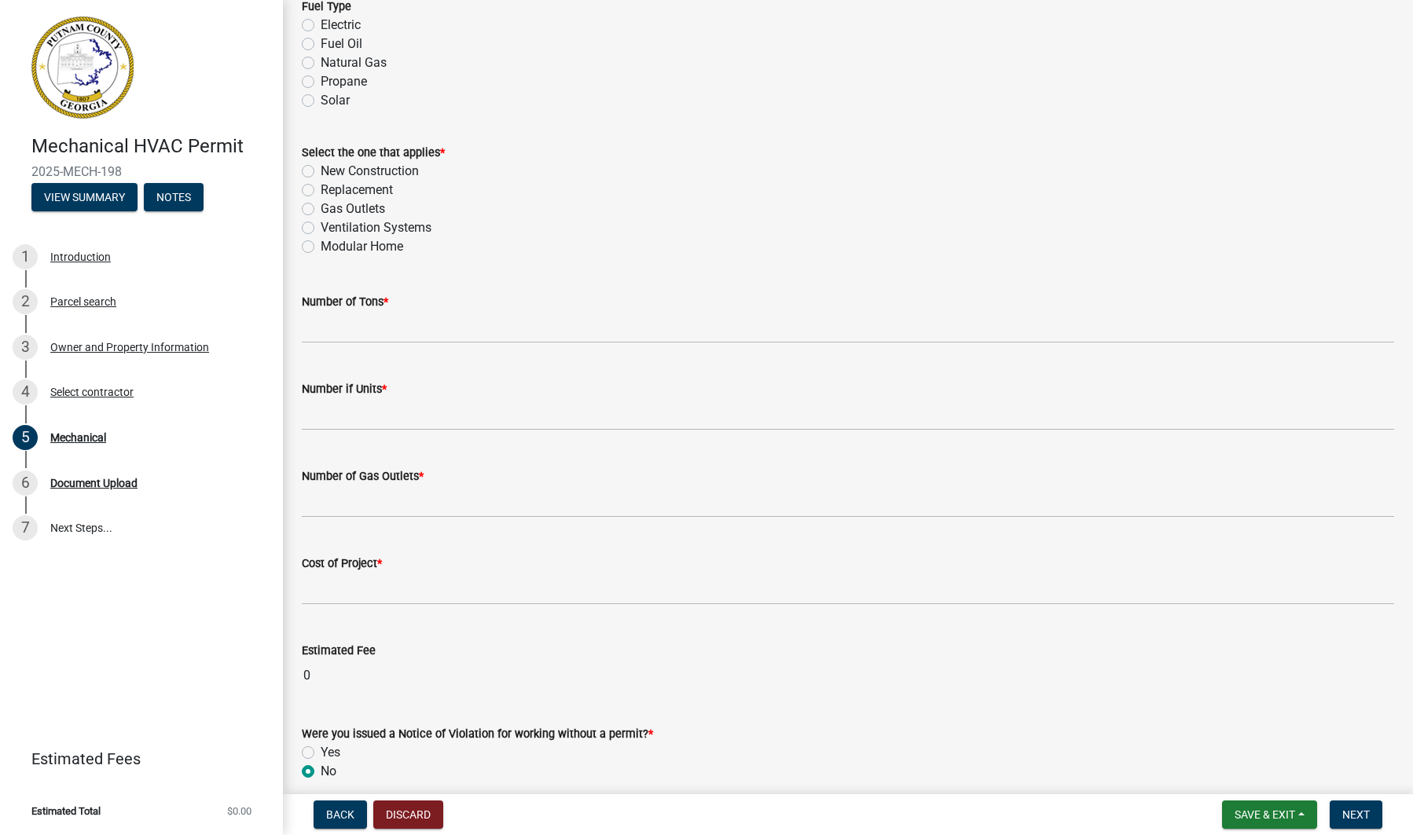
scroll to position [779, 0]
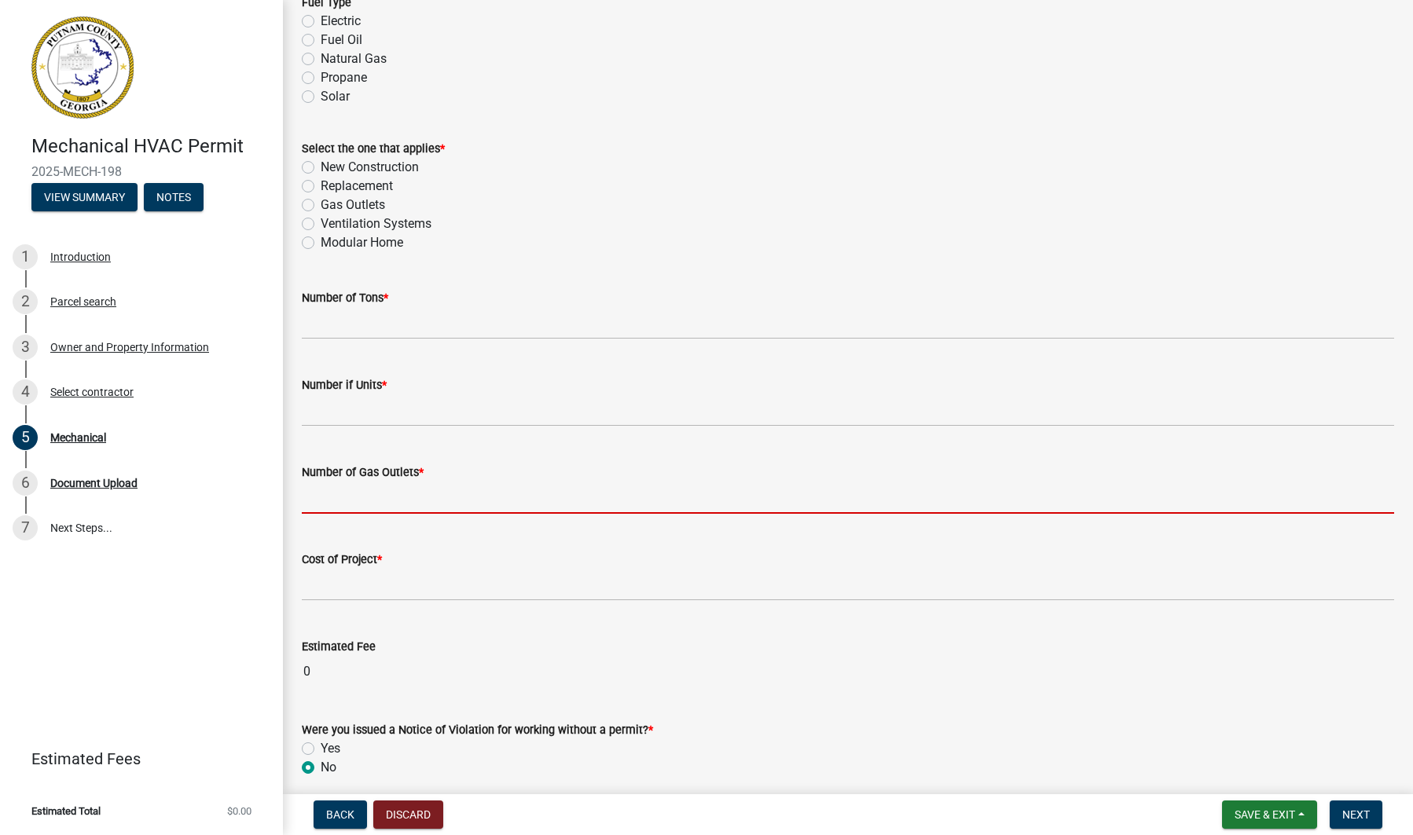
click at [339, 500] on input "text" at bounding box center [848, 498] width 1092 height 32
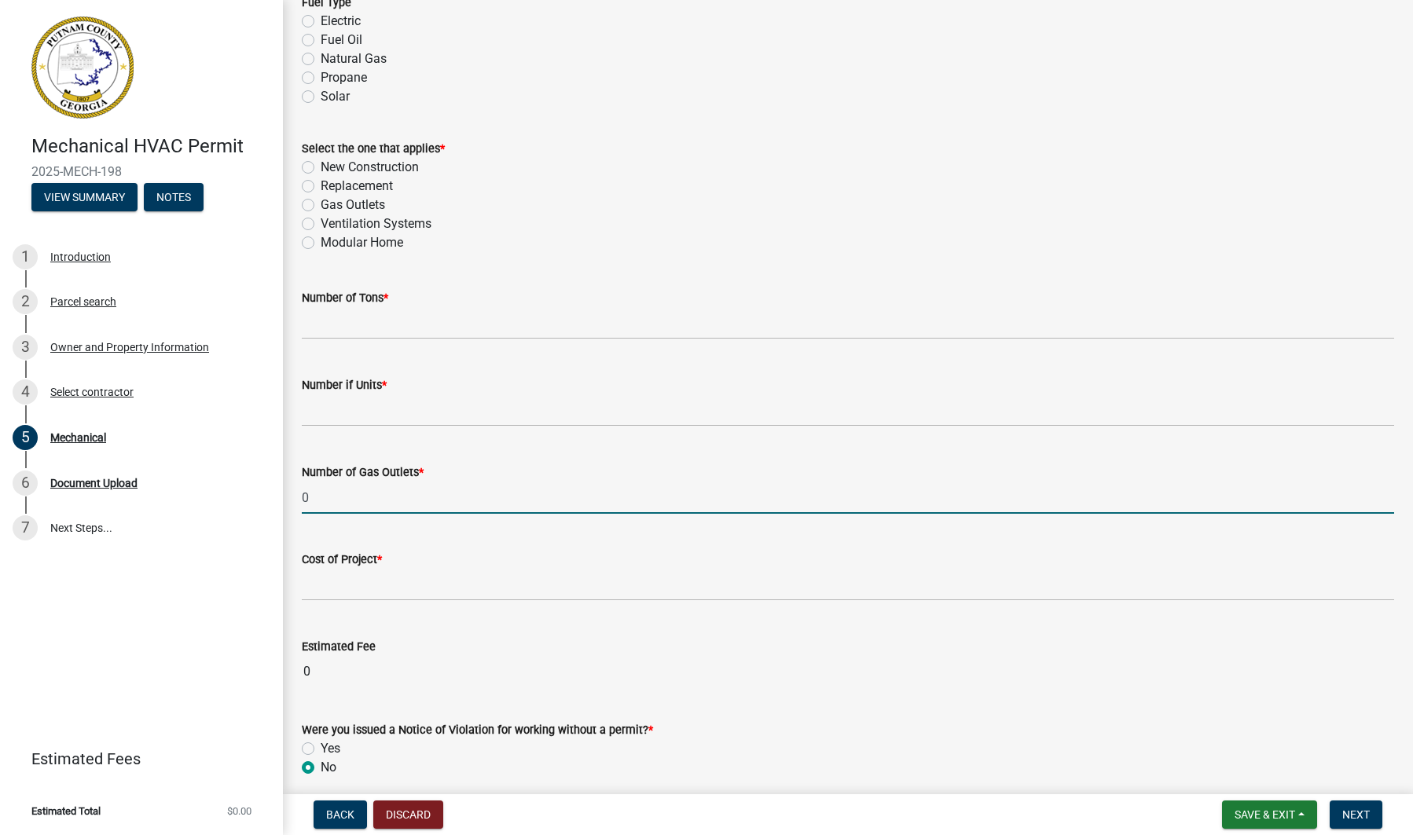
type input "0"
click at [347, 409] on input "text" at bounding box center [848, 411] width 1092 height 32
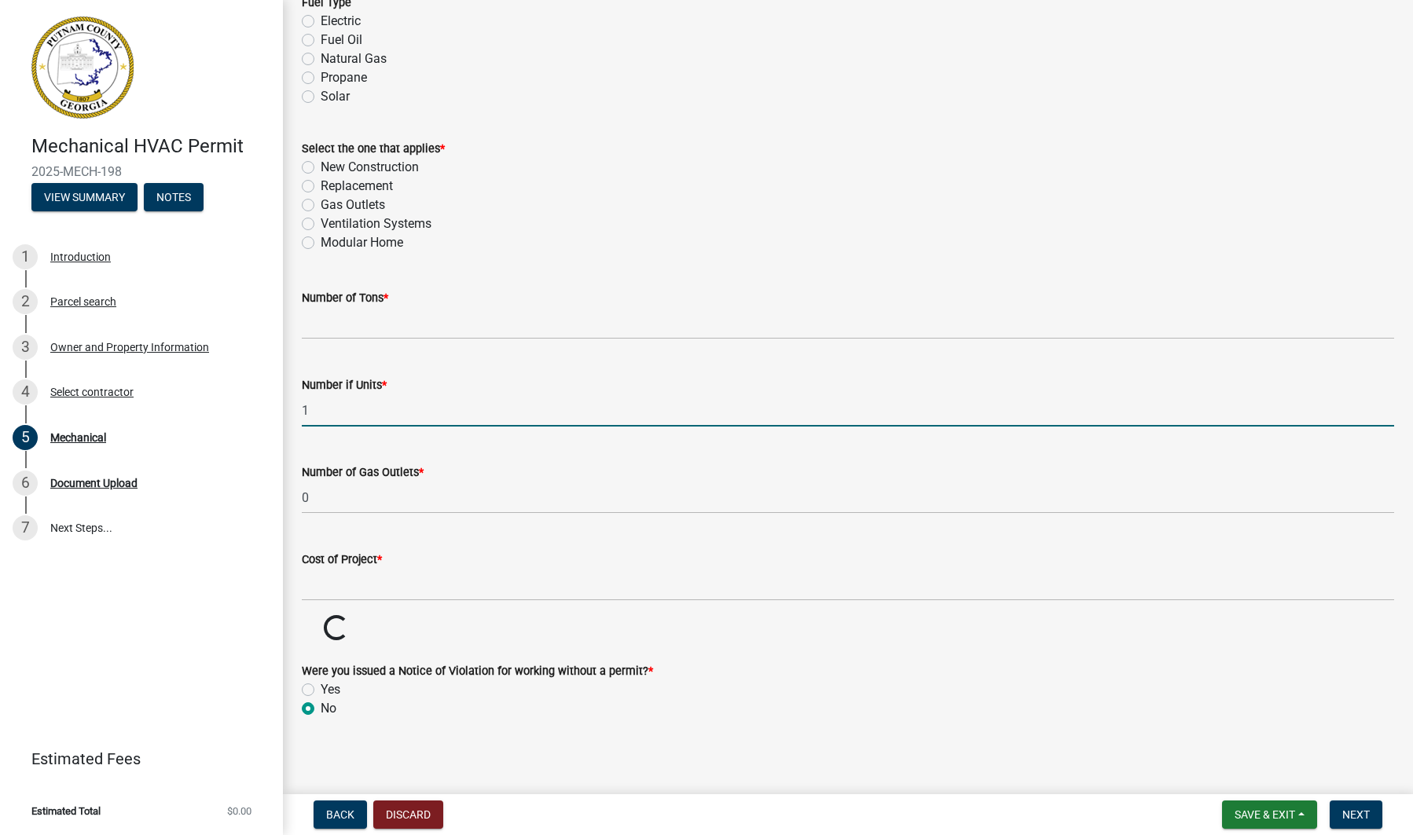
type input "1"
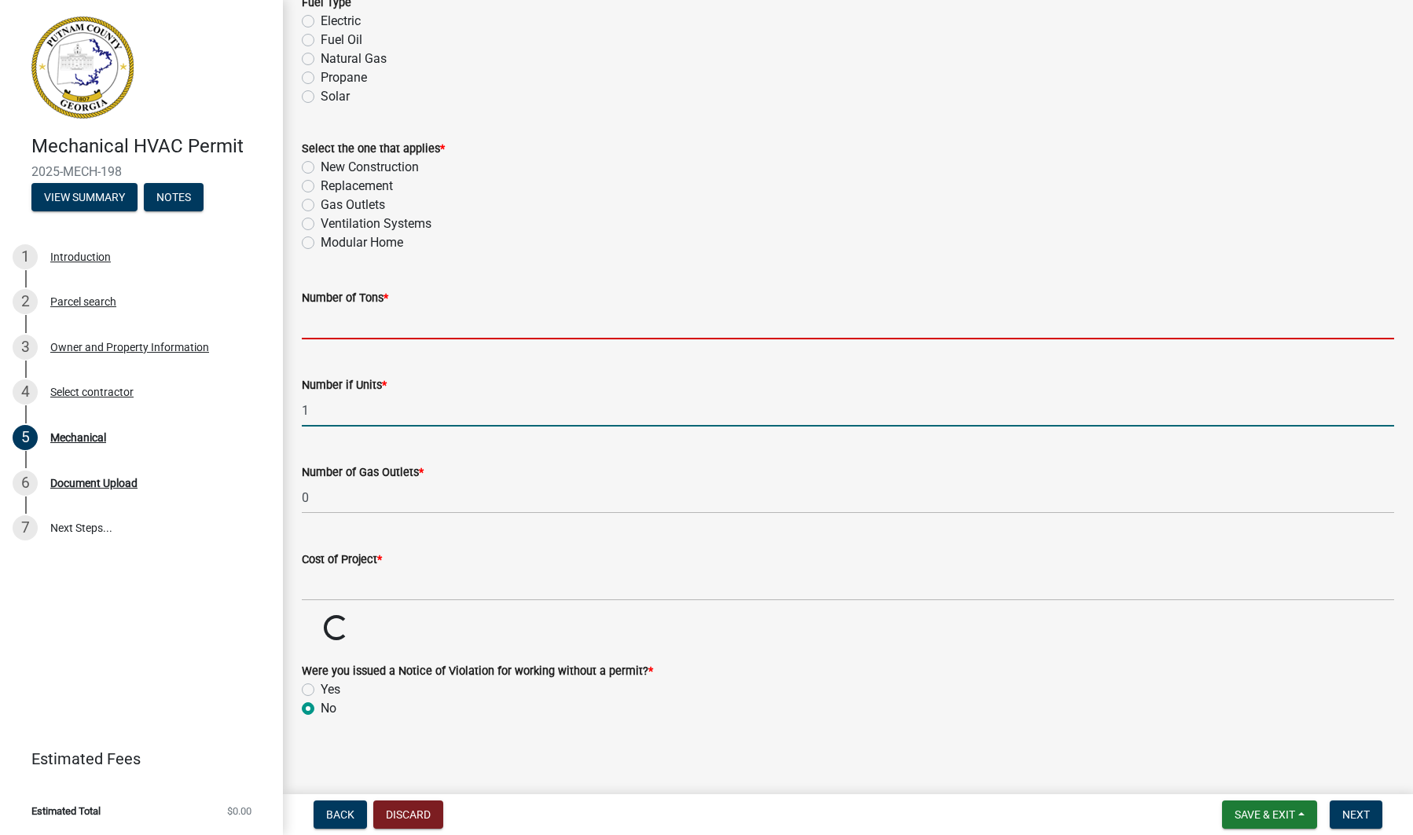
click at [366, 328] on input "text" at bounding box center [848, 323] width 1092 height 32
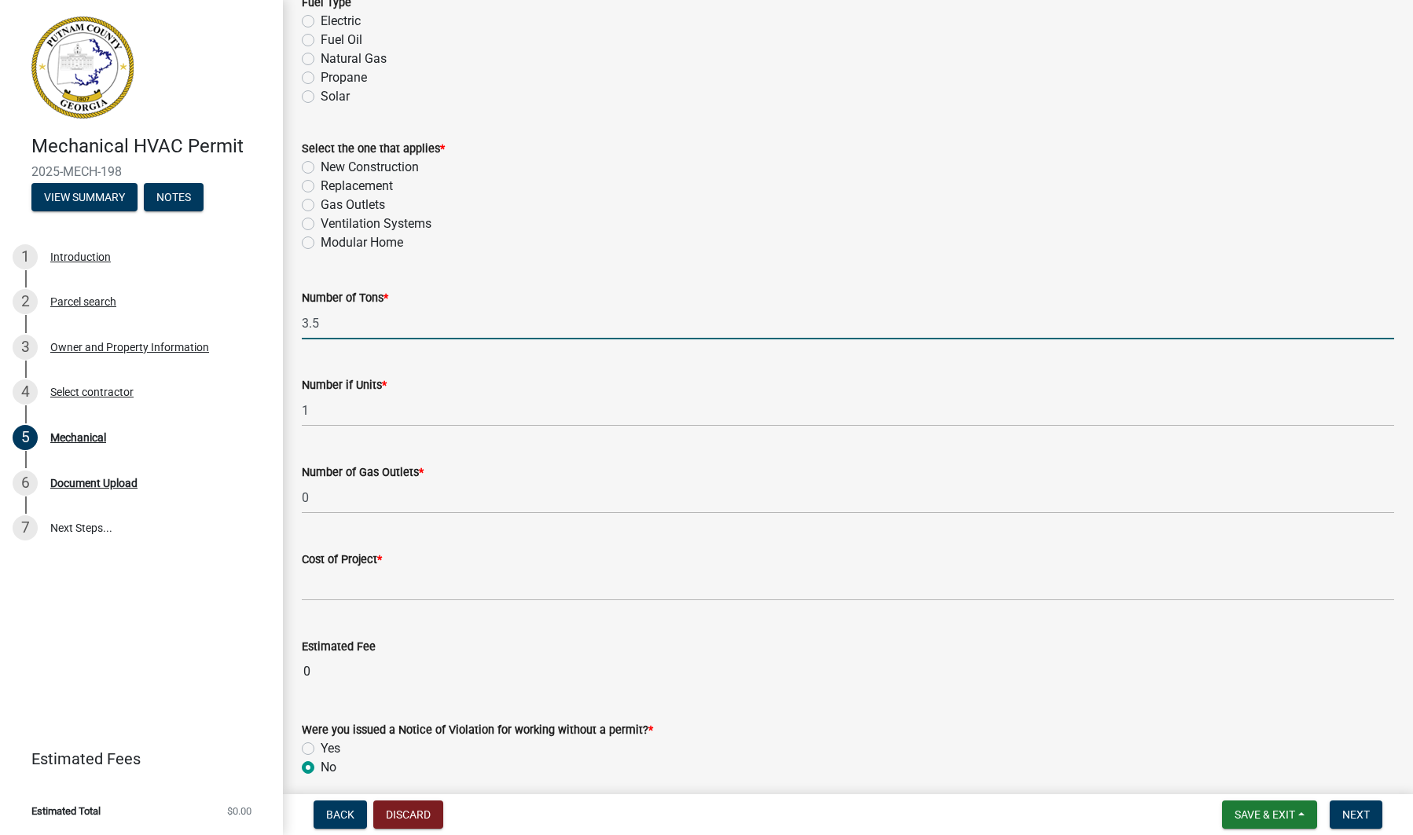
type input "3.5"
click at [480, 244] on div "Modular Home" at bounding box center [848, 242] width 1092 height 19
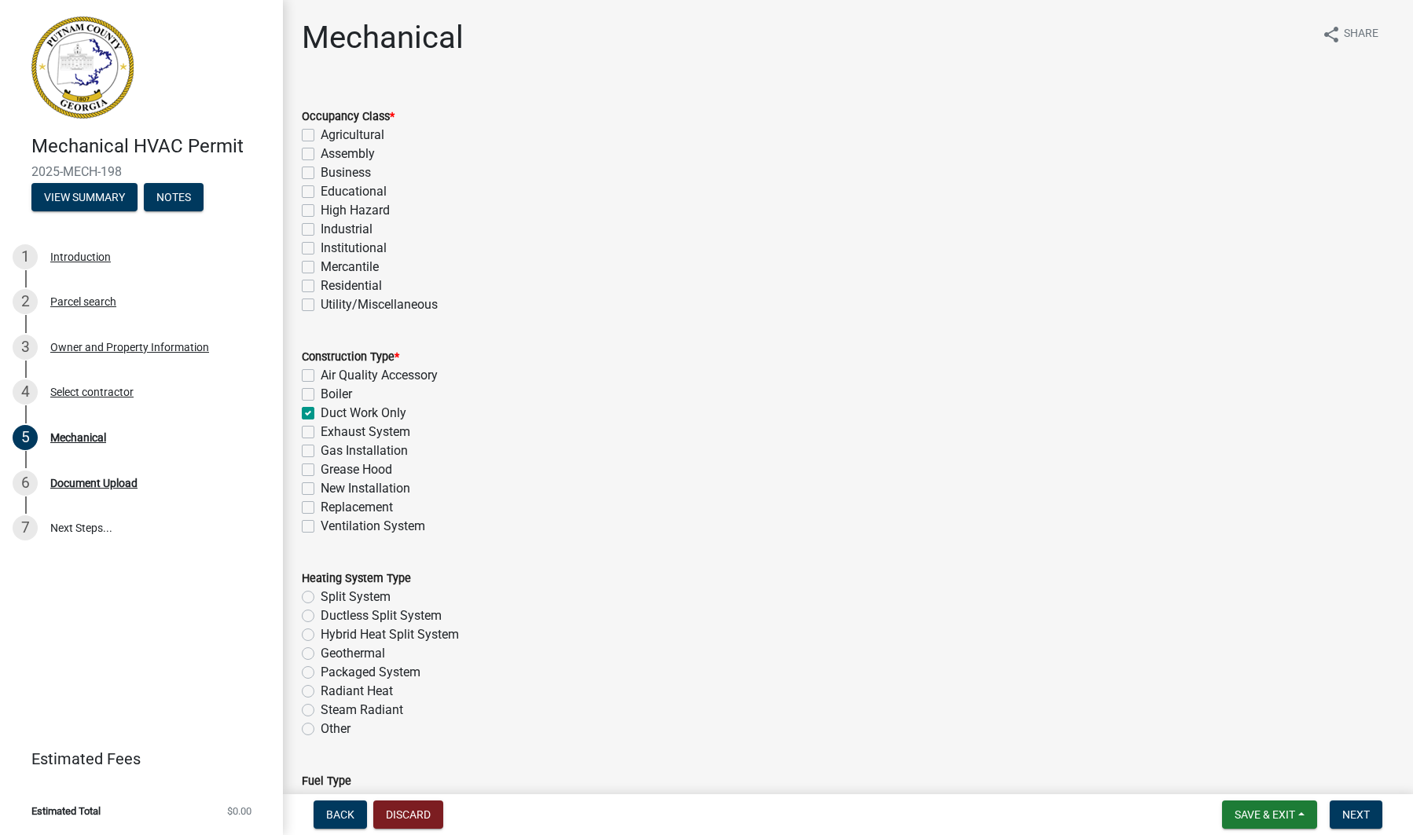
scroll to position [9, 0]
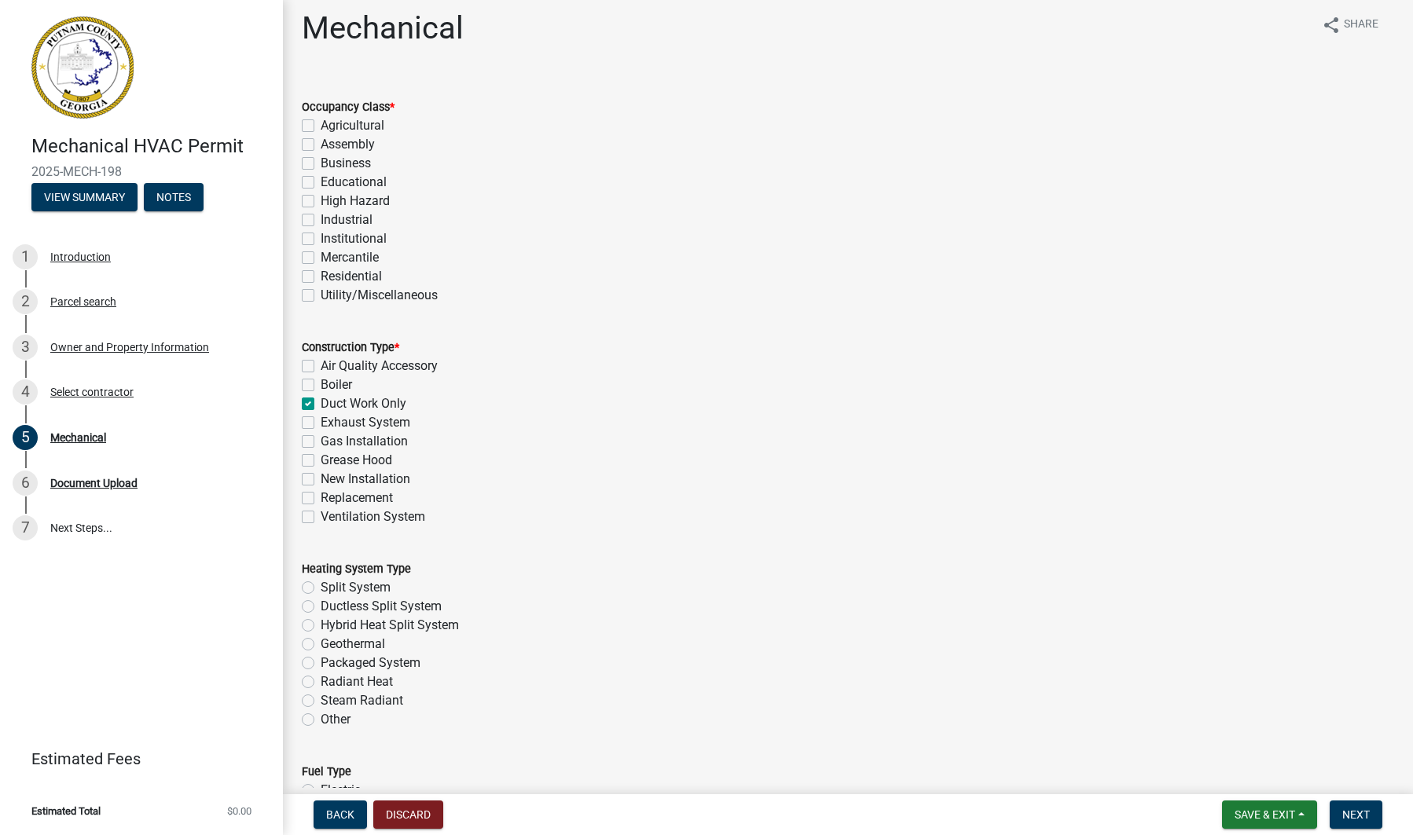
click at [321, 221] on label "Industrial" at bounding box center [347, 220] width 52 height 19
click at [321, 221] on input "Industrial" at bounding box center [326, 216] width 10 height 10
checkbox input "true"
checkbox input "false"
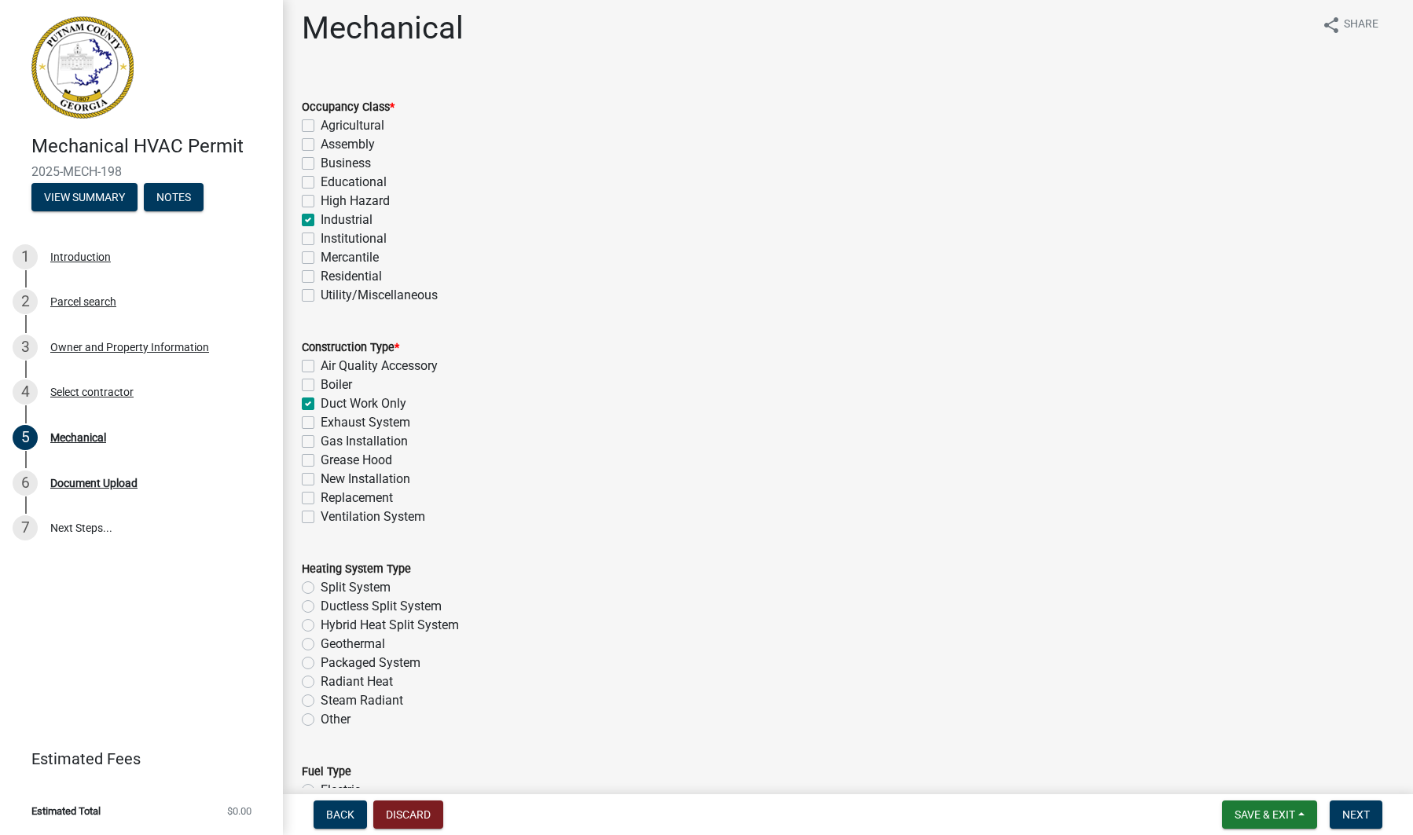
checkbox input "false"
checkbox input "true"
checkbox input "false"
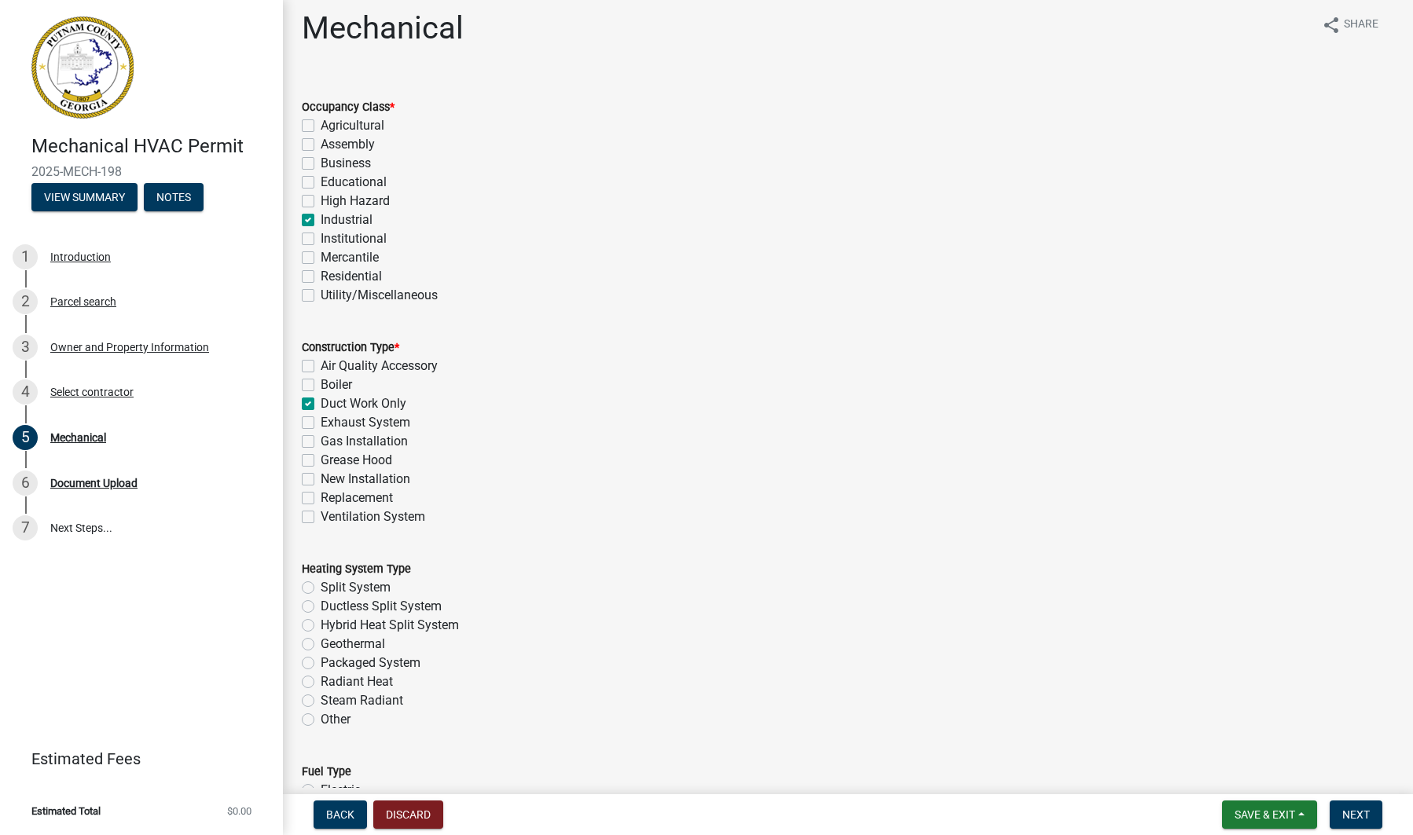
checkbox input "false"
click at [321, 221] on label "Industrial" at bounding box center [347, 220] width 52 height 19
click at [321, 221] on input "Industrial" at bounding box center [326, 216] width 10 height 10
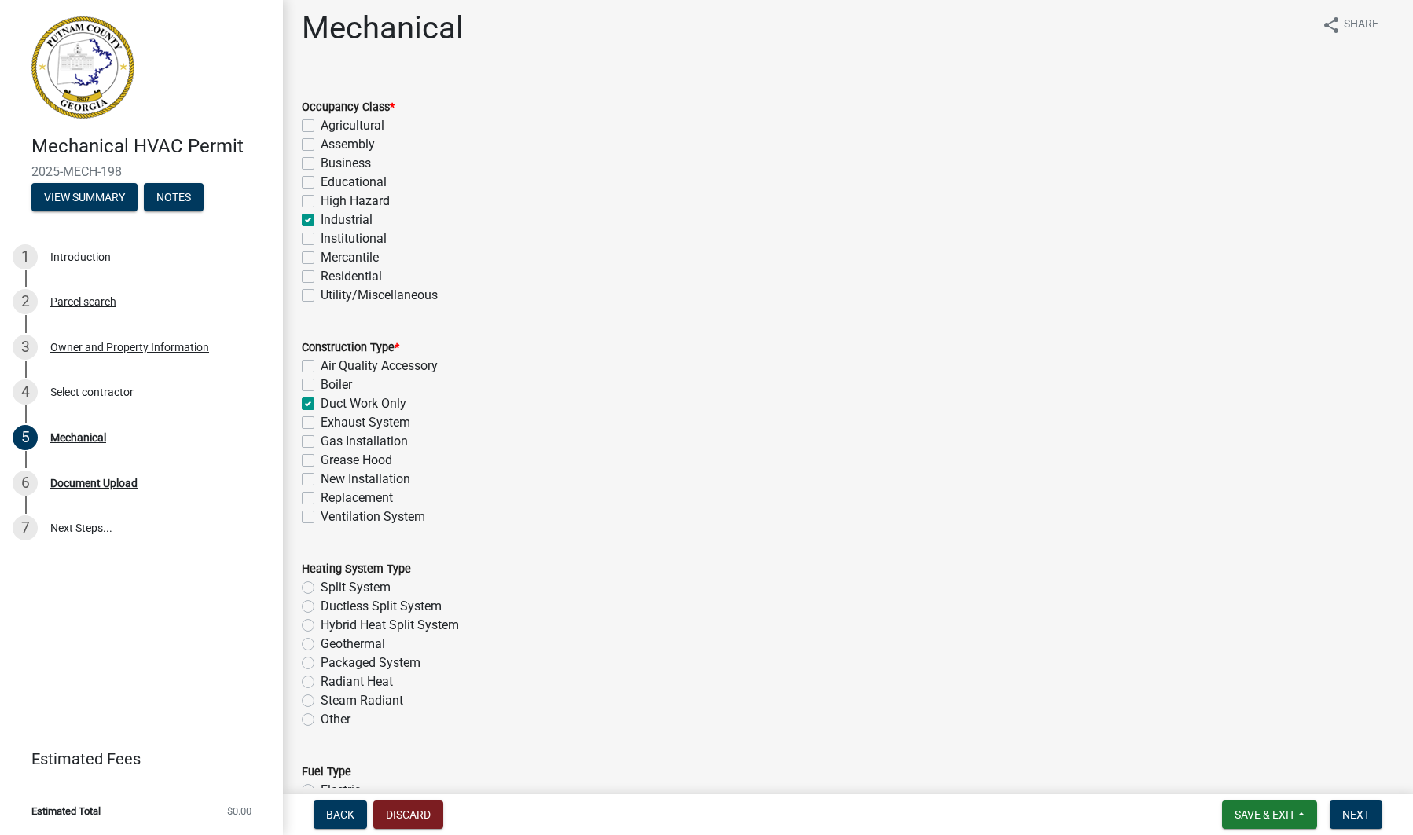
checkbox input "false"
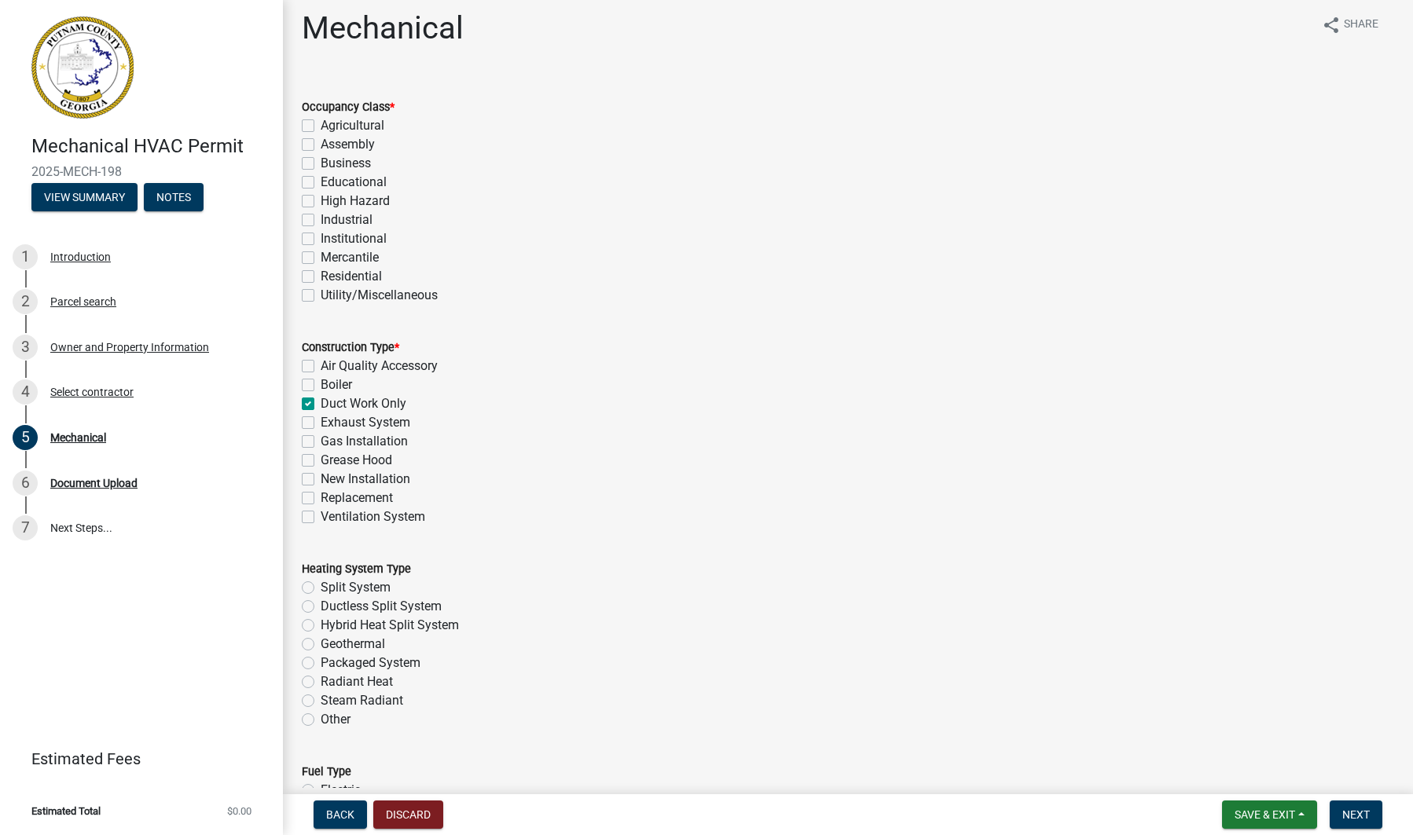
checkbox input "false"
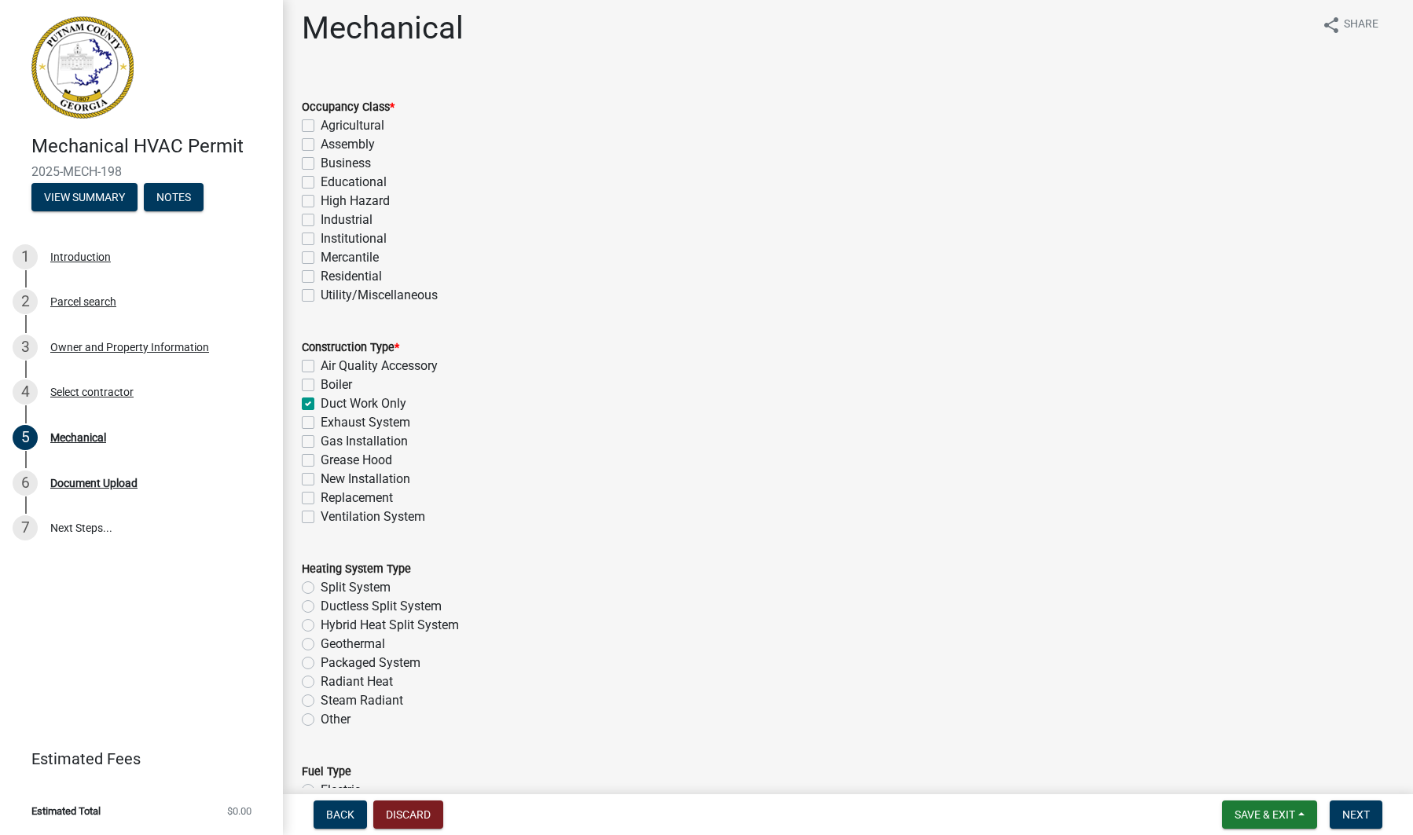
checkbox input "false"
click at [308, 212] on div "Industrial" at bounding box center [848, 220] width 1092 height 19
click at [321, 215] on label "Industrial" at bounding box center [347, 220] width 52 height 19
click at [321, 215] on input "Industrial" at bounding box center [326, 216] width 10 height 10
checkbox input "true"
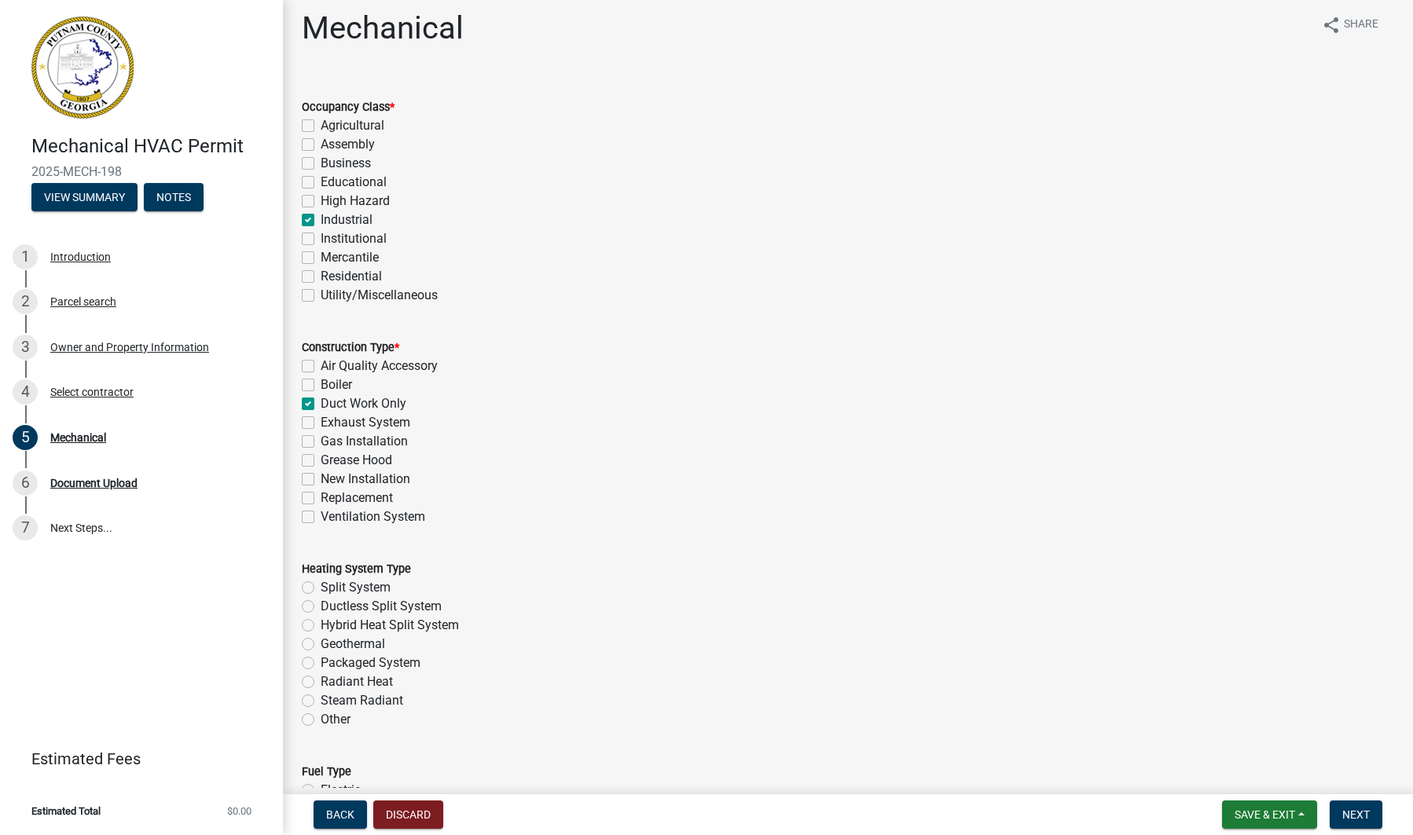
checkbox input "false"
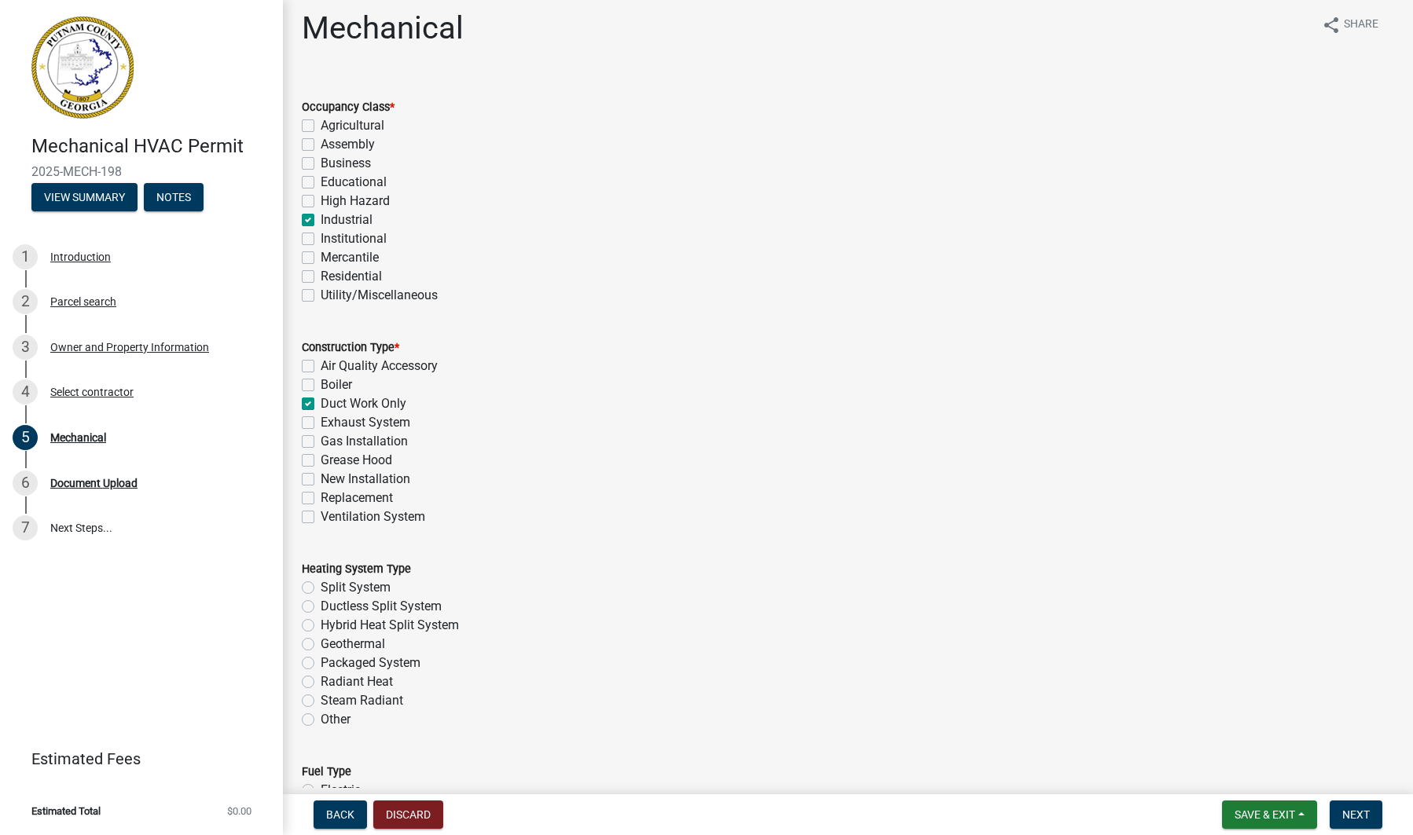
checkbox input "true"
checkbox input "false"
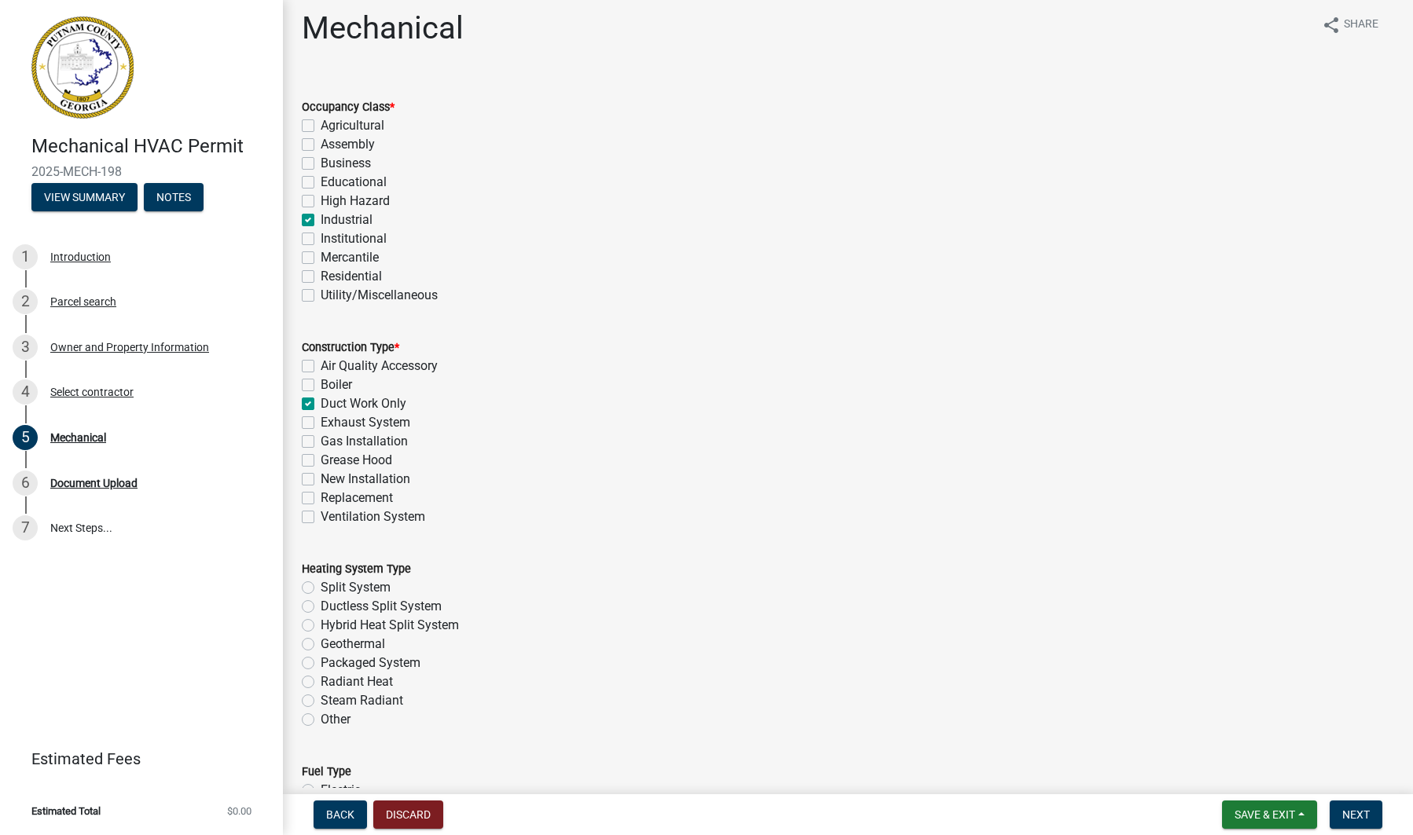
click at [321, 217] on label "Industrial" at bounding box center [347, 220] width 52 height 19
click at [321, 217] on input "Industrial" at bounding box center [326, 216] width 10 height 10
checkbox input "false"
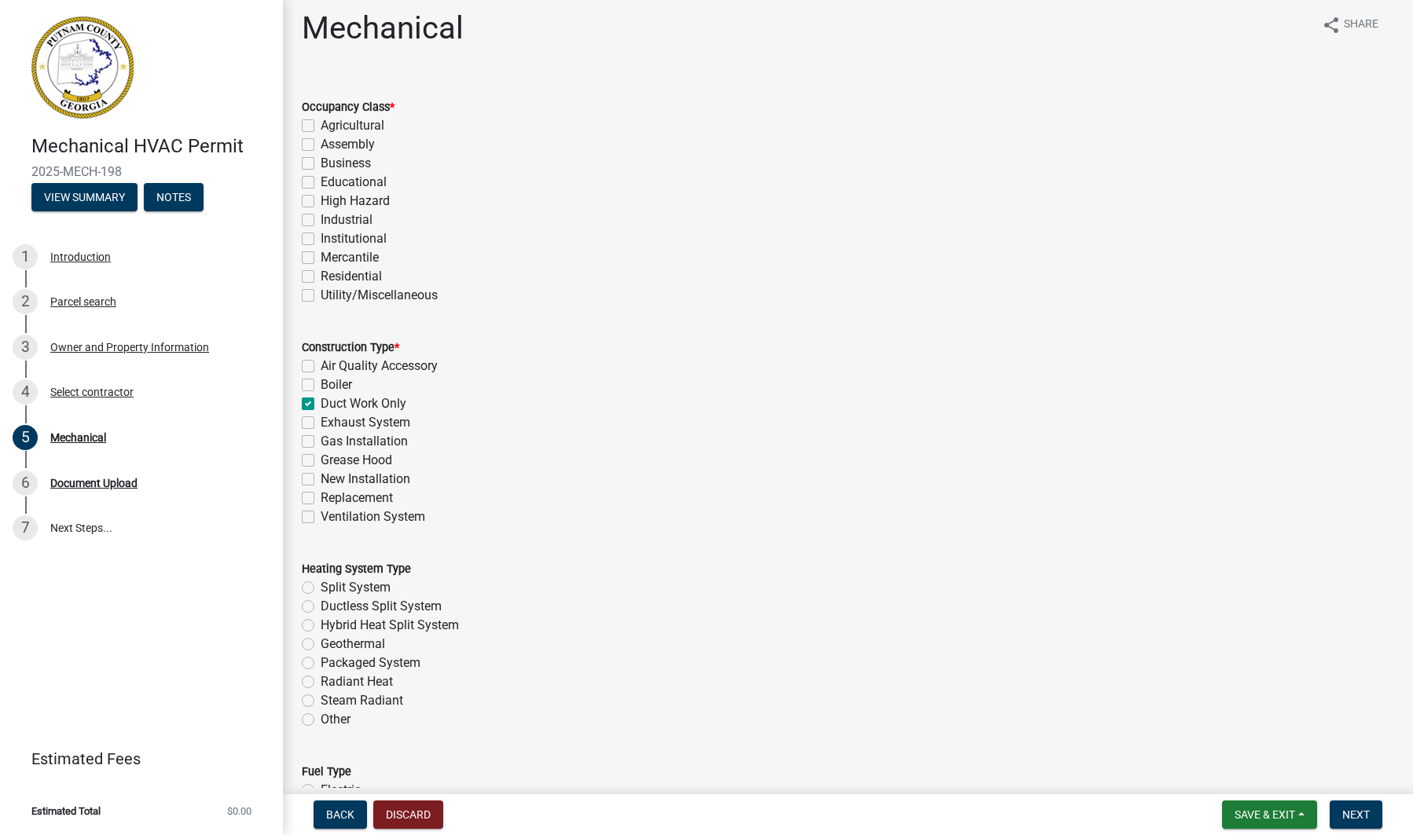
checkbox input "false"
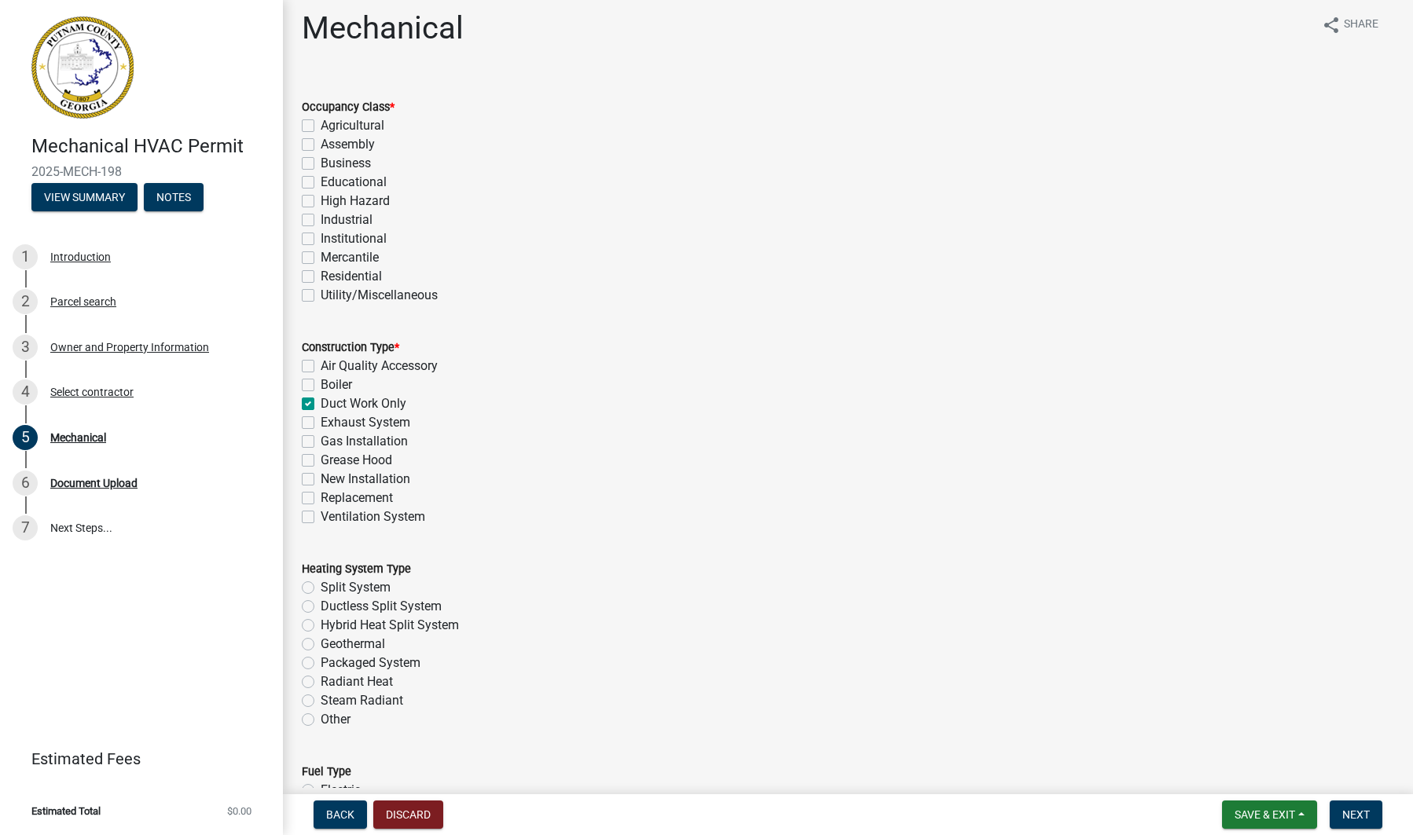
checkbox input "false"
drag, startPoint x: 307, startPoint y: 293, endPoint x: 418, endPoint y: 302, distance: 111.1
click at [321, 293] on label "Utility/Miscellaneous" at bounding box center [379, 295] width 117 height 19
click at [321, 293] on input "Utility/Miscellaneous" at bounding box center [326, 291] width 10 height 10
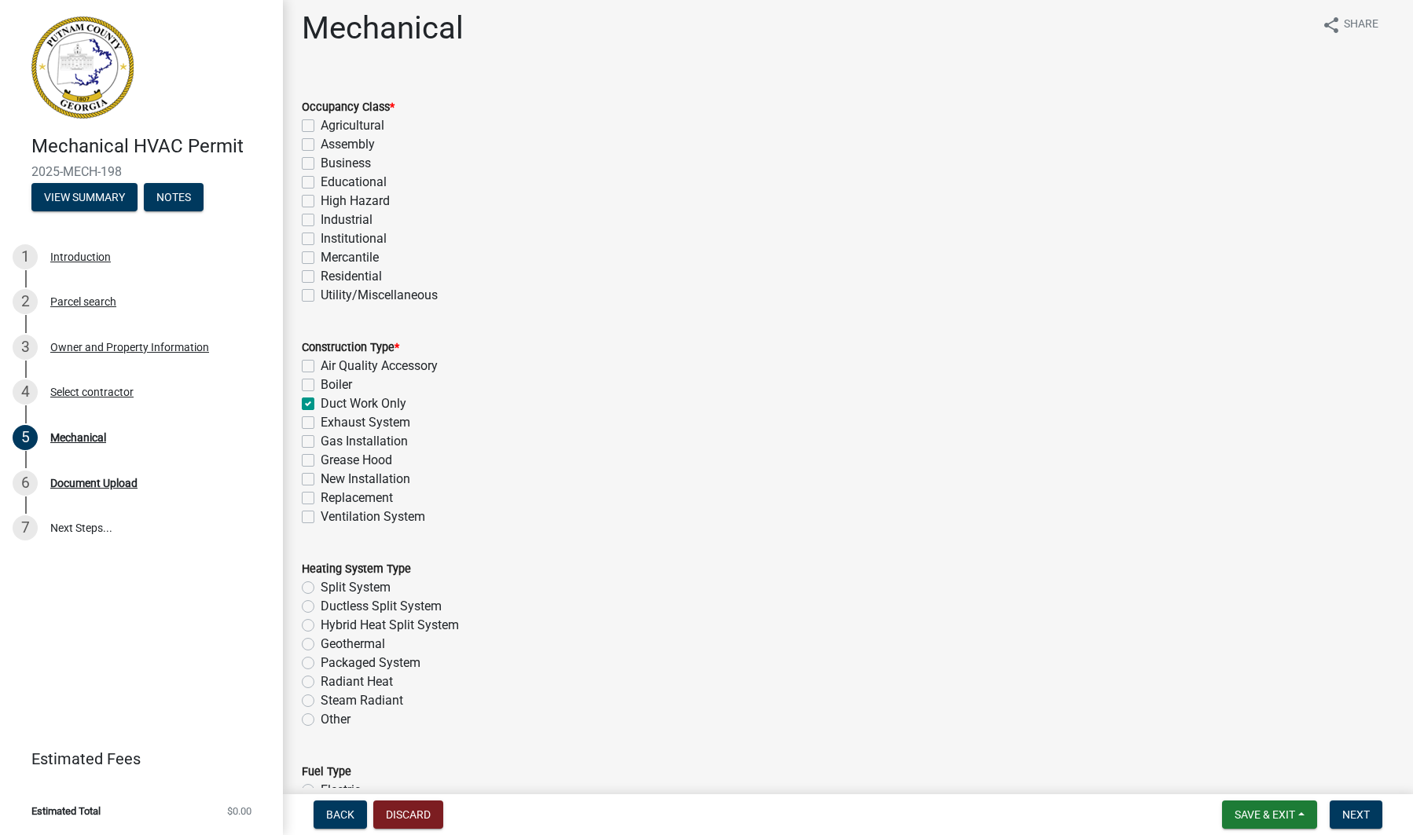
checkbox input "true"
checkbox input "false"
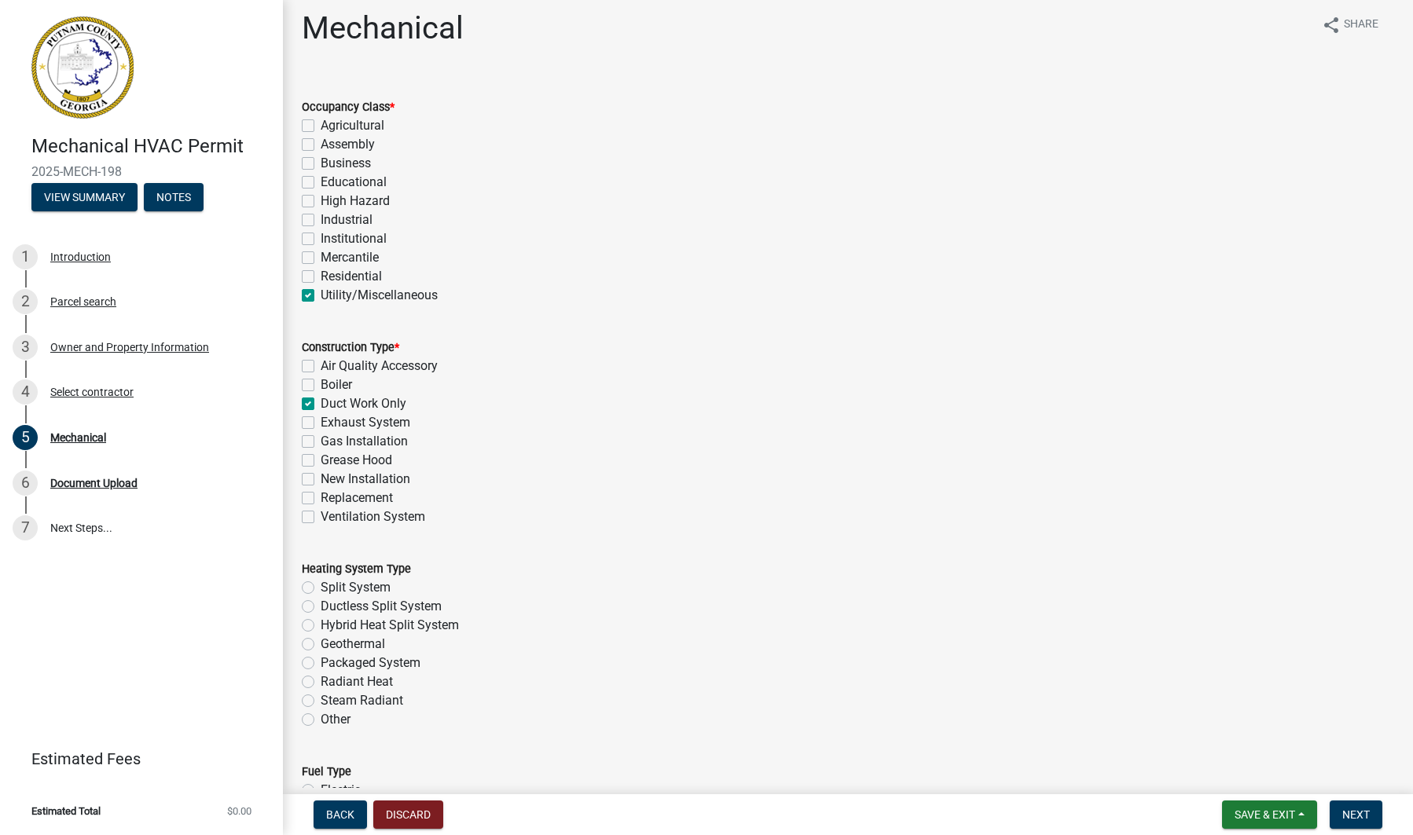
checkbox input "false"
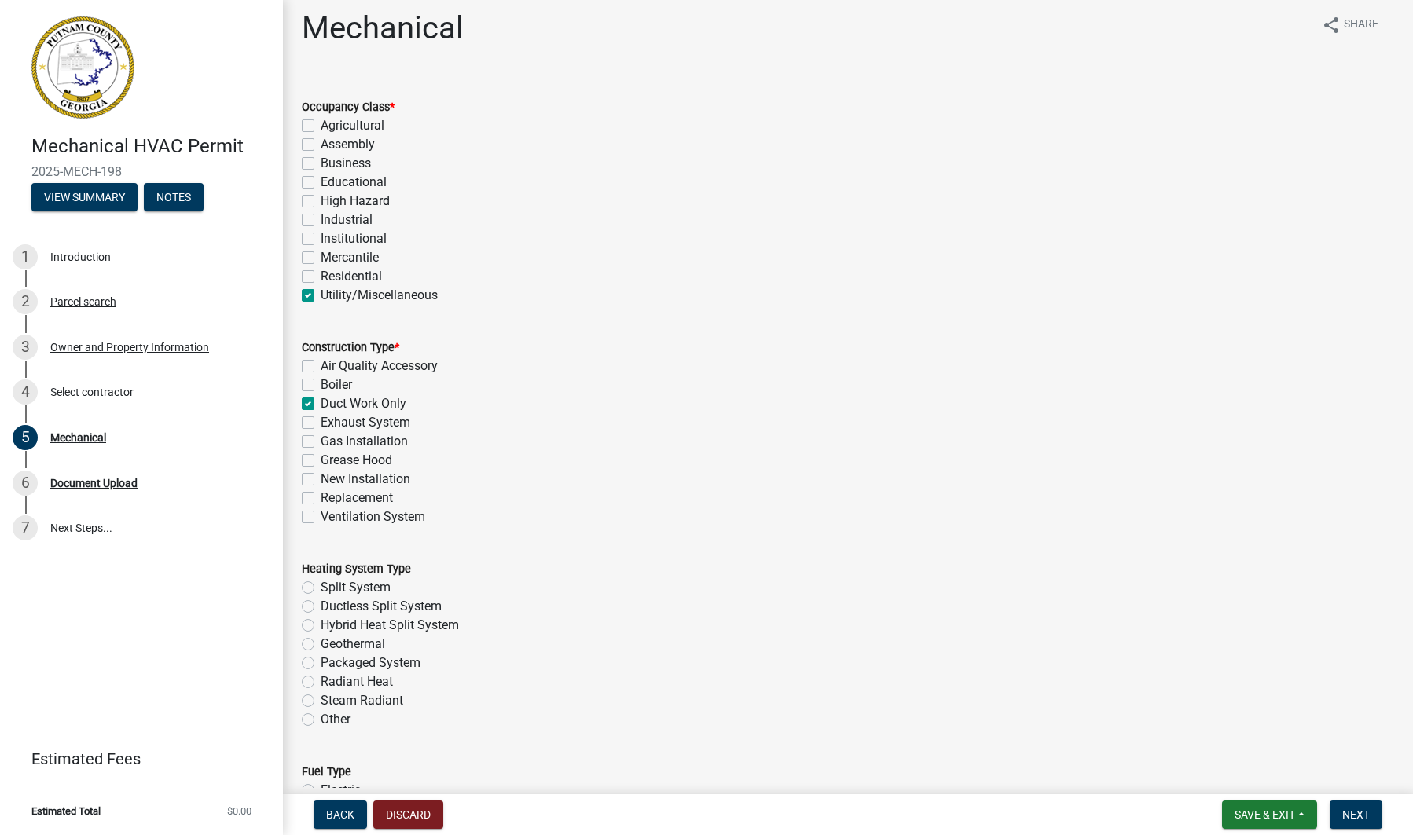
checkbox input "true"
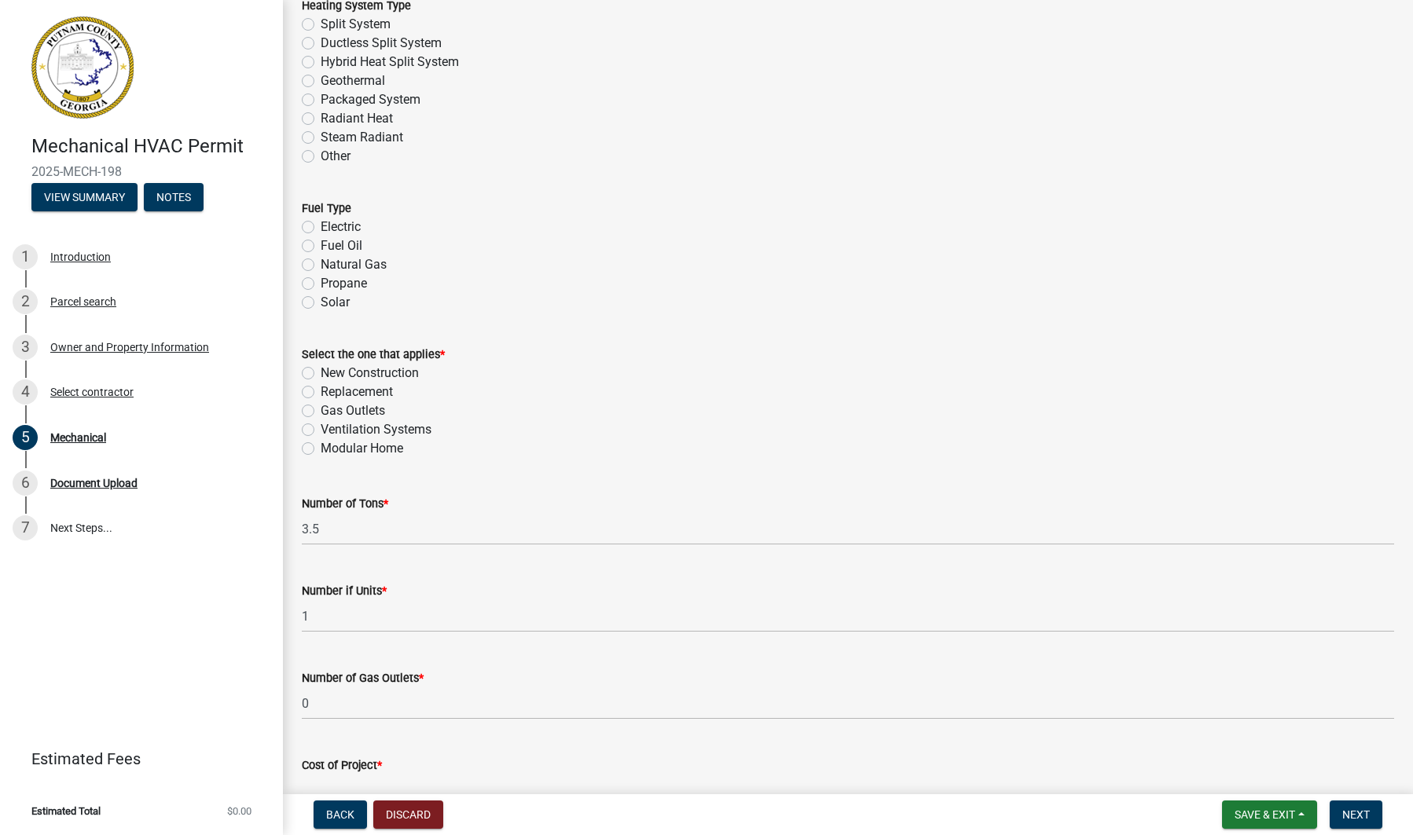
scroll to position [574, 0]
click at [321, 425] on label "Ventilation Systems" at bounding box center [376, 428] width 111 height 19
click at [321, 425] on input "Ventilation Systems" at bounding box center [326, 424] width 10 height 10
radio input "true"
click at [518, 435] on div "Ventilation Systems" at bounding box center [848, 428] width 1092 height 19
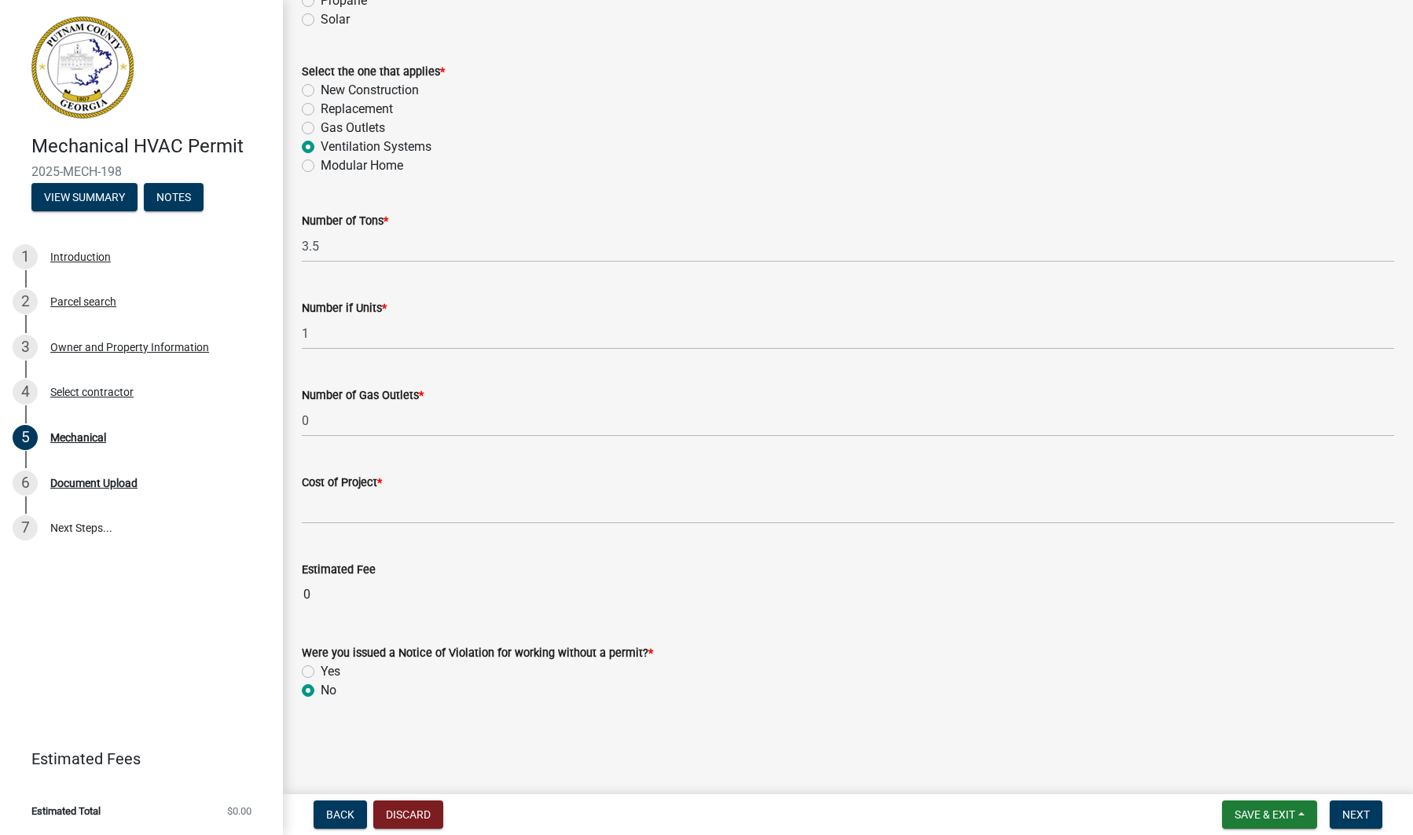
scroll to position [856, 0]
click at [369, 520] on input "text" at bounding box center [848, 508] width 1092 height 32
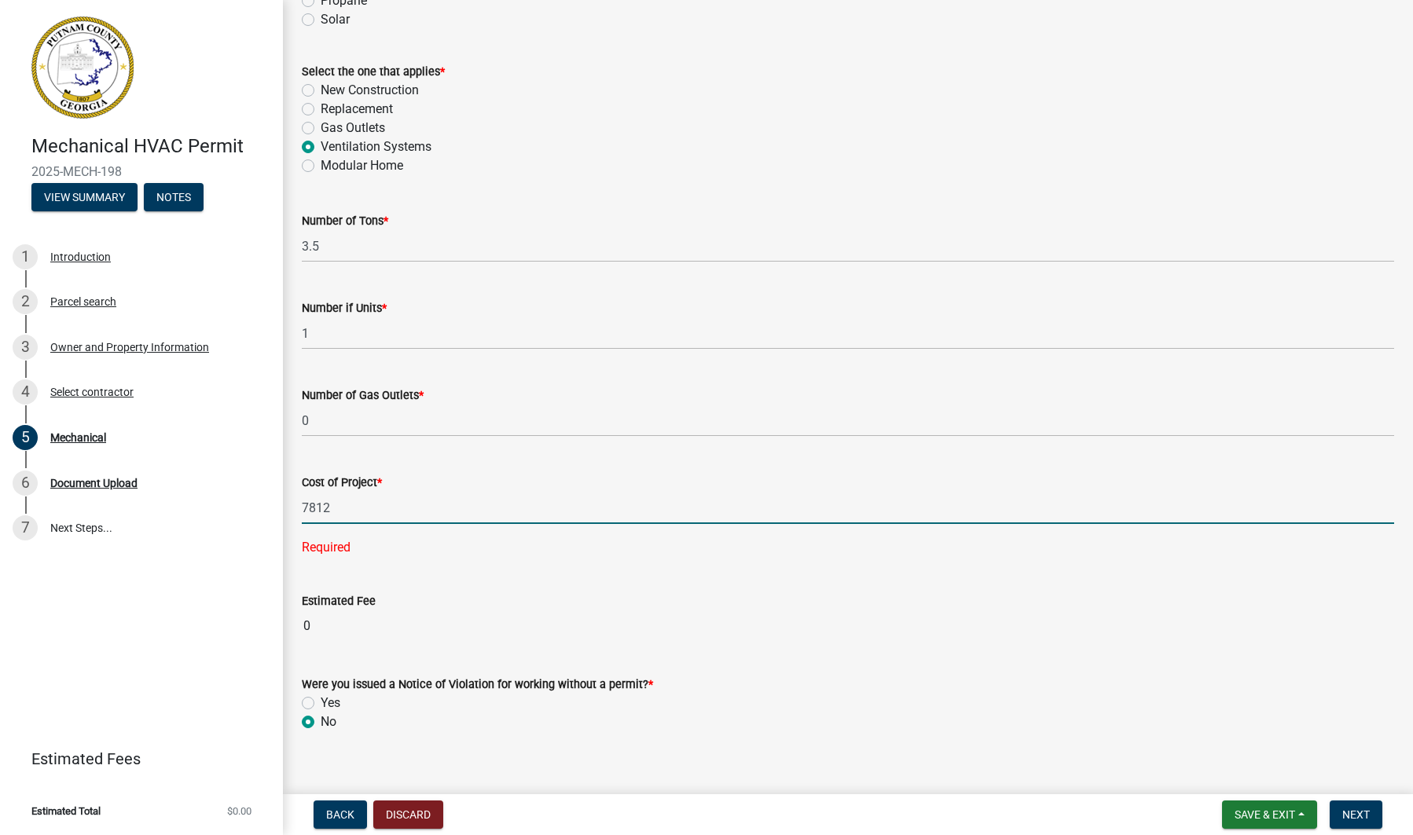
type input "7812"
click at [1023, 686] on div "Were you issued a Notice of Violation for working without a permit? * Yes No" at bounding box center [848, 703] width 1092 height 57
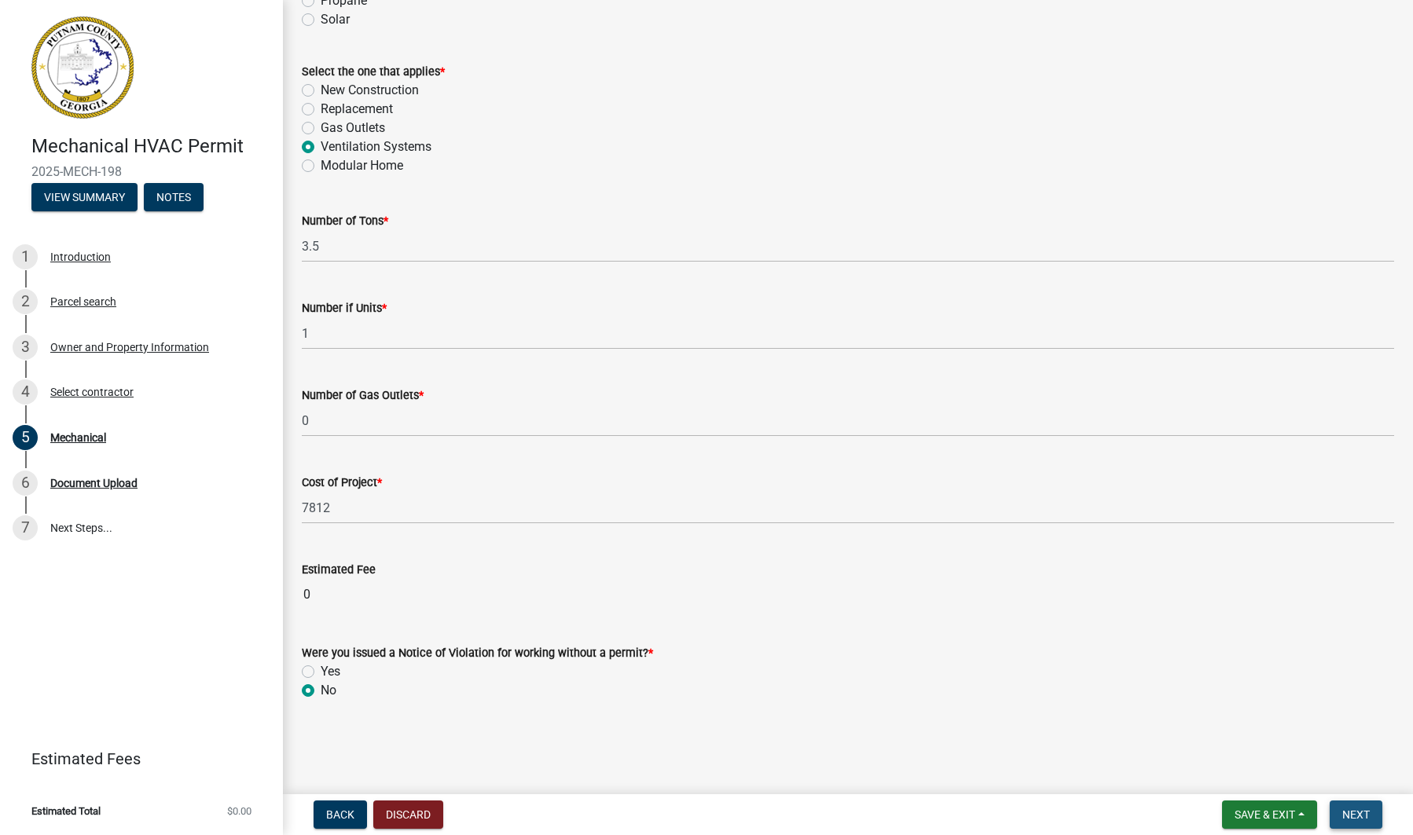
click at [1357, 815] on span "Next" at bounding box center [1356, 815] width 28 height 13
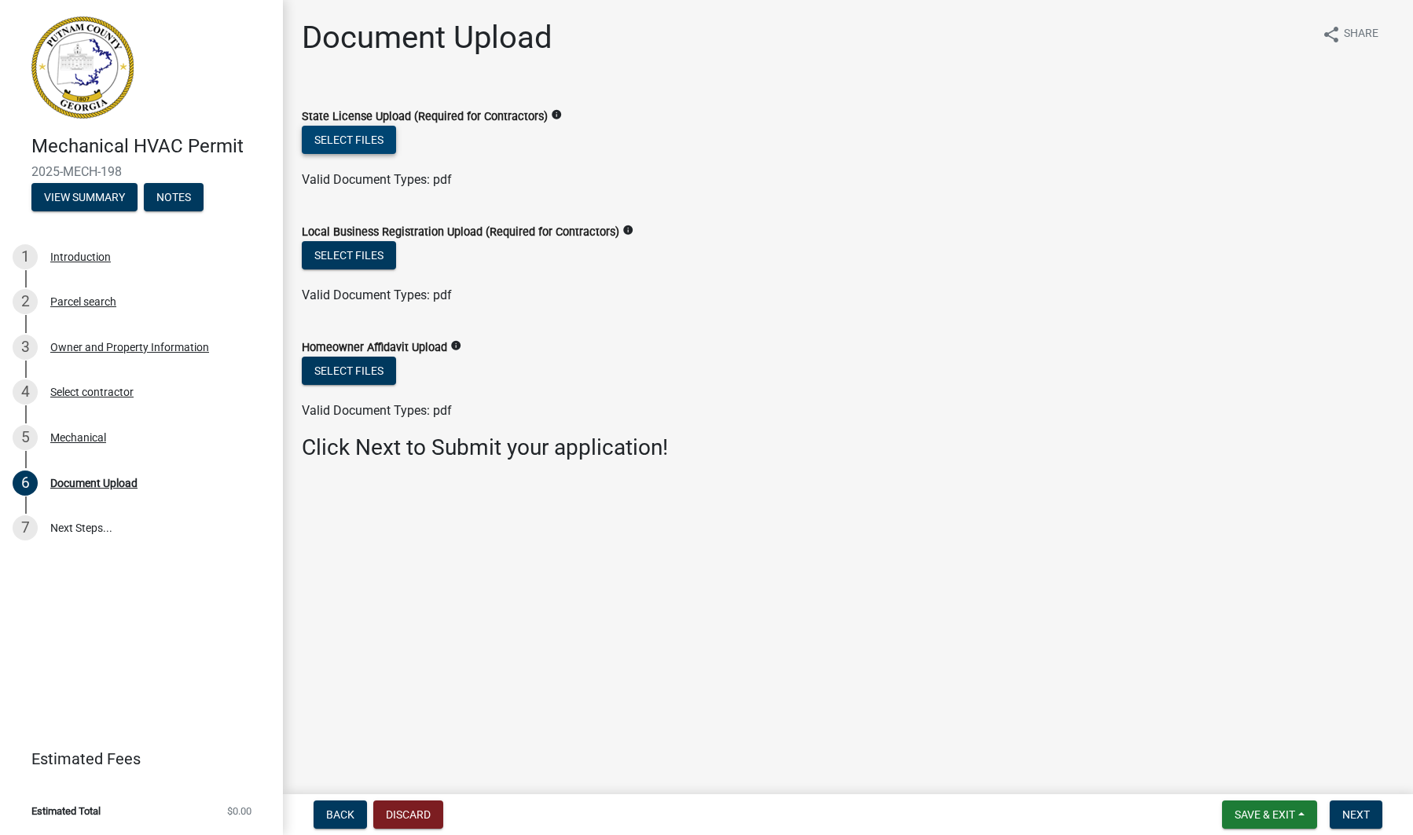
click at [361, 142] on button "Select files" at bounding box center [349, 140] width 94 height 28
click at [324, 141] on button "Select files" at bounding box center [349, 140] width 94 height 28
click at [1141, 8] on main "Document Upload share Share State License Upload (Required for Contractors) inf…" at bounding box center [848, 394] width 1130 height 788
click at [1002, 125] on div "State License Upload (Required for Contractors) info" at bounding box center [848, 116] width 1092 height 19
click at [326, 142] on button "Select files" at bounding box center [349, 140] width 94 height 28
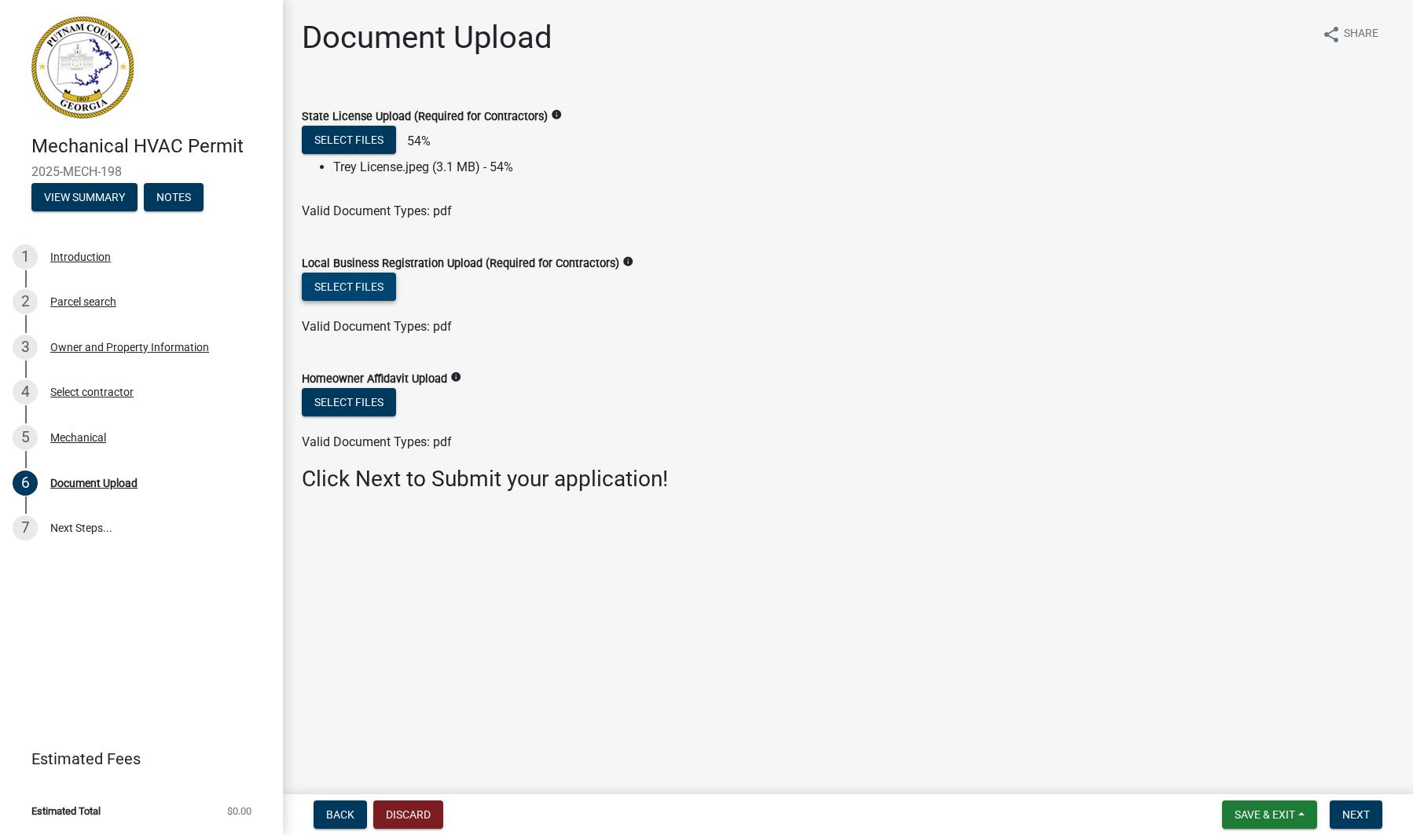
click at [361, 284] on button "Select files" at bounding box center [349, 287] width 94 height 28
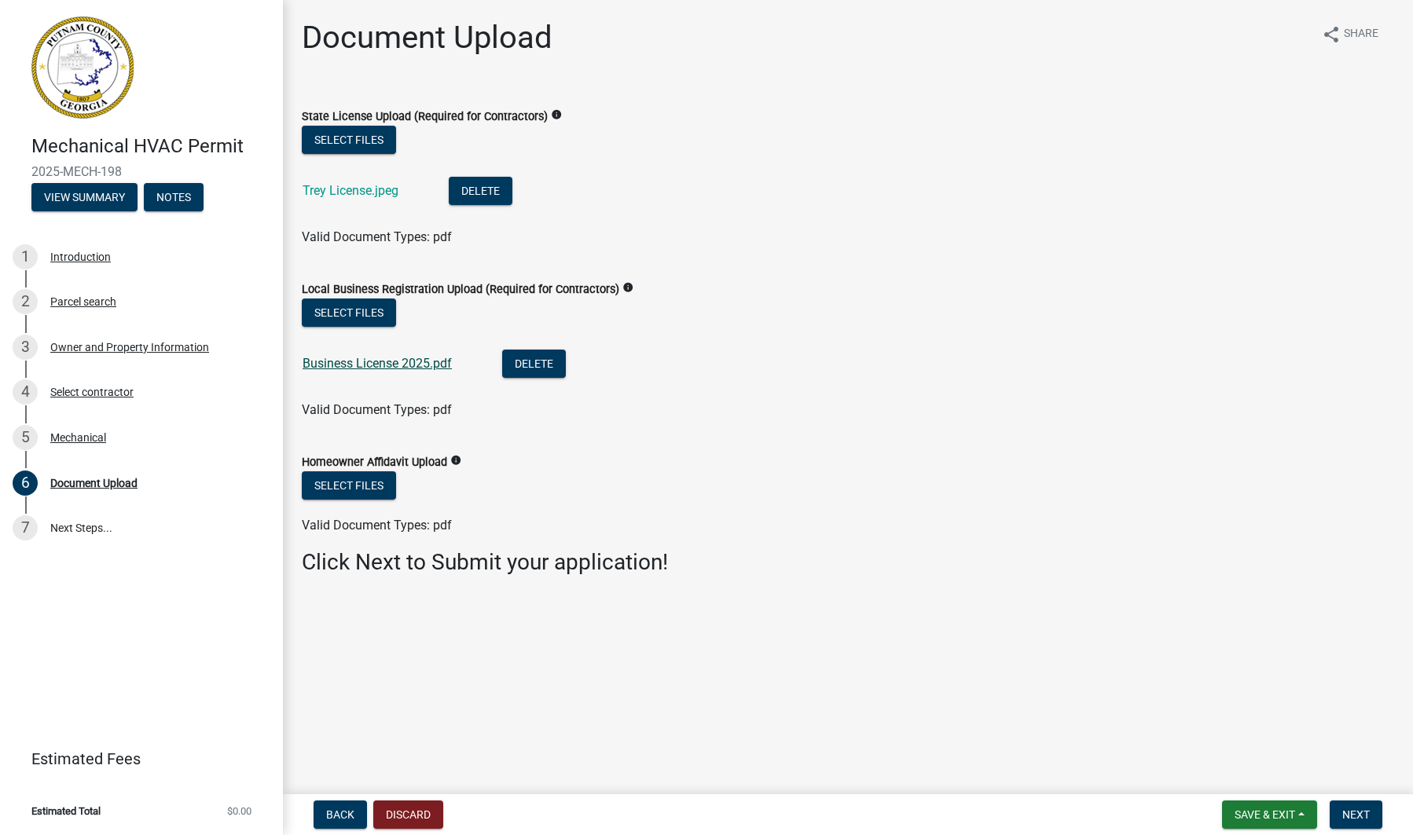
click at [374, 361] on link "Business License 2025.pdf" at bounding box center [377, 363] width 149 height 15
click at [79, 391] on div "Select contractor" at bounding box center [91, 392] width 83 height 11
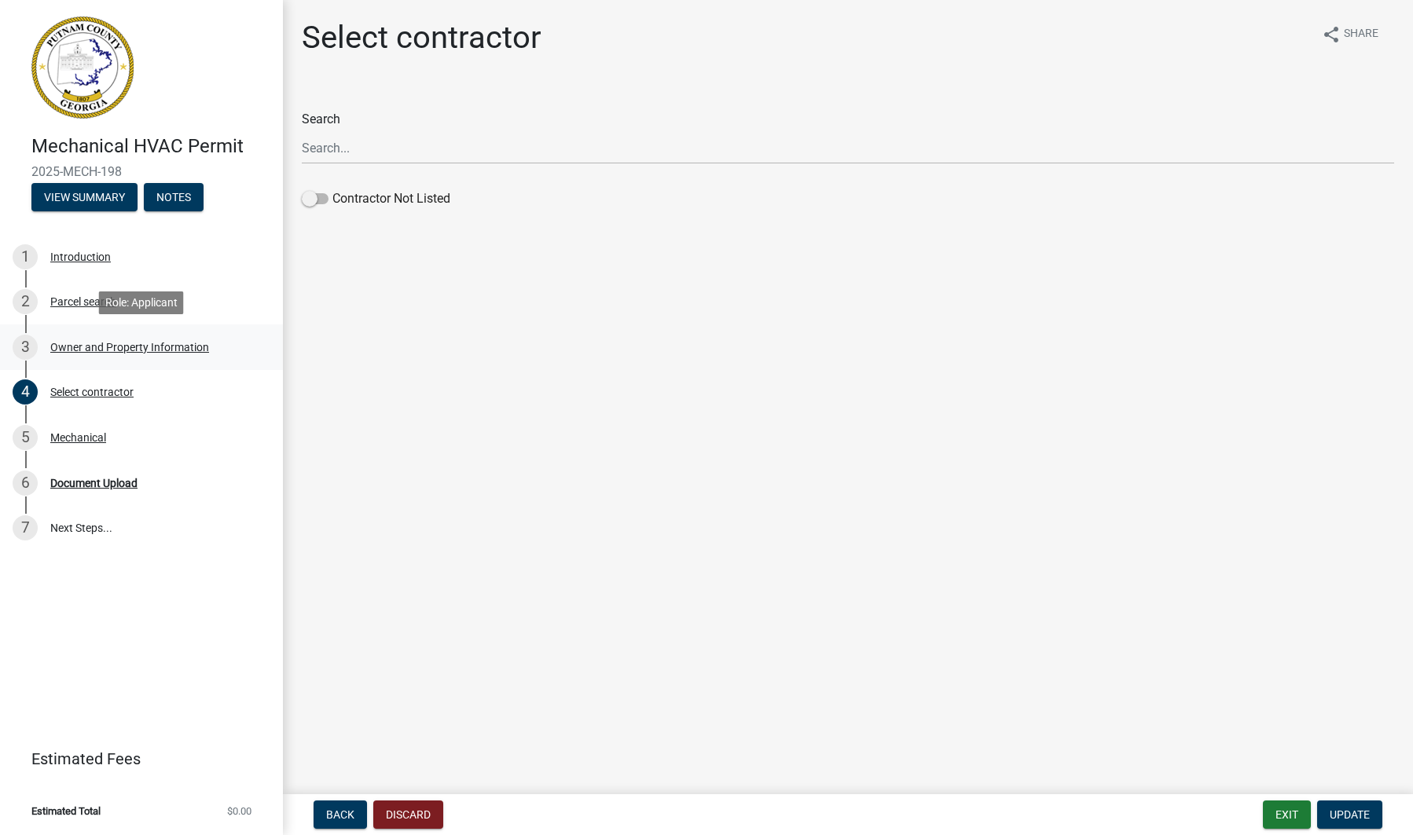
click at [83, 347] on div "Owner and Property Information" at bounding box center [129, 347] width 159 height 11
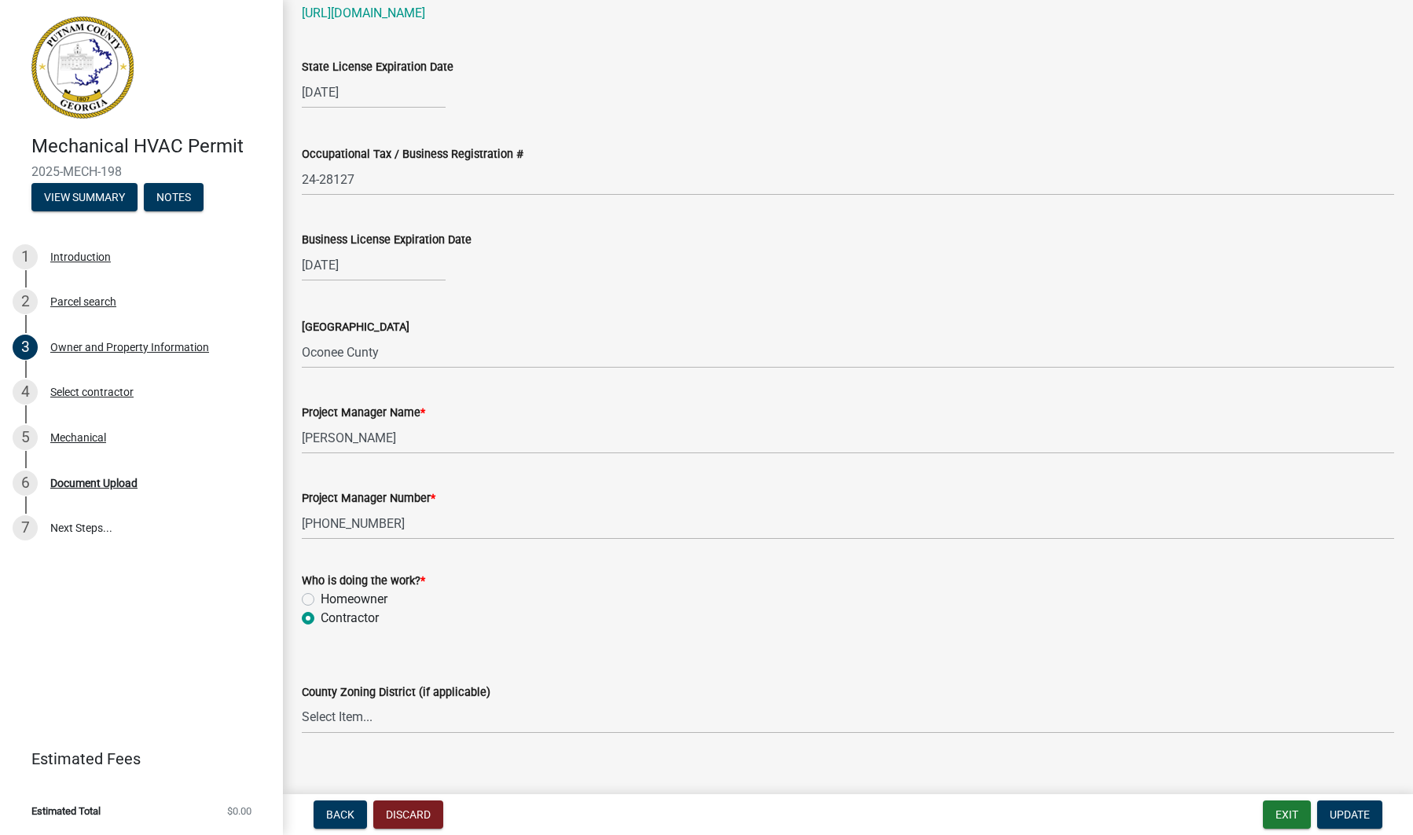
scroll to position [2200, 0]
select select "12"
select select "2025"
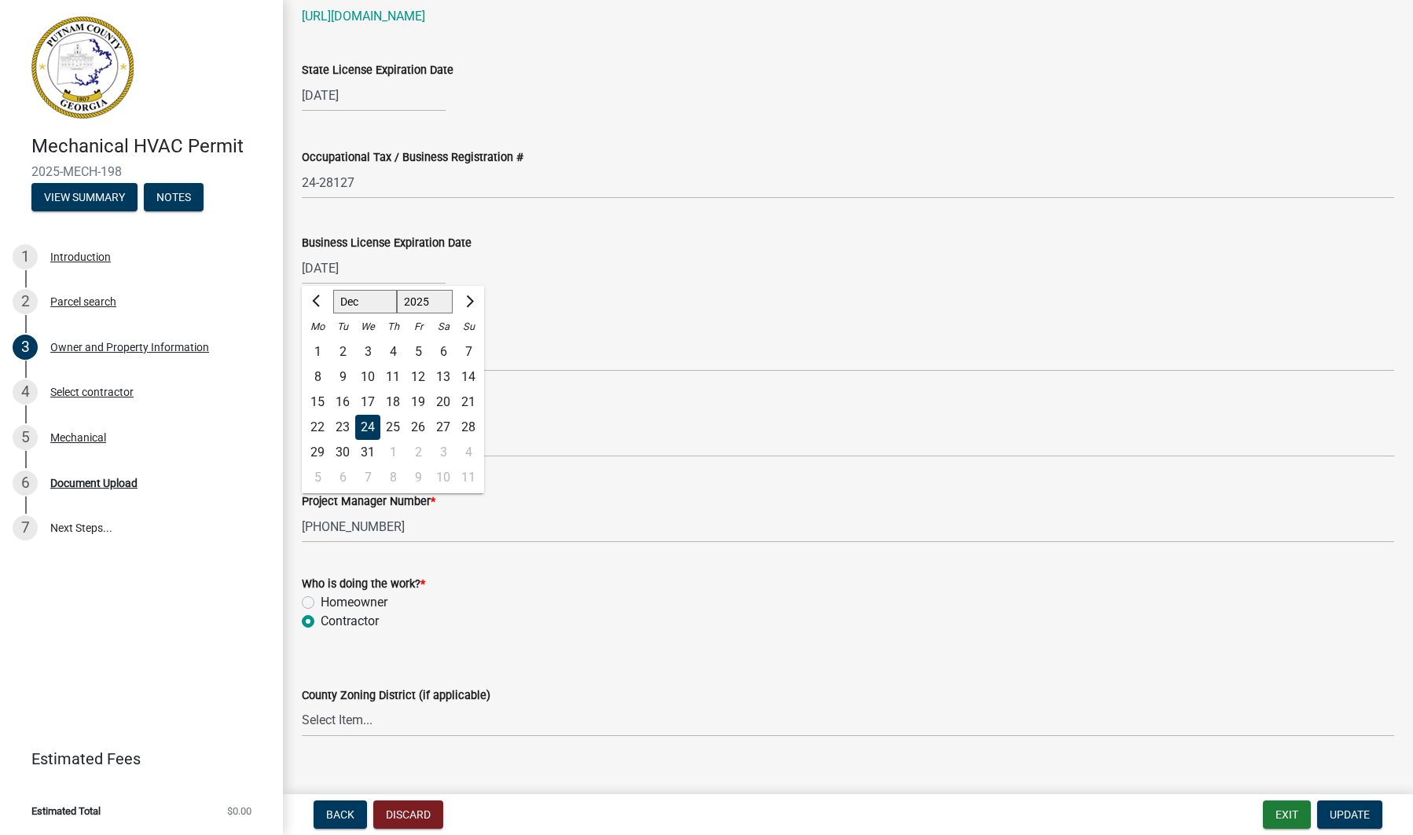
click at [330, 270] on div "[DATE] [PERSON_NAME] Apr May Jun [DATE] Aug Sep Oct Nov [DATE] 1526 1527 1528 1…" at bounding box center [374, 268] width 144 height 32
click at [371, 444] on div "31" at bounding box center [367, 452] width 25 height 25
type input "[DATE]"
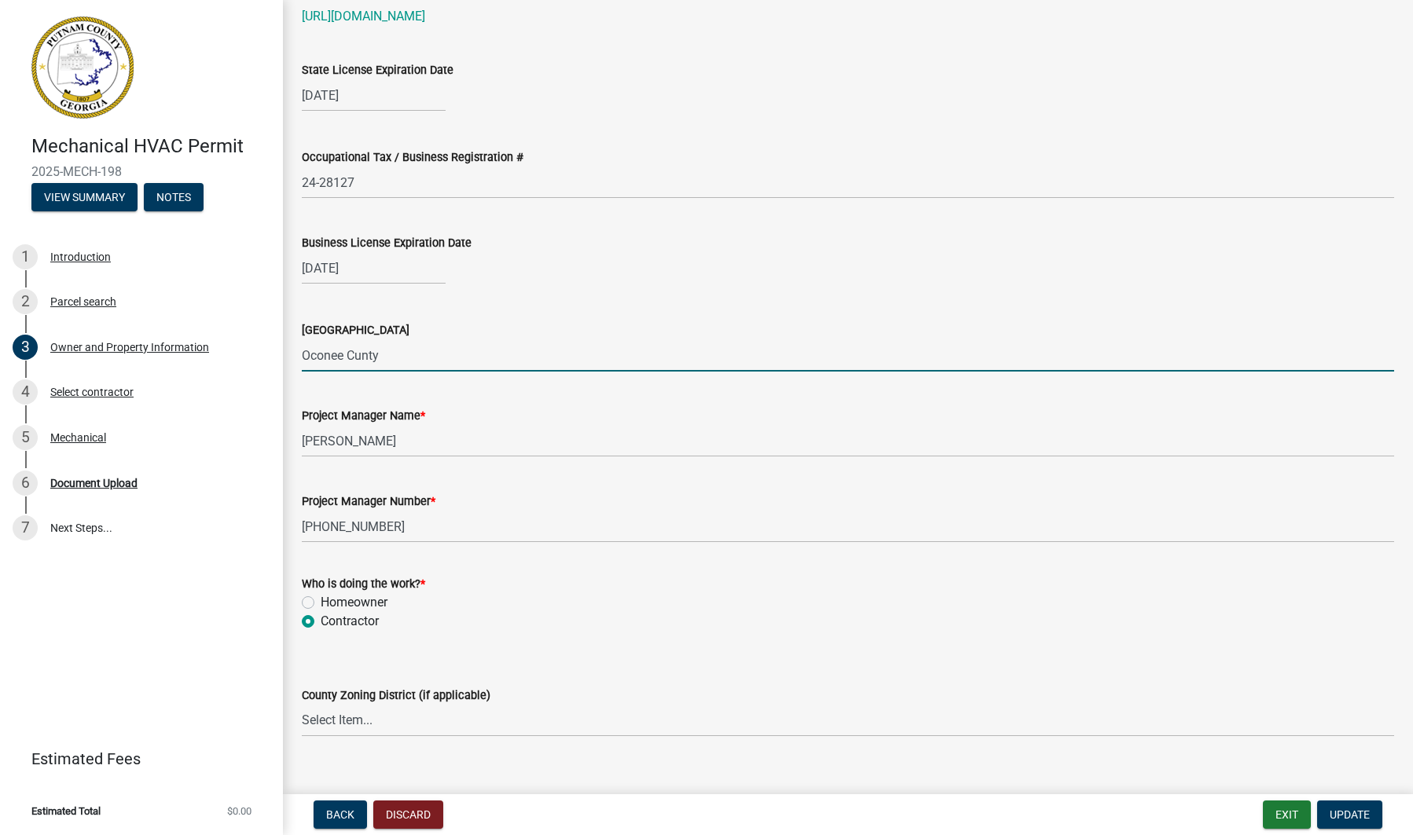
click at [679, 366] on input "Oconee Cunty" at bounding box center [848, 356] width 1092 height 32
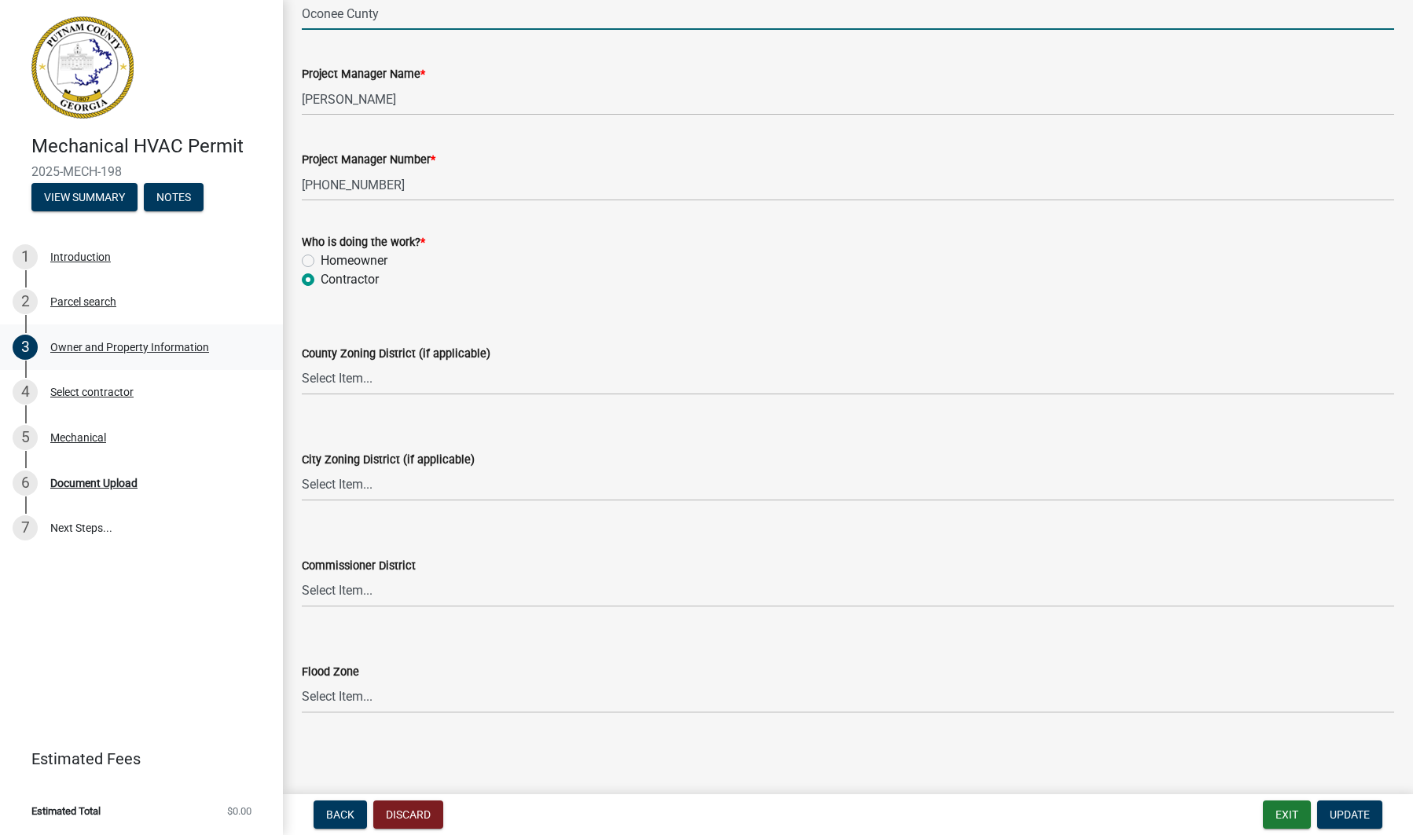
scroll to position [2541, 0]
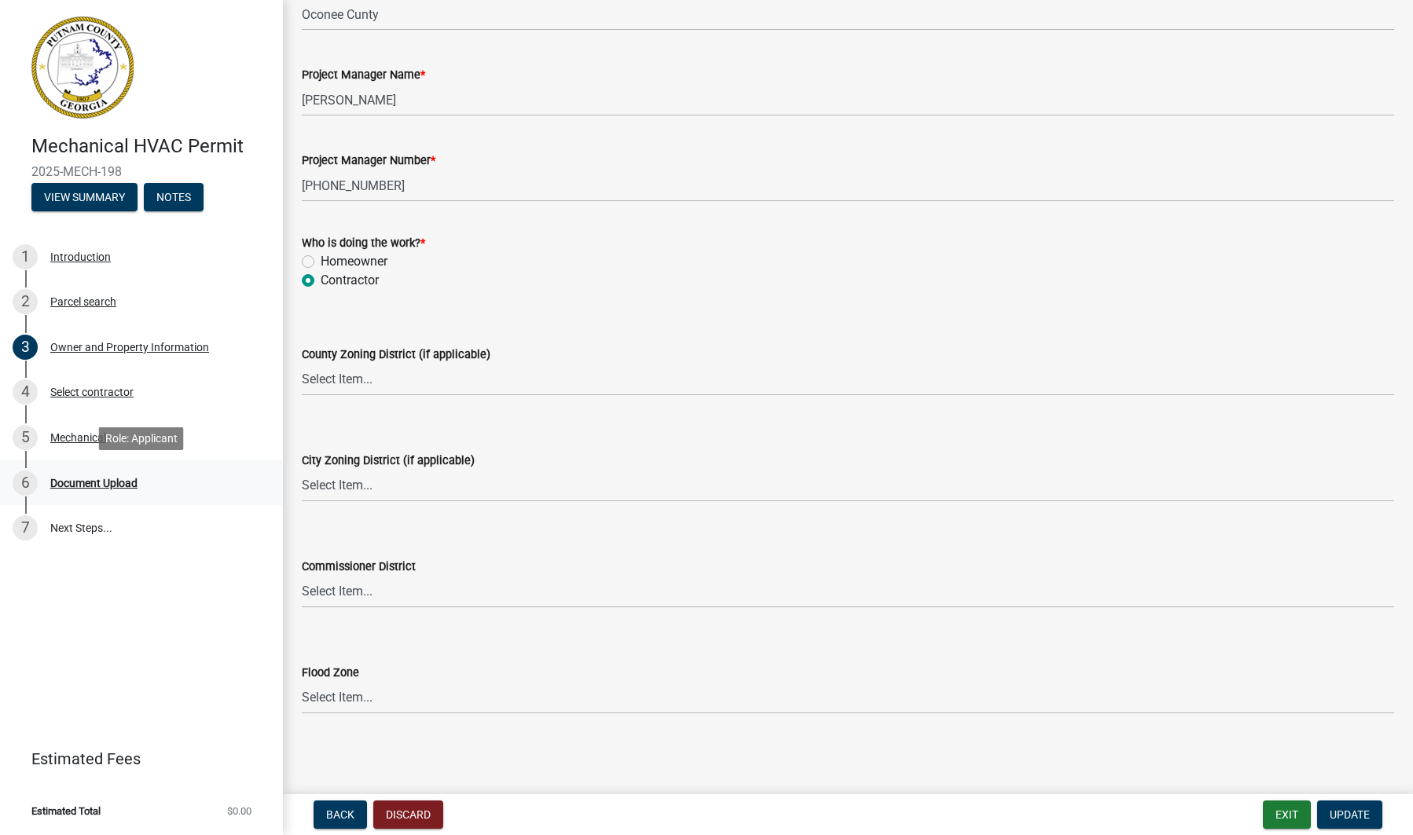
click at [103, 483] on div "Document Upload" at bounding box center [93, 483] width 87 height 11
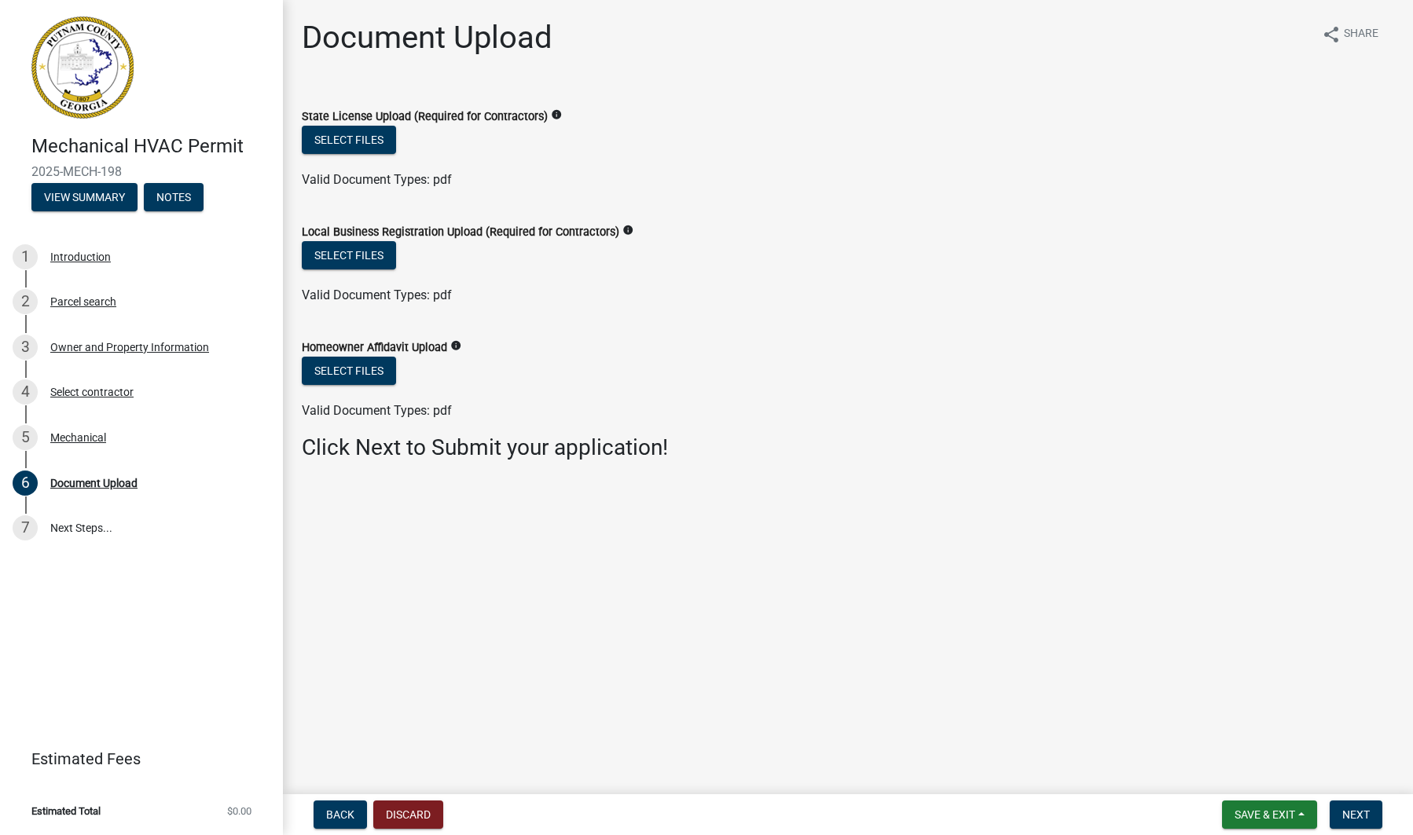
click at [461, 346] on icon "info" at bounding box center [455, 345] width 11 height 11
click at [477, 405] on div "Valid Document Types: pdf" at bounding box center [848, 411] width 1116 height 19
click at [470, 453] on h3 "Click Next to Submit your application!" at bounding box center [848, 448] width 1092 height 27
click at [1359, 818] on span "Next" at bounding box center [1356, 815] width 28 height 13
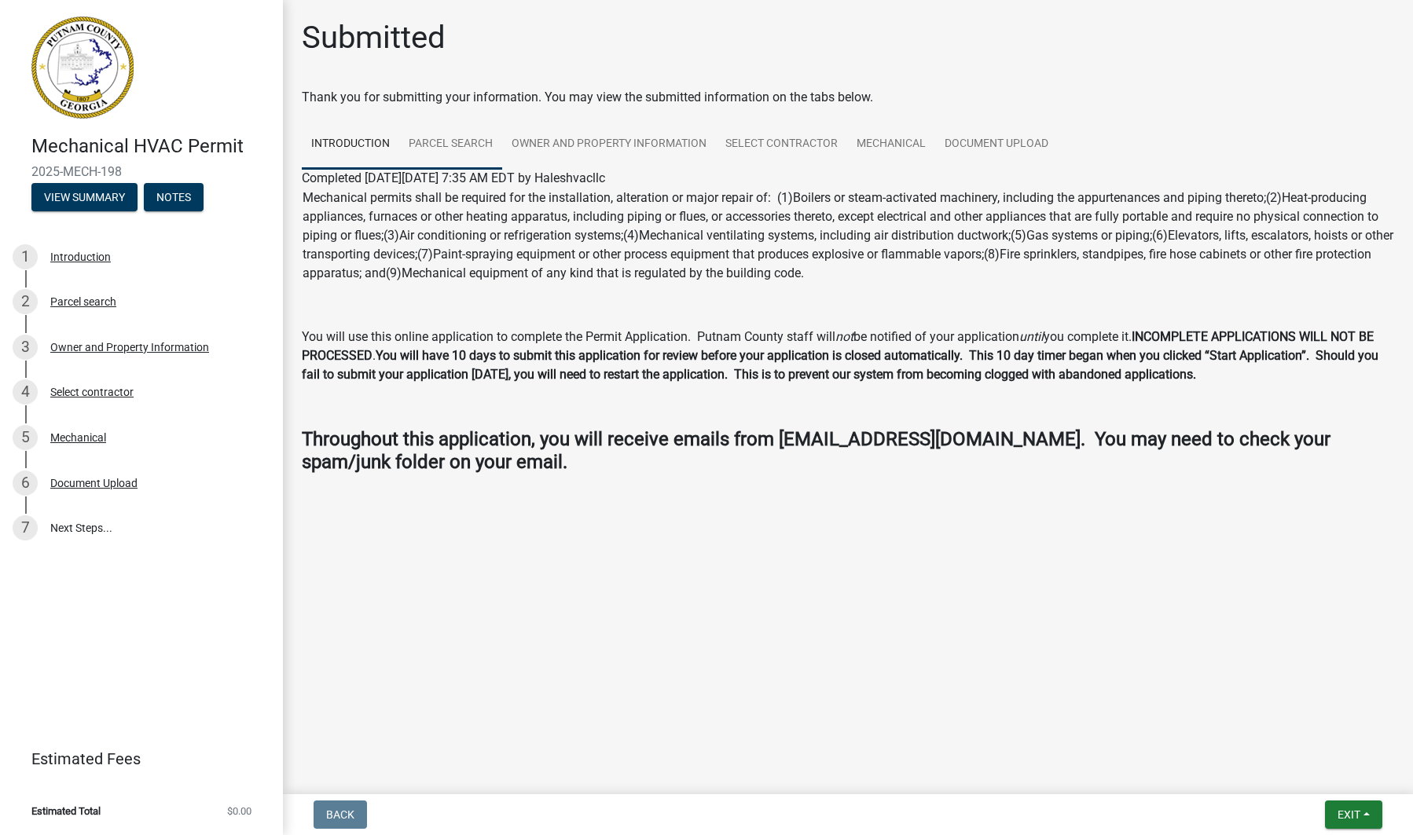
click at [449, 145] on link "Parcel search" at bounding box center [450, 144] width 103 height 50
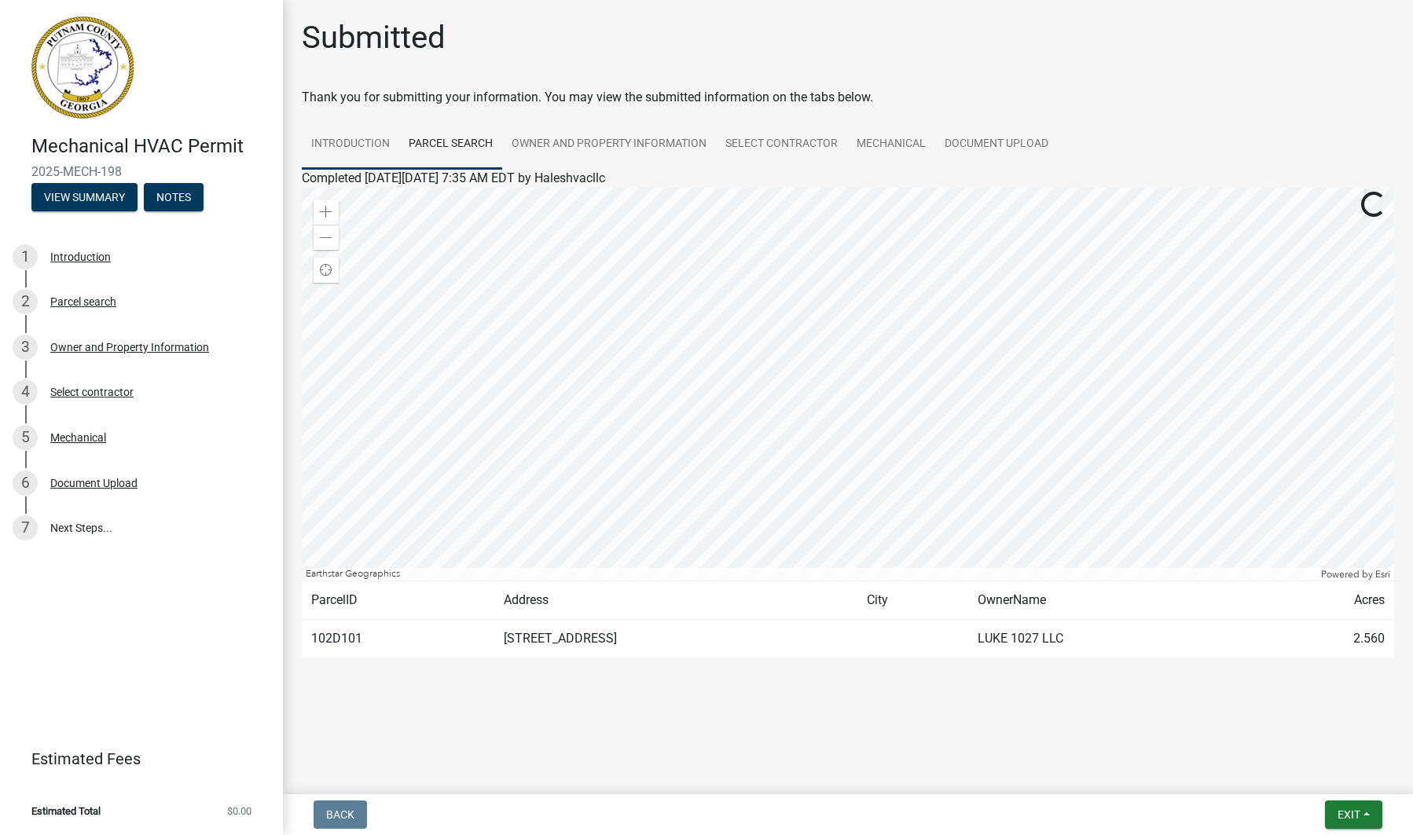
click at [347, 143] on link "Introduction" at bounding box center [350, 144] width 97 height 50
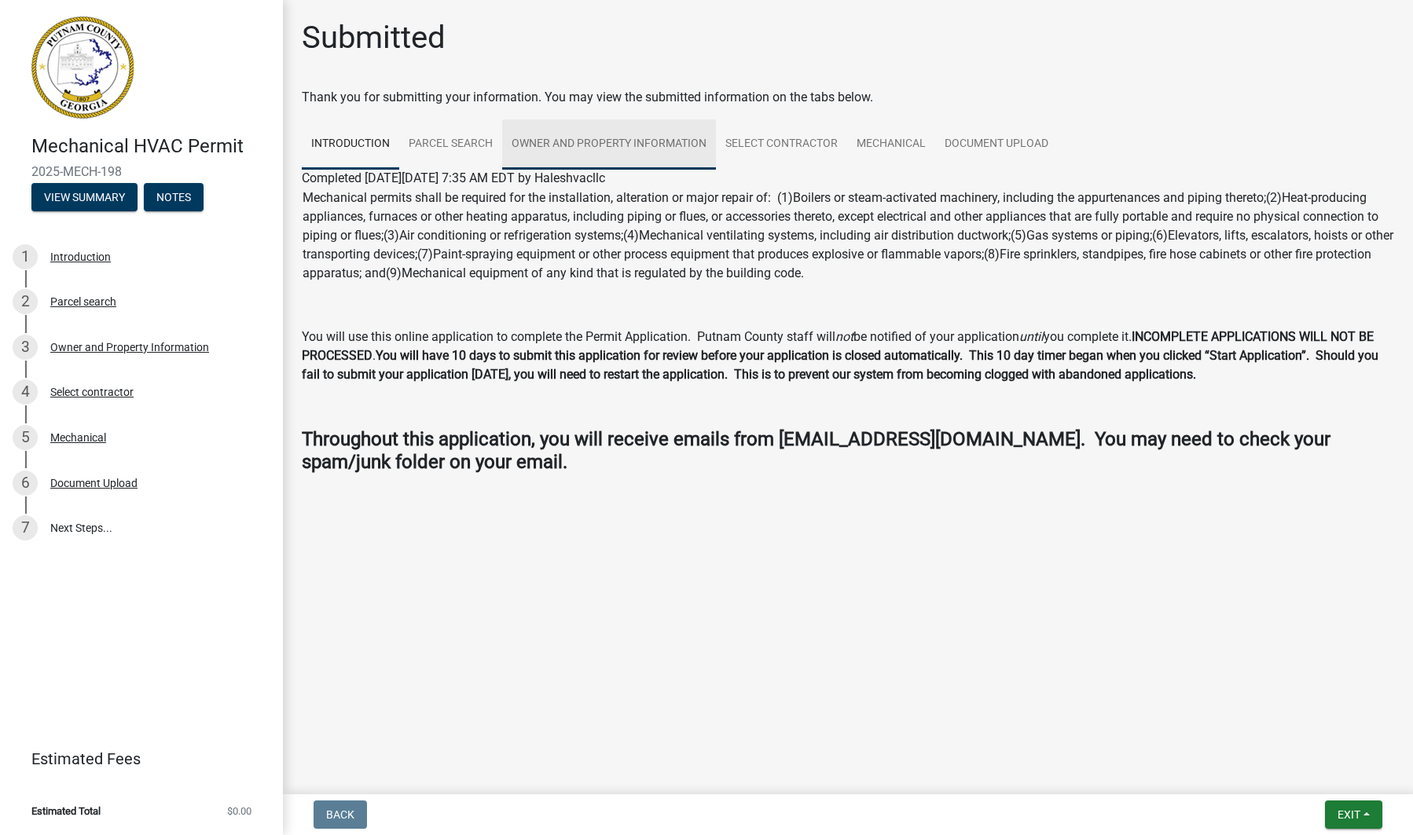
click at [606, 139] on link "Owner and Property Information" at bounding box center [609, 144] width 214 height 50
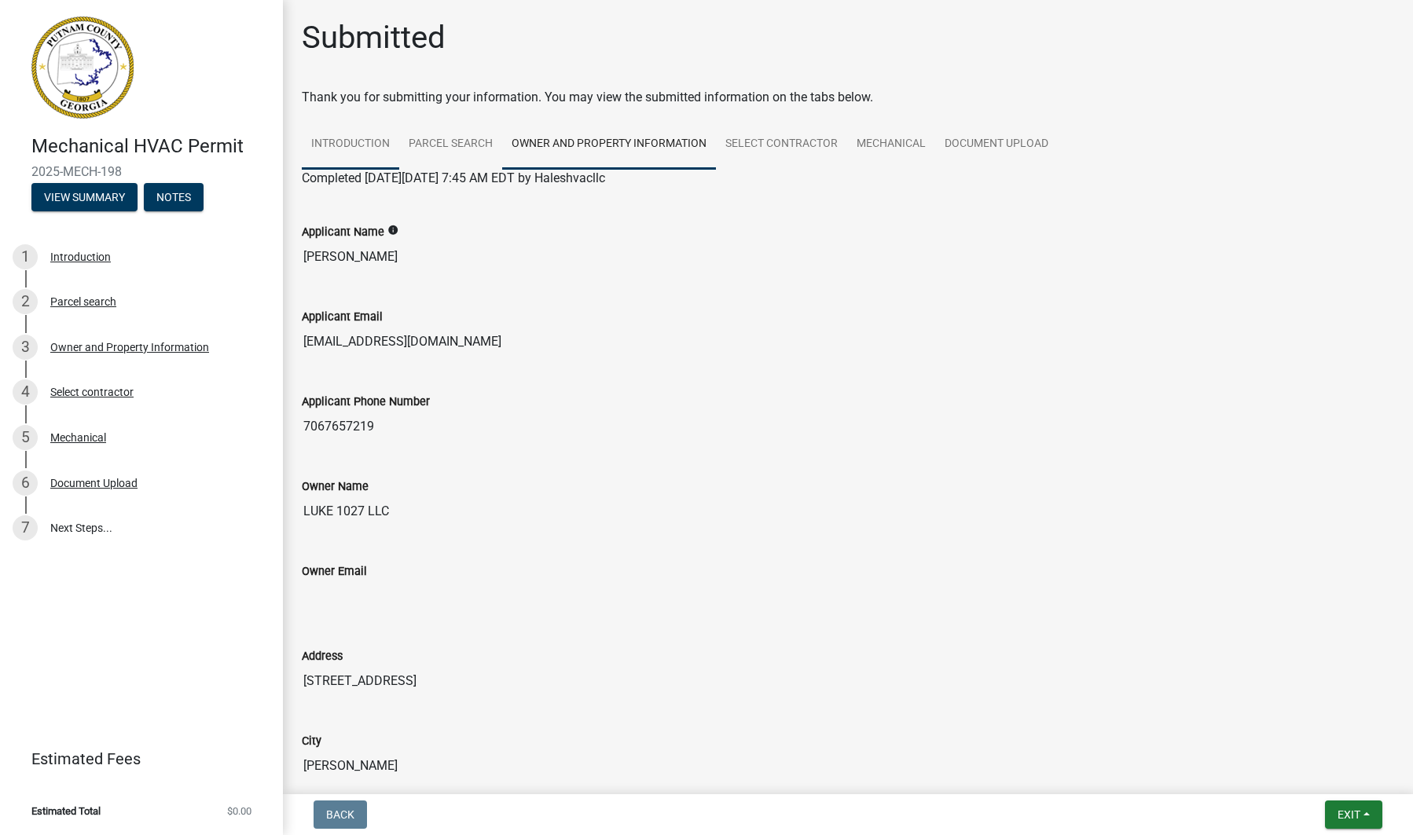
click at [318, 141] on link "Introduction" at bounding box center [350, 144] width 97 height 50
